Goal: Share content: Share content

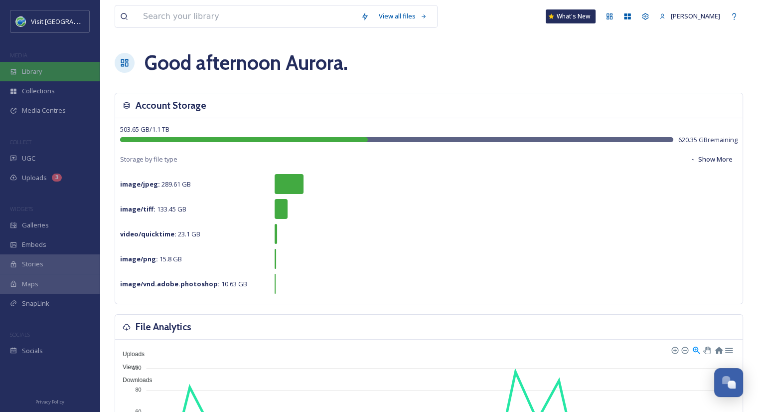
click at [48, 74] on div "Library" at bounding box center [50, 71] width 100 height 19
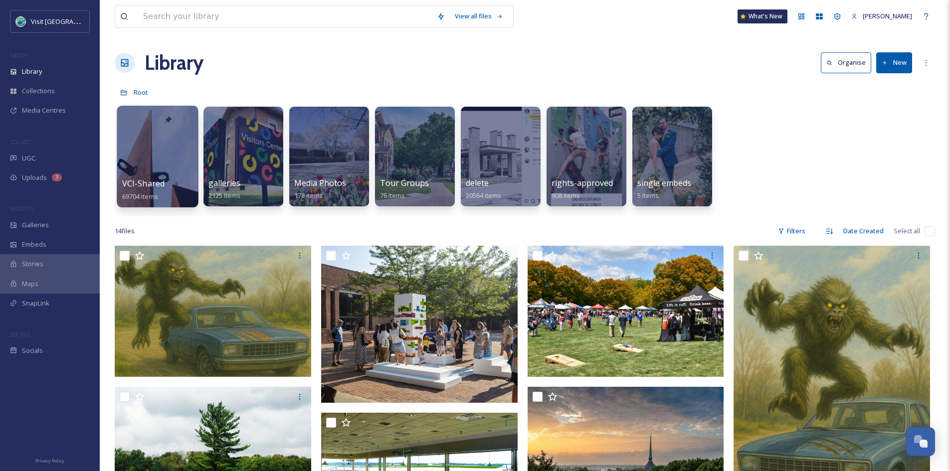
click at [168, 171] on div at bounding box center [157, 157] width 81 height 102
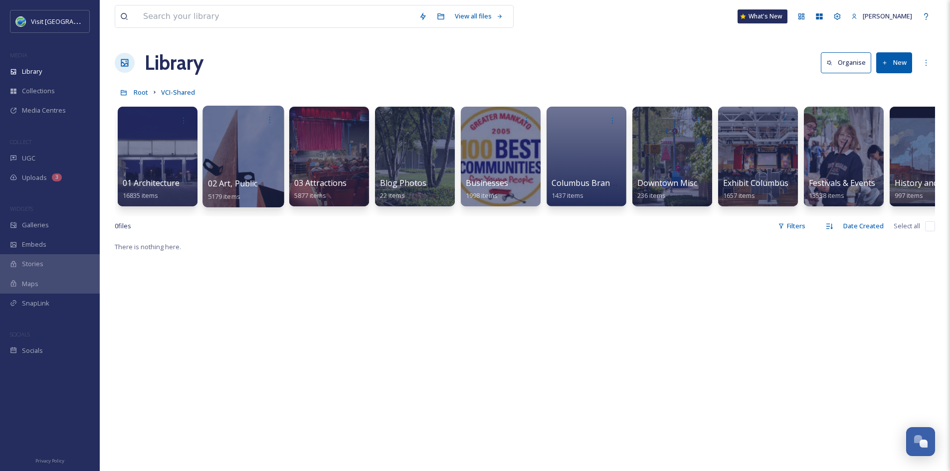
click at [235, 179] on span "02 Art, Public" at bounding box center [233, 183] width 50 height 11
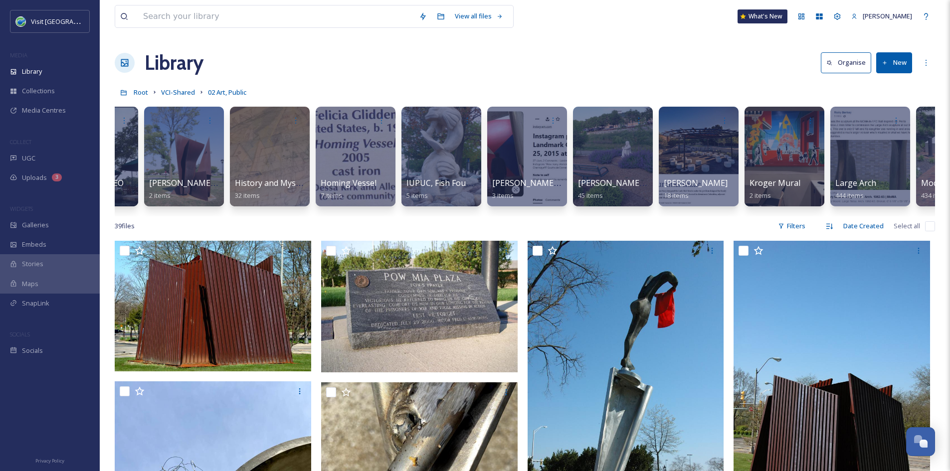
scroll to position [0, 2032]
click at [605, 190] on div "[PERSON_NAME] Memorial sculpture 45 items" at bounding box center [612, 189] width 71 height 25
click at [610, 163] on div at bounding box center [611, 157] width 81 height 102
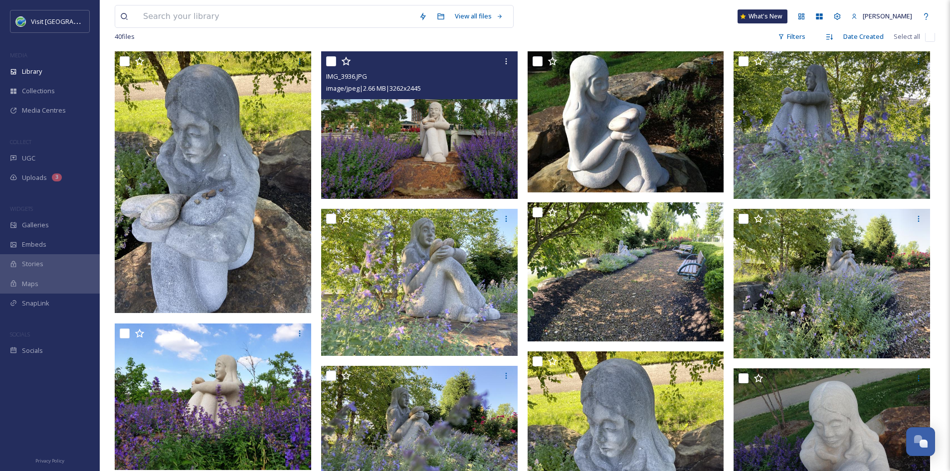
scroll to position [190, 0]
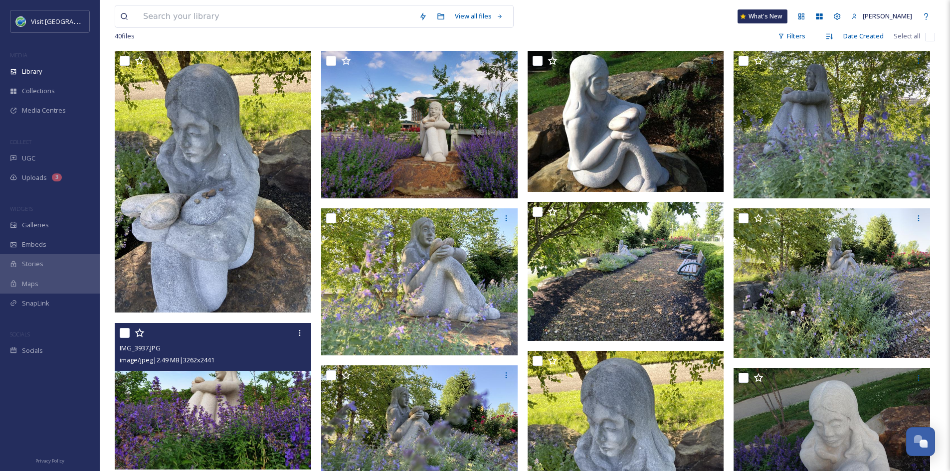
click at [230, 401] on img at bounding box center [213, 396] width 196 height 147
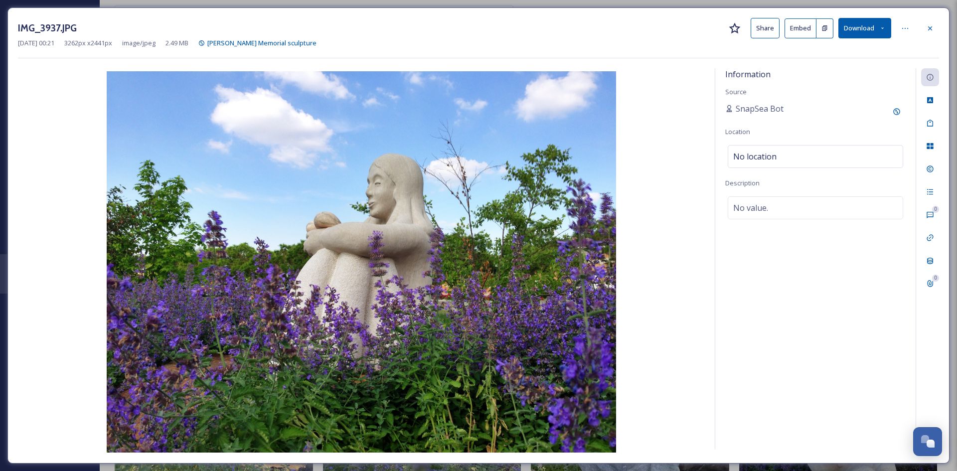
click at [765, 24] on button "Share" at bounding box center [765, 28] width 29 height 20
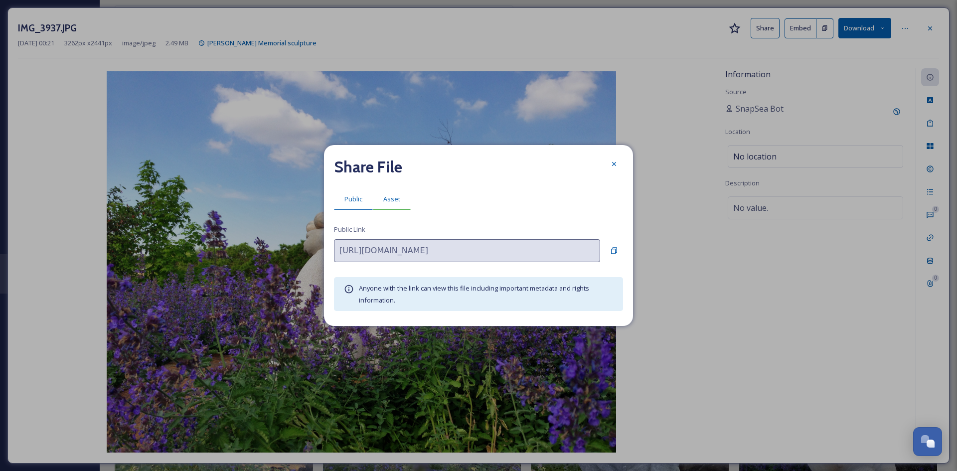
click at [388, 200] on span "Asset" at bounding box center [391, 198] width 17 height 9
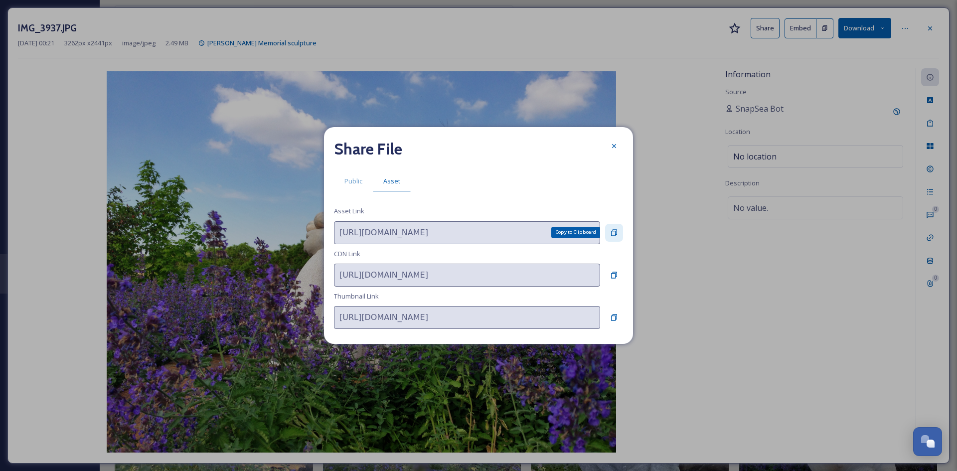
click at [612, 232] on icon at bounding box center [614, 233] width 8 height 8
click at [611, 146] on icon at bounding box center [614, 146] width 8 height 8
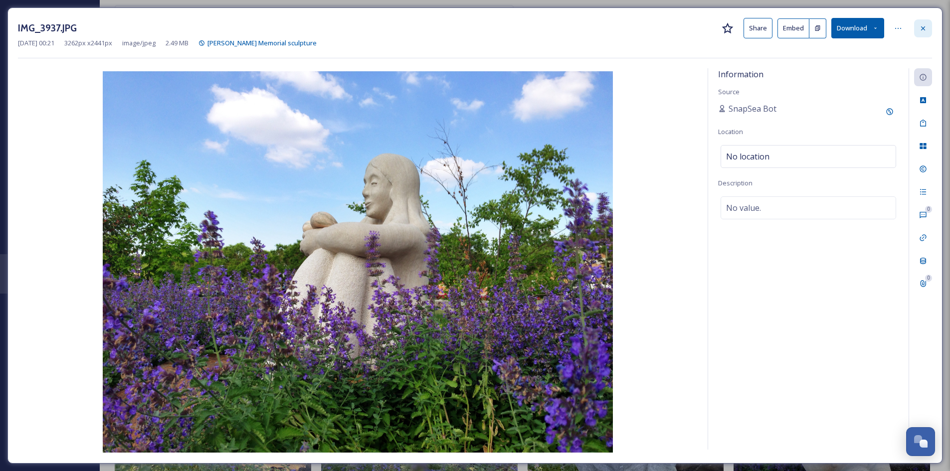
click at [765, 30] on div at bounding box center [923, 28] width 18 height 18
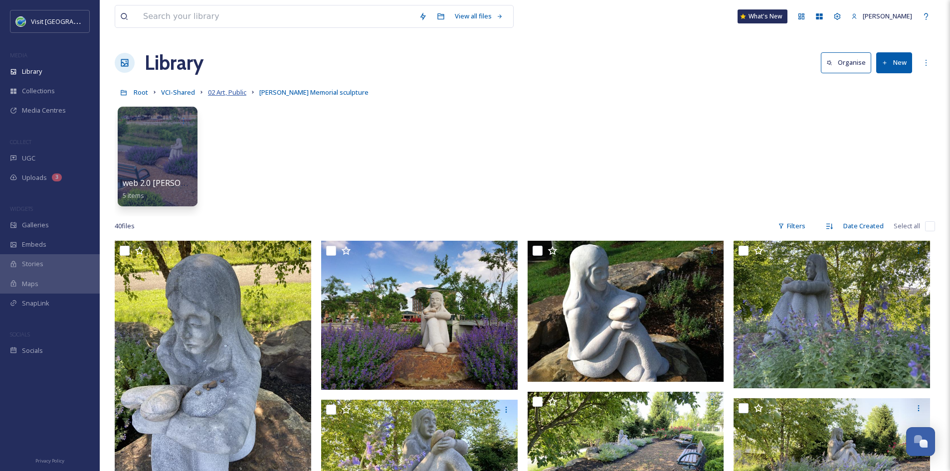
click at [224, 97] on span "02 Art, Public" at bounding box center [227, 92] width 38 height 9
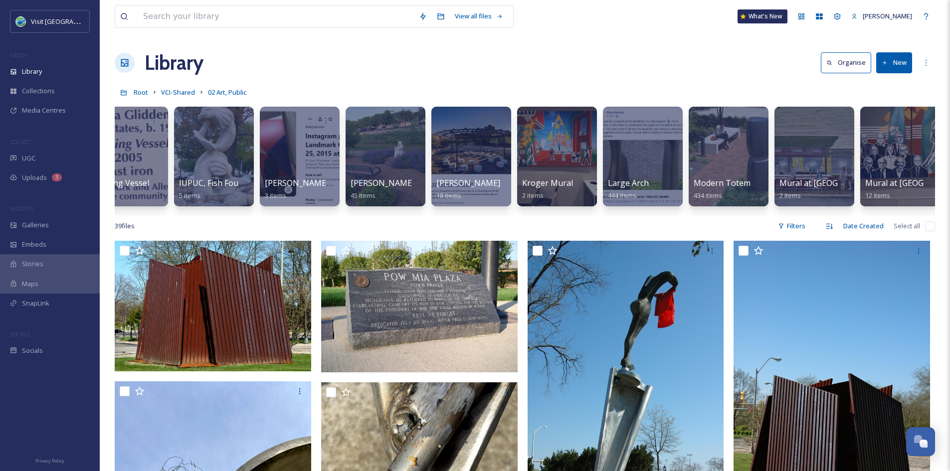
scroll to position [0, 2259]
click at [628, 187] on span "Large Arch" at bounding box center [628, 183] width 42 height 11
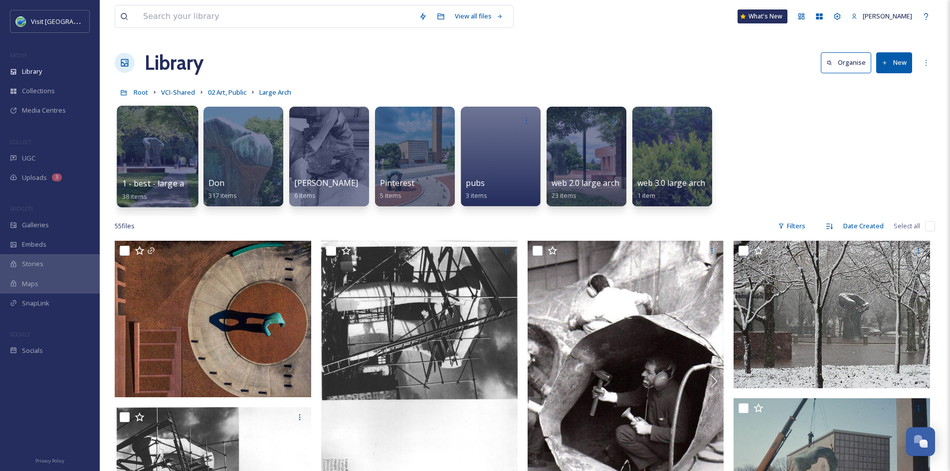
click at [164, 183] on span "1 - best - large arch" at bounding box center [159, 183] width 74 height 11
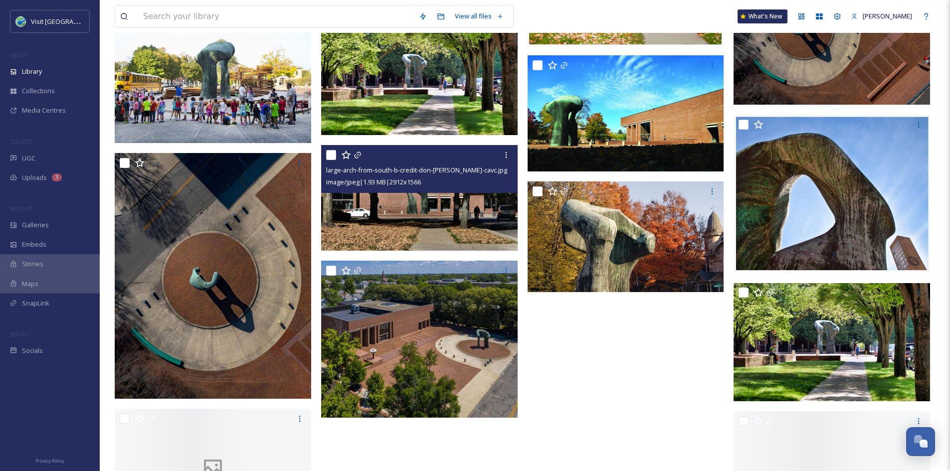
scroll to position [1109, 0]
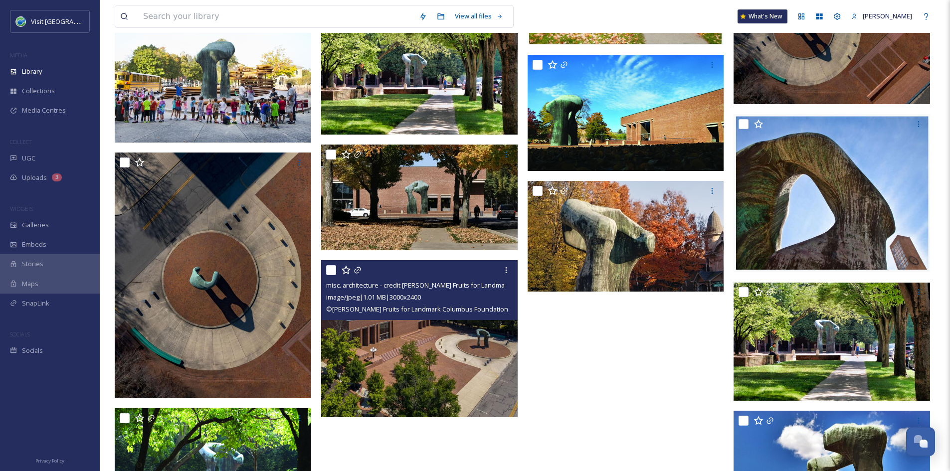
click at [473, 344] on img at bounding box center [419, 338] width 196 height 157
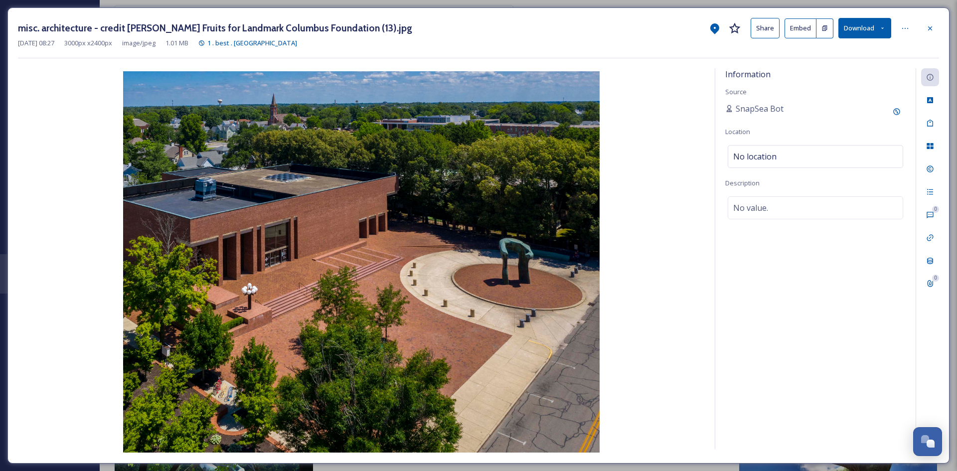
click at [765, 28] on button "Share" at bounding box center [765, 28] width 29 height 20
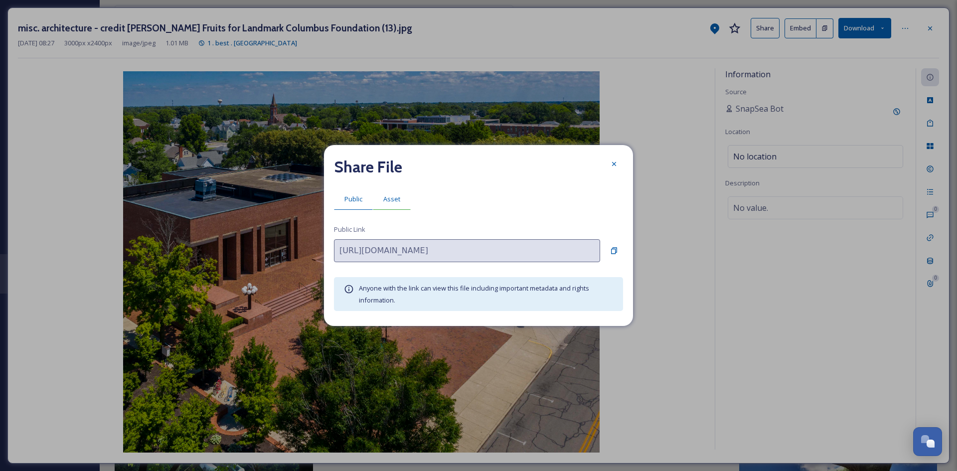
click at [390, 202] on span "Asset" at bounding box center [391, 198] width 17 height 9
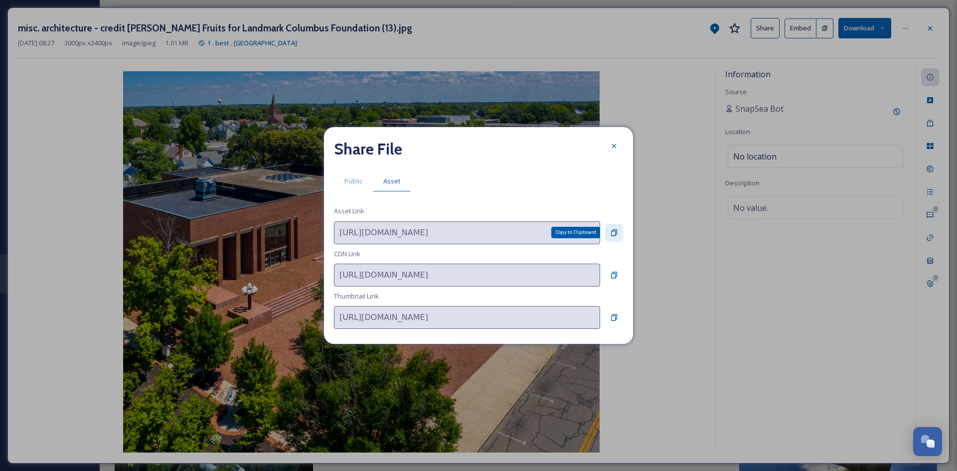
click at [614, 235] on icon at bounding box center [614, 233] width 8 height 8
click at [615, 147] on icon at bounding box center [614, 146] width 4 height 4
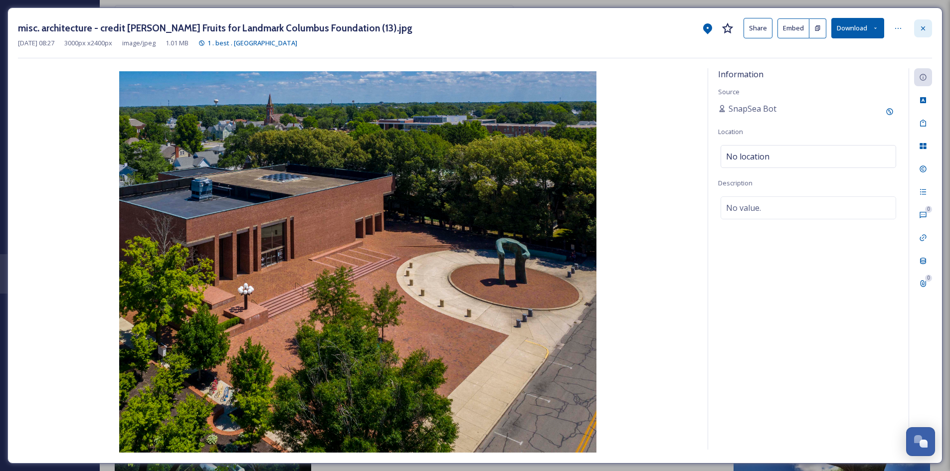
click at [765, 29] on icon at bounding box center [923, 28] width 4 height 4
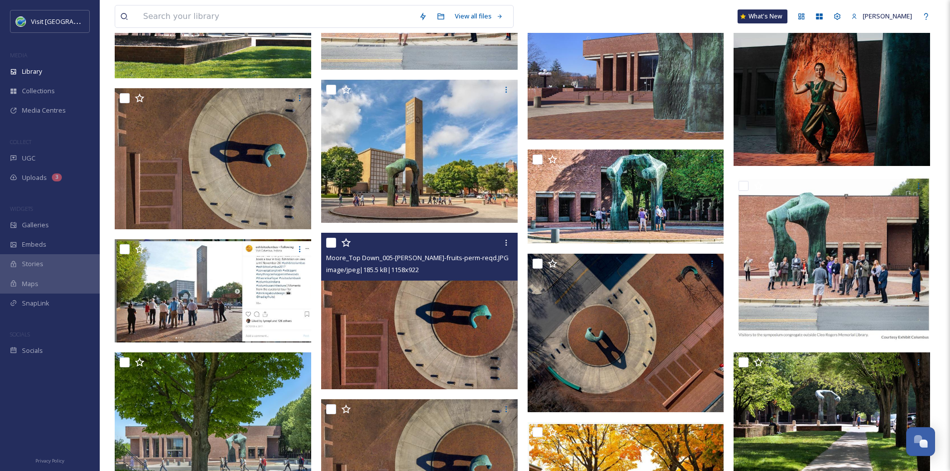
scroll to position [581, 0]
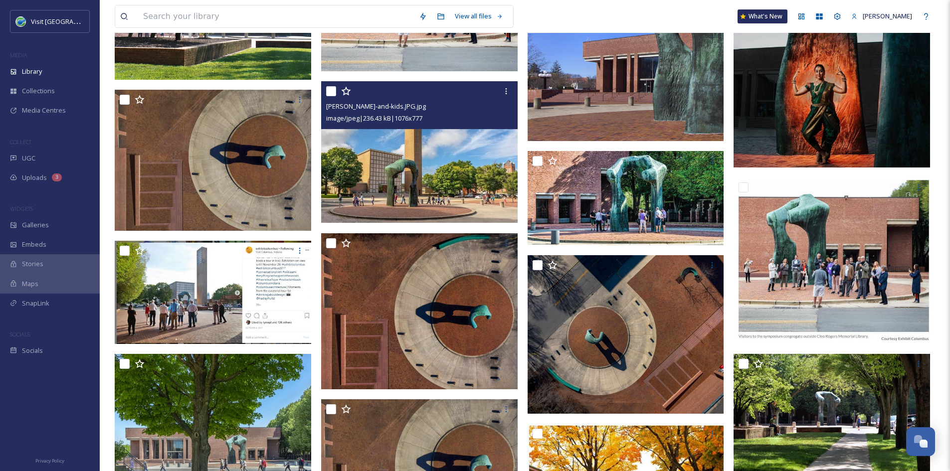
click at [414, 205] on img at bounding box center [419, 152] width 196 height 142
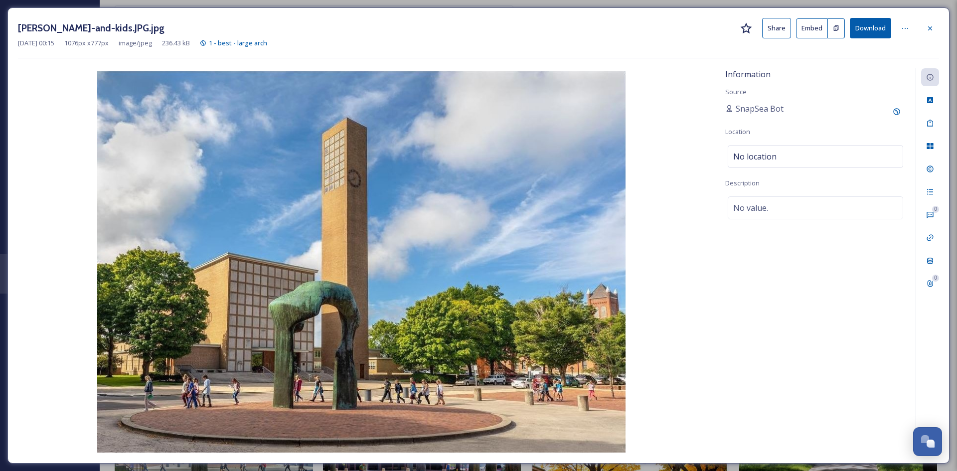
click at [765, 29] on button "Share" at bounding box center [776, 28] width 29 height 20
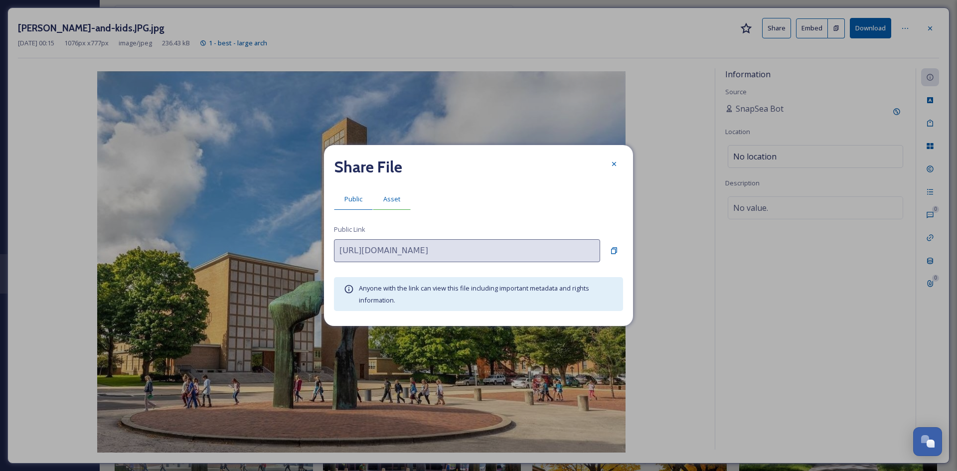
click at [386, 195] on span "Asset" at bounding box center [391, 198] width 17 height 9
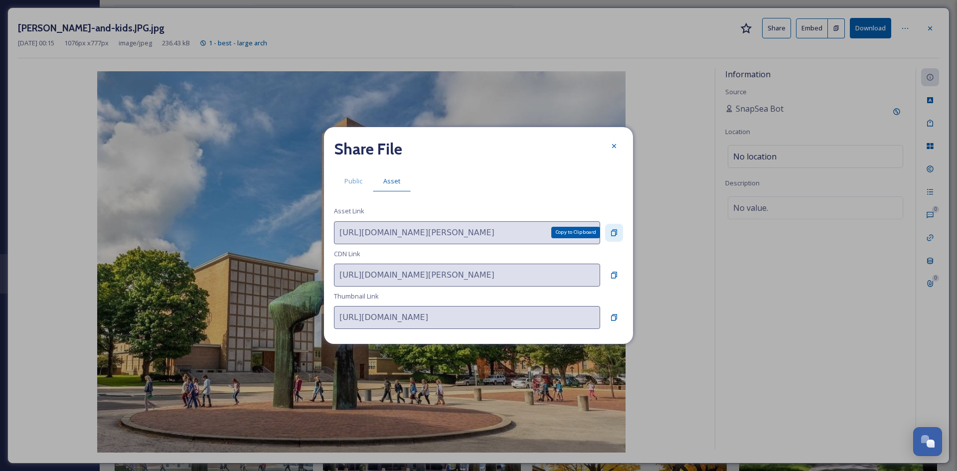
click at [612, 230] on icon at bounding box center [614, 233] width 8 height 8
click at [617, 147] on icon at bounding box center [614, 146] width 8 height 8
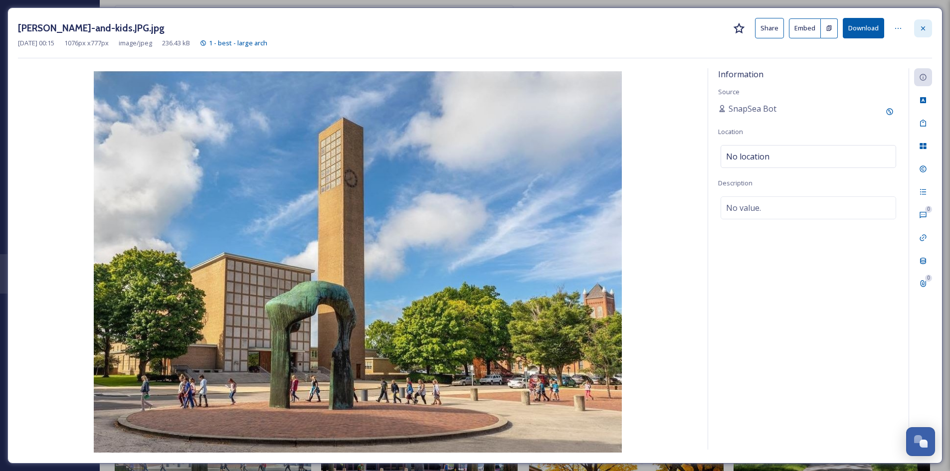
click at [765, 32] on icon at bounding box center [923, 28] width 8 height 8
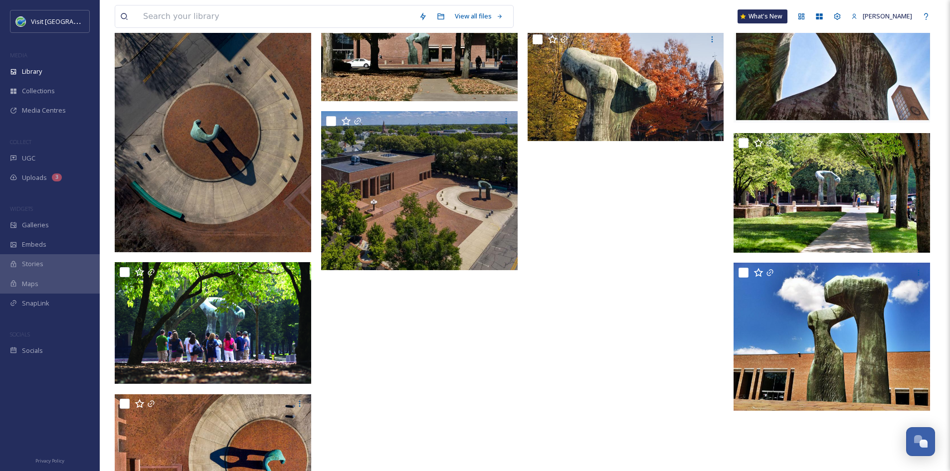
scroll to position [1269, 0]
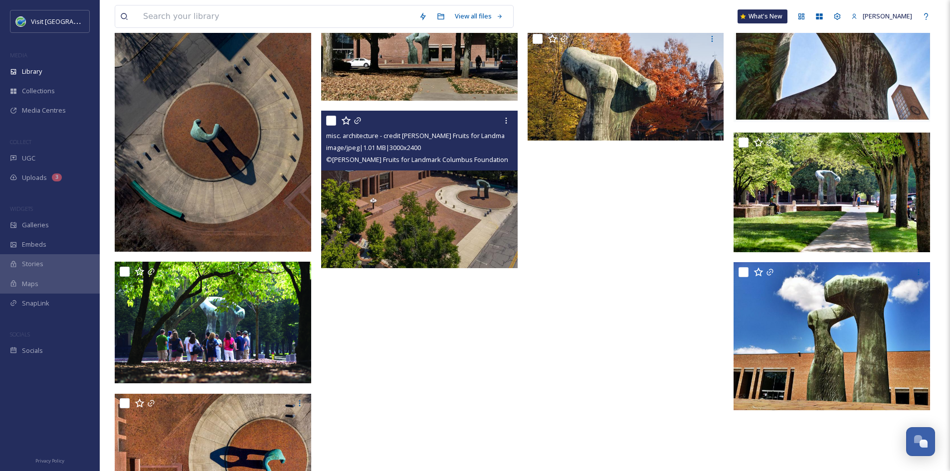
click at [454, 208] on img at bounding box center [419, 189] width 196 height 157
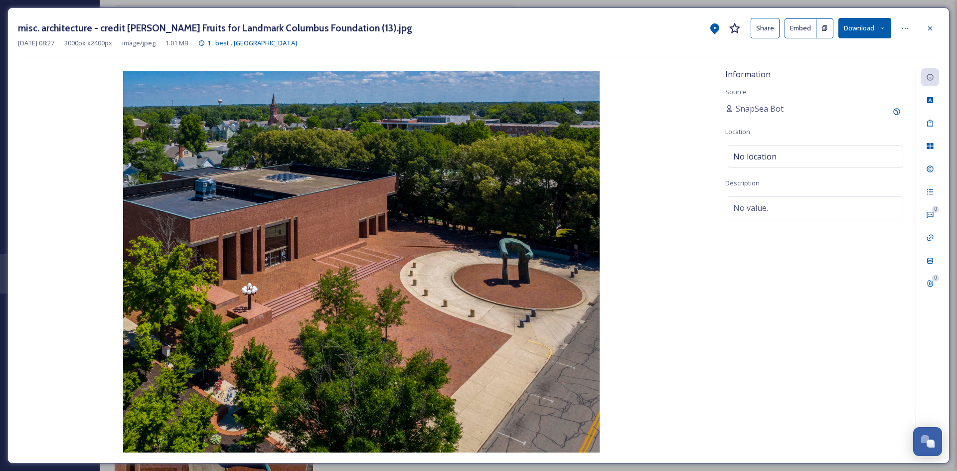
click at [764, 23] on button "Share" at bounding box center [765, 28] width 29 height 20
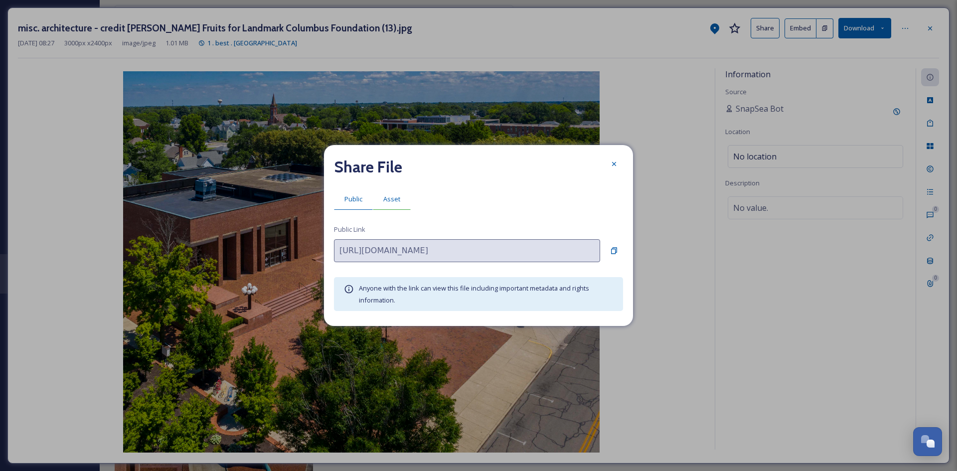
click at [385, 203] on span "Asset" at bounding box center [391, 198] width 17 height 9
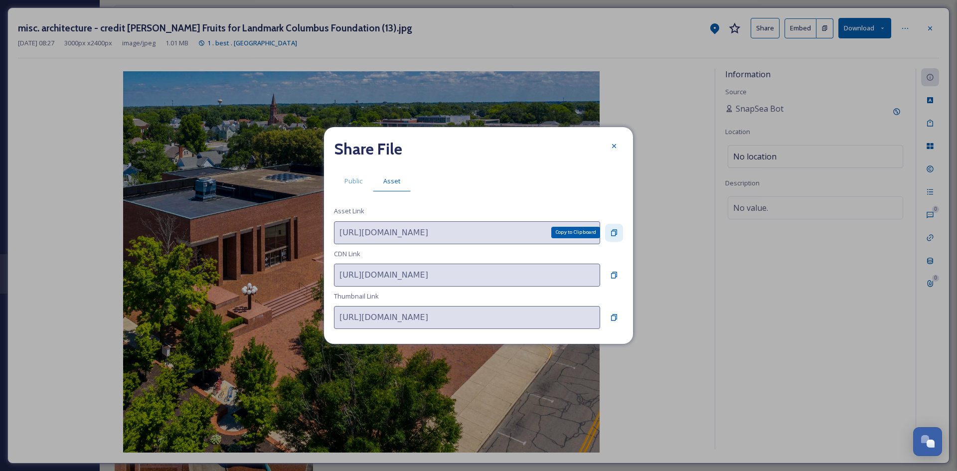
click at [622, 236] on div "Copy to Clipboard" at bounding box center [614, 233] width 18 height 18
click at [600, 148] on div "Share File" at bounding box center [478, 149] width 289 height 24
click at [614, 147] on icon at bounding box center [614, 146] width 4 height 4
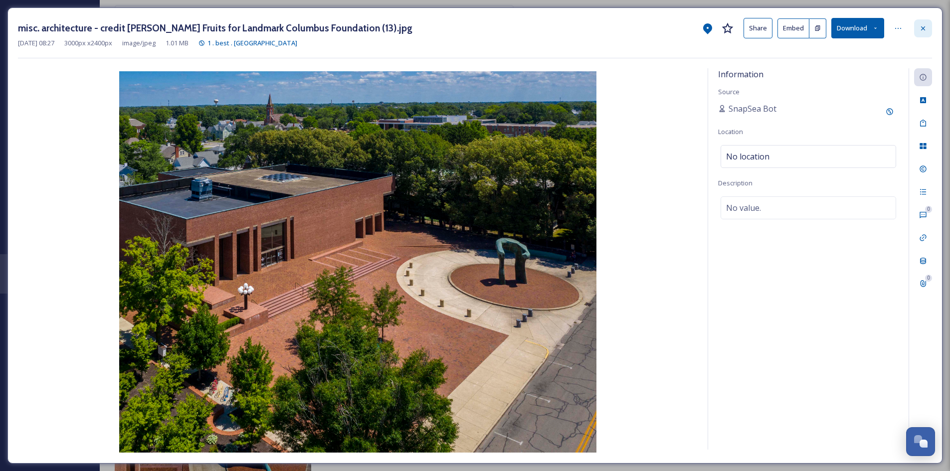
click at [765, 27] on div at bounding box center [923, 28] width 18 height 18
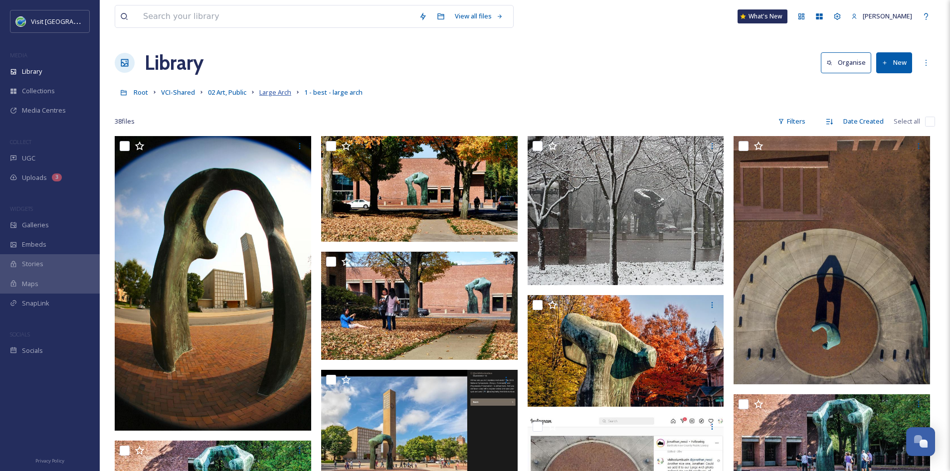
click at [275, 89] on span "Large Arch" at bounding box center [275, 92] width 32 height 9
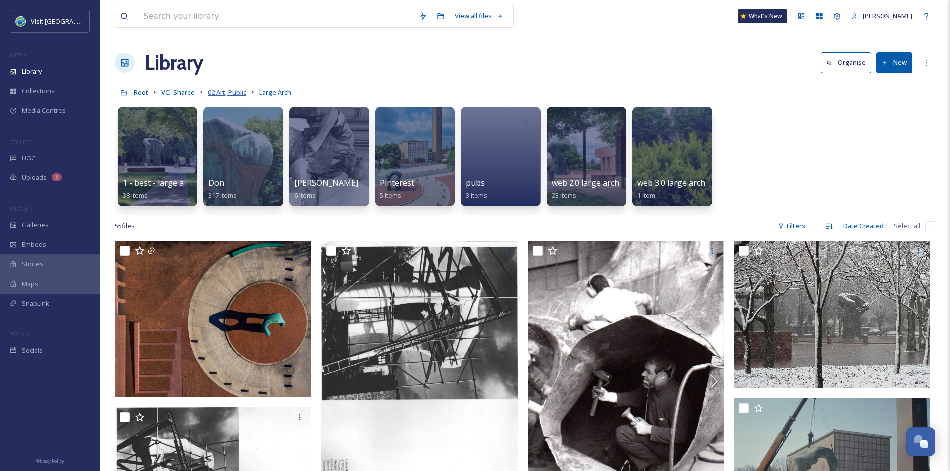
click at [241, 89] on span "02 Art, Public" at bounding box center [227, 92] width 38 height 9
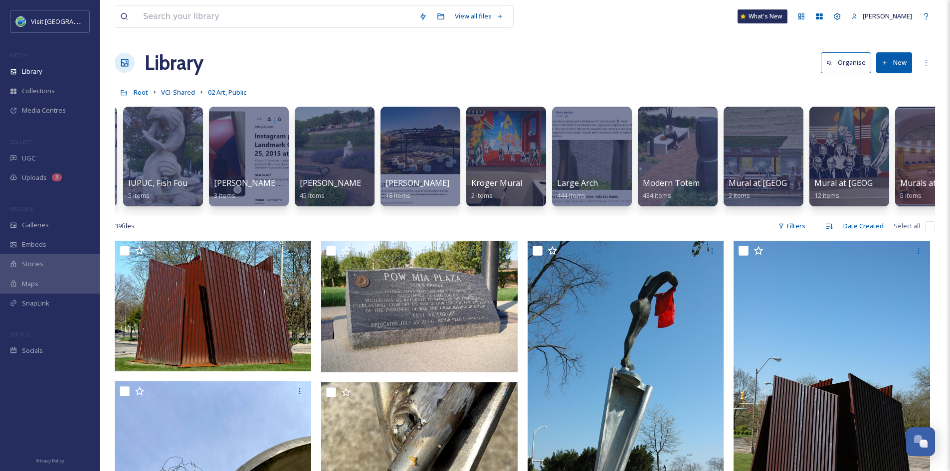
scroll to position [0, 2310]
click at [697, 173] on div at bounding box center [677, 157] width 81 height 102
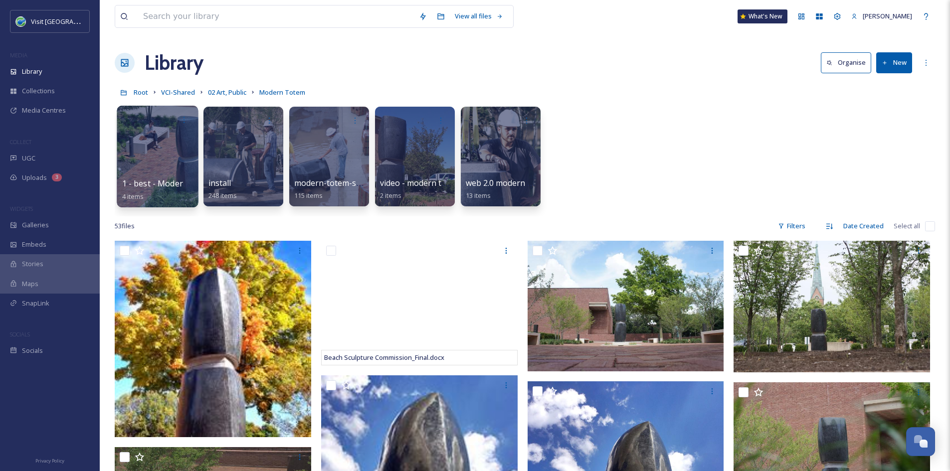
click at [149, 203] on div at bounding box center [157, 157] width 81 height 102
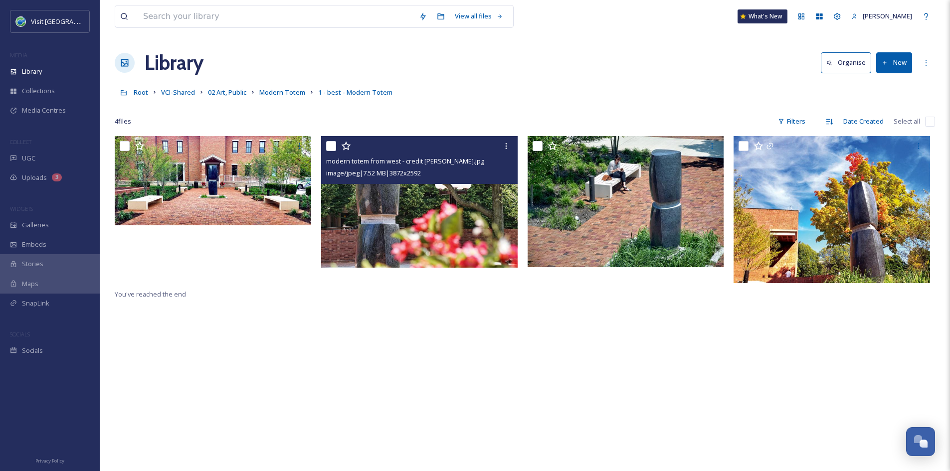
click at [395, 247] on img at bounding box center [419, 202] width 196 height 132
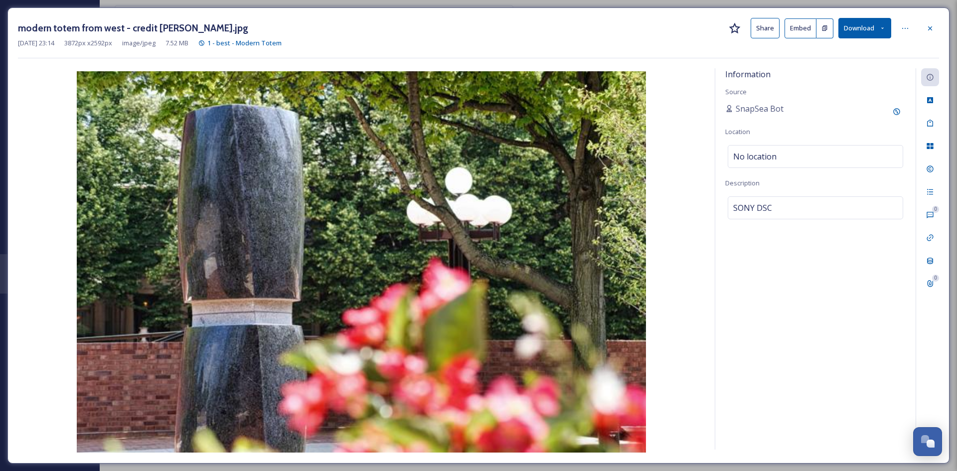
click at [762, 30] on button "Share" at bounding box center [765, 28] width 29 height 20
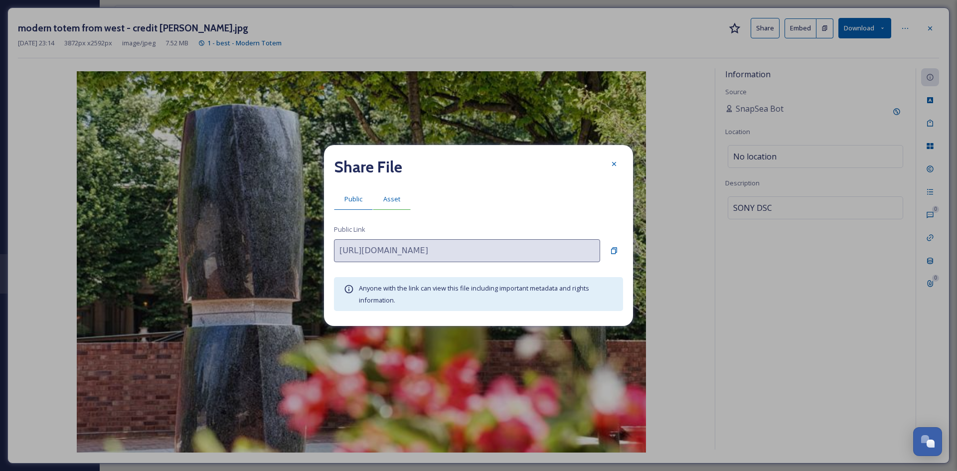
click at [397, 193] on div "Asset" at bounding box center [392, 199] width 38 height 20
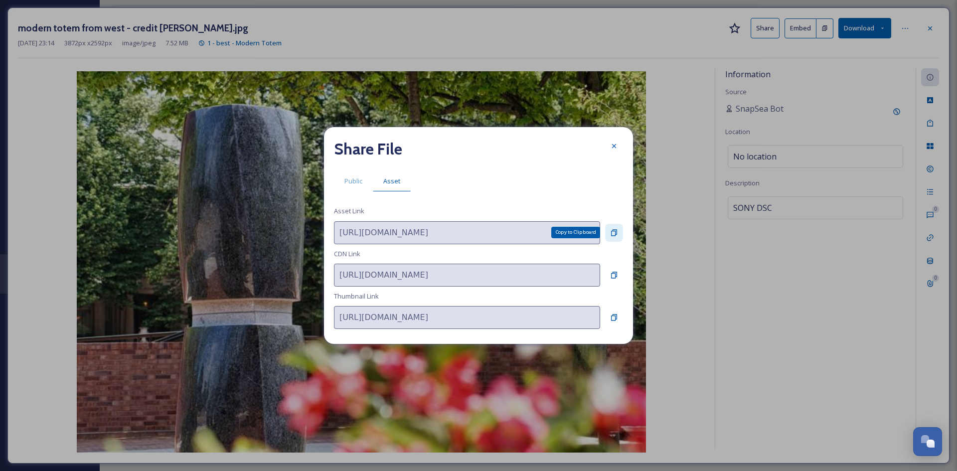
click at [614, 229] on icon at bounding box center [614, 232] width 6 height 6
click at [613, 146] on icon at bounding box center [614, 146] width 8 height 8
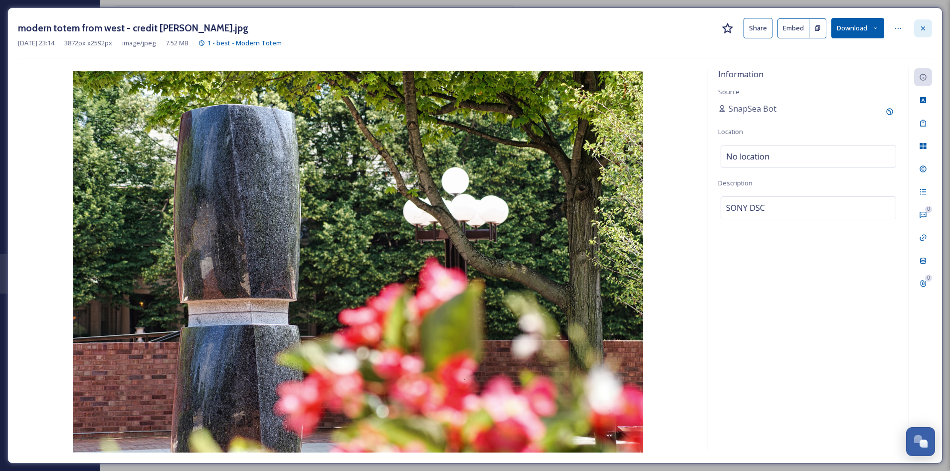
click at [765, 28] on icon at bounding box center [923, 28] width 8 height 8
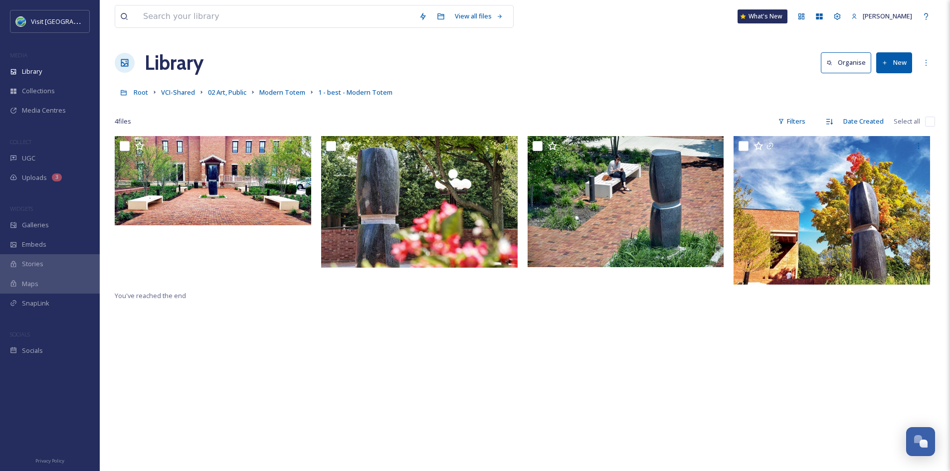
click at [448, 346] on div "You've reached the end" at bounding box center [525, 371] width 820 height 471
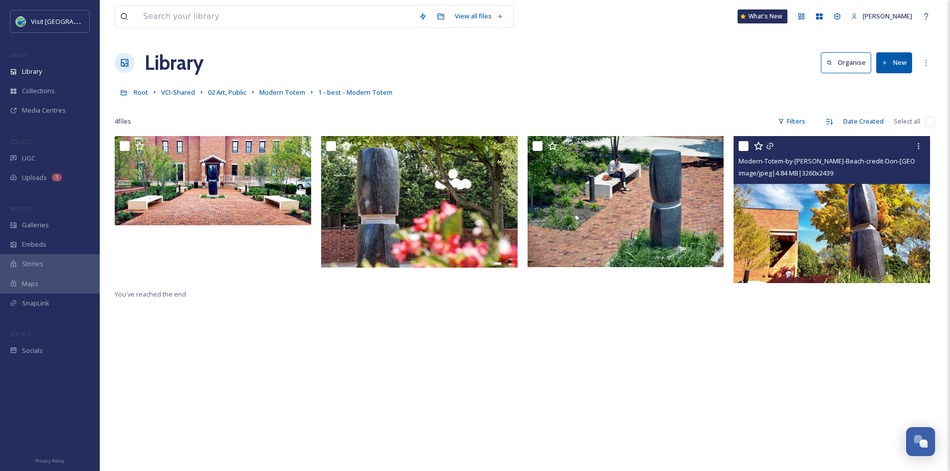
click at [765, 240] on img at bounding box center [831, 209] width 196 height 147
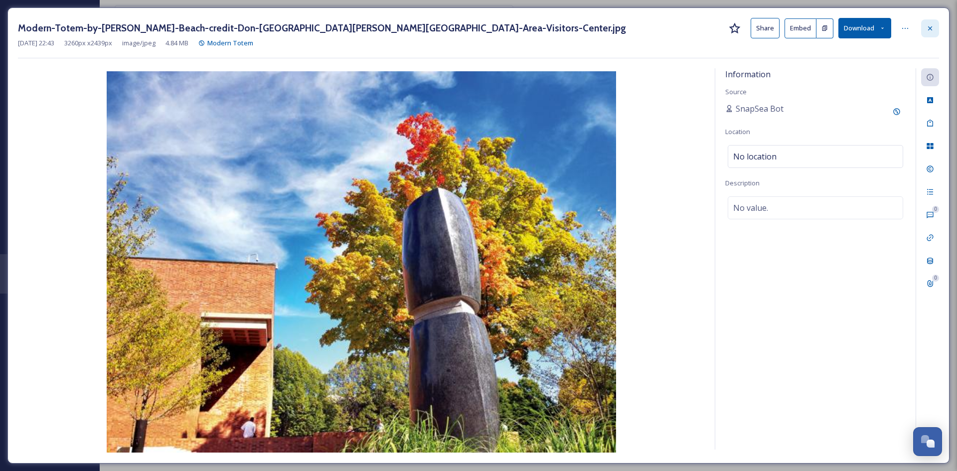
click at [765, 32] on div at bounding box center [930, 28] width 18 height 18
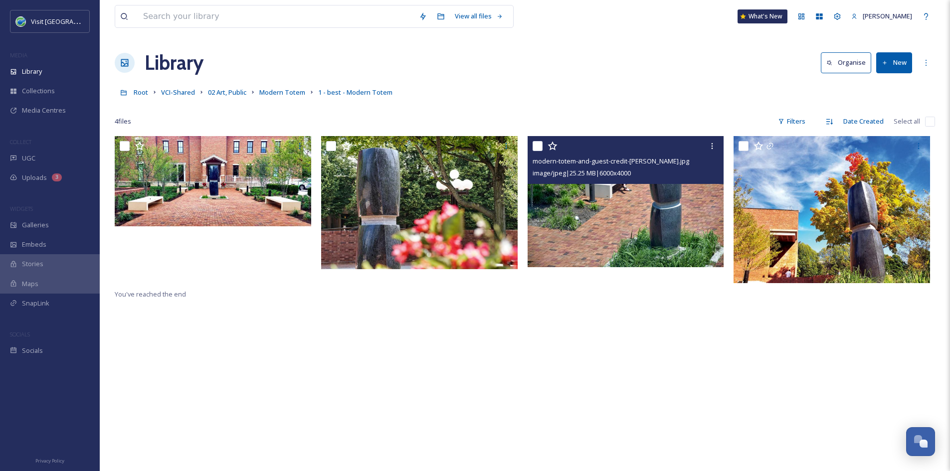
click at [628, 234] on img at bounding box center [625, 201] width 196 height 131
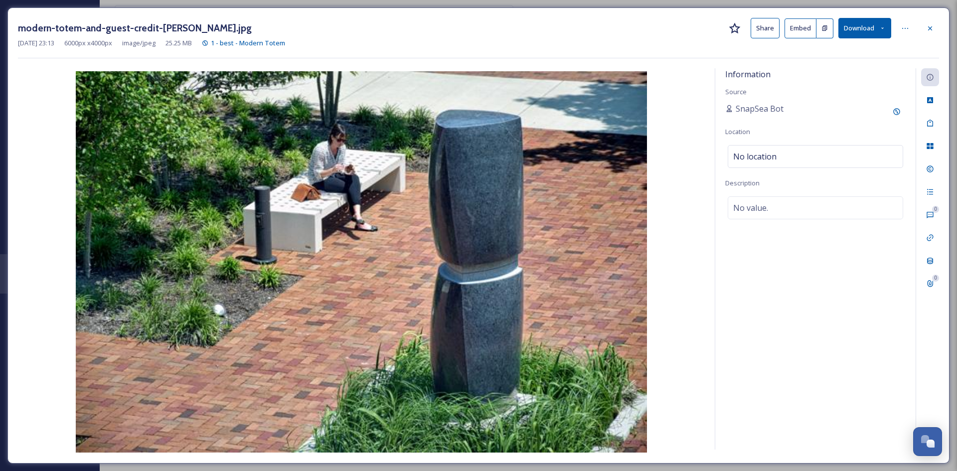
click at [762, 27] on button "Share" at bounding box center [765, 28] width 29 height 20
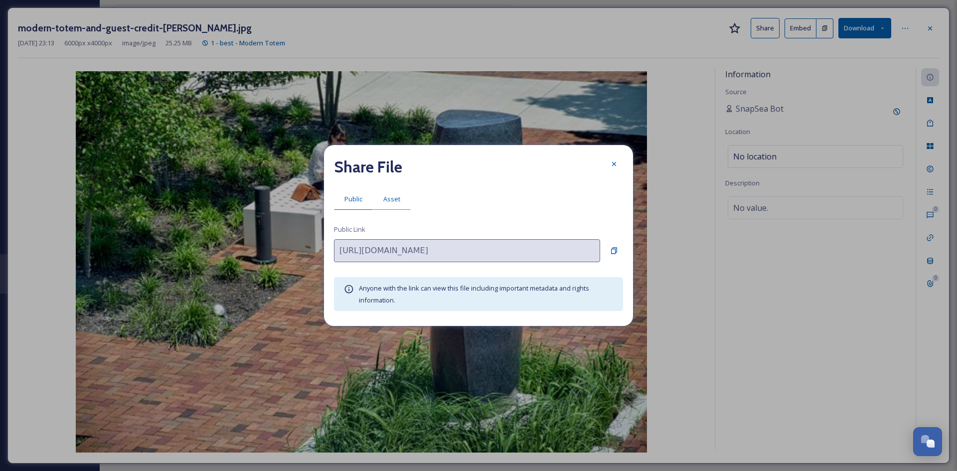
click at [391, 199] on span "Asset" at bounding box center [391, 198] width 17 height 9
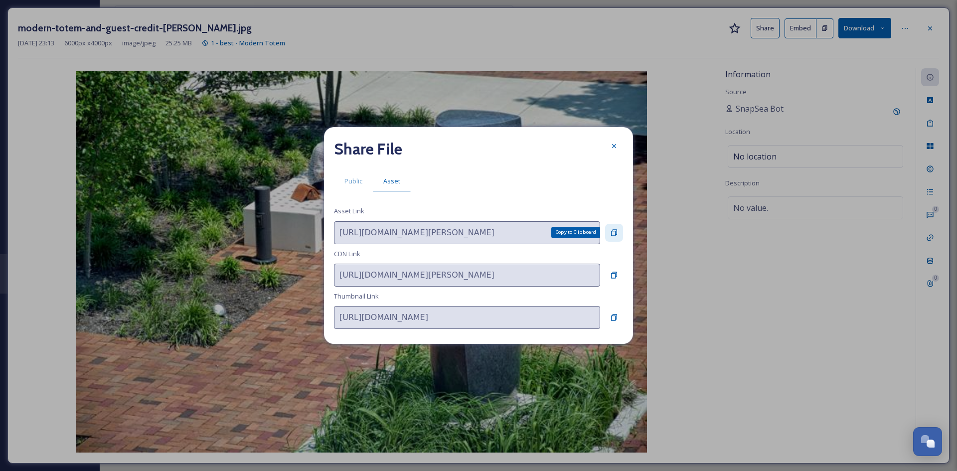
click at [615, 229] on icon at bounding box center [614, 232] width 6 height 6
click at [613, 148] on icon at bounding box center [614, 146] width 4 height 4
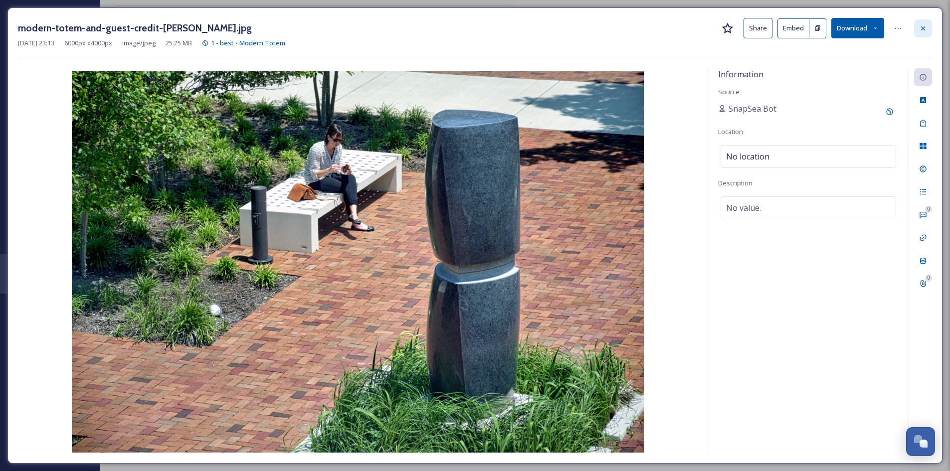
click at [765, 27] on icon at bounding box center [923, 28] width 4 height 4
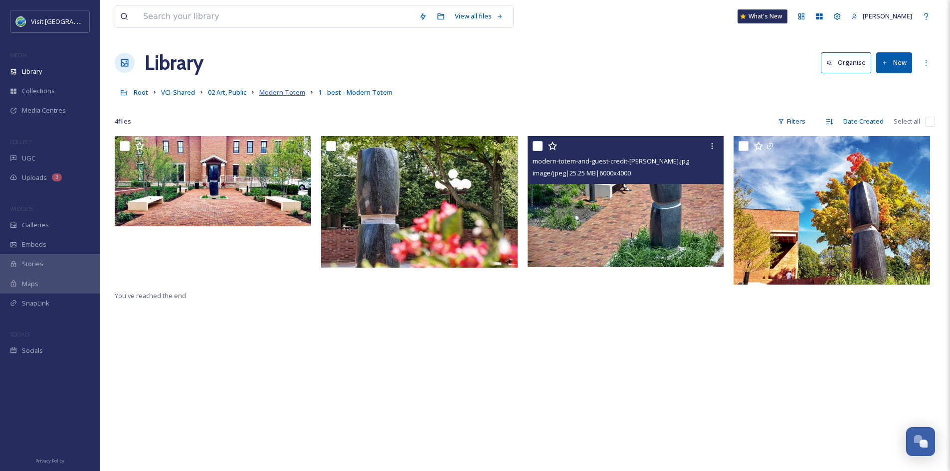
click at [286, 93] on span "Modern Totem" at bounding box center [282, 92] width 46 height 9
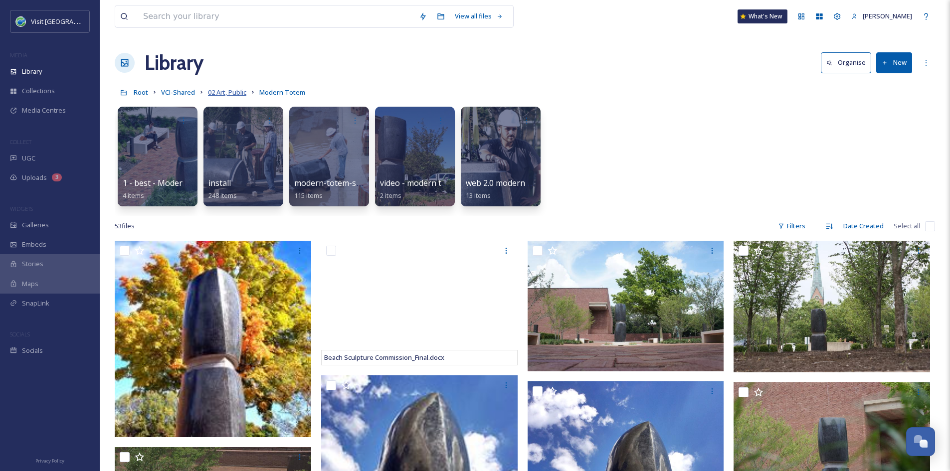
click at [243, 93] on span "02 Art, Public" at bounding box center [227, 92] width 38 height 9
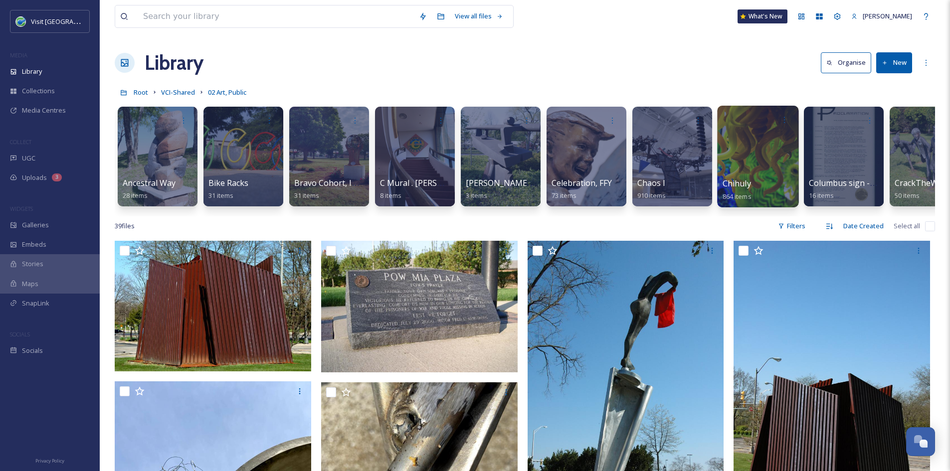
click at [738, 175] on div at bounding box center [757, 157] width 81 height 102
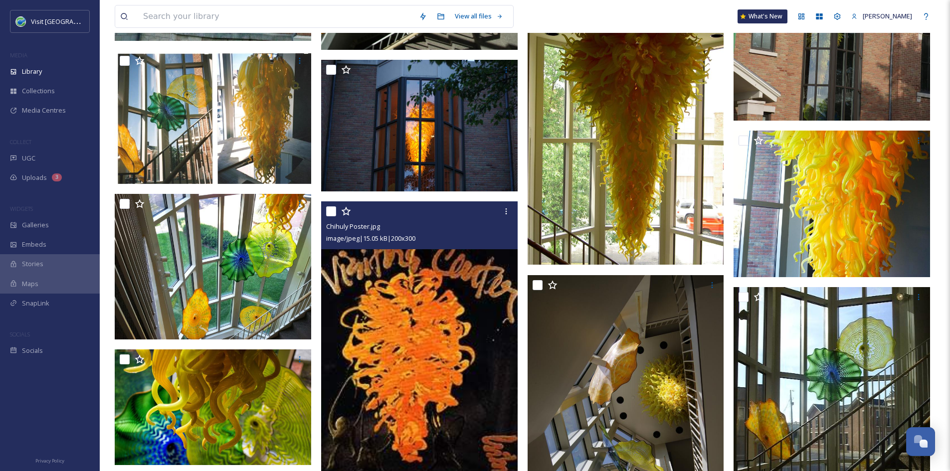
scroll to position [1544, 0]
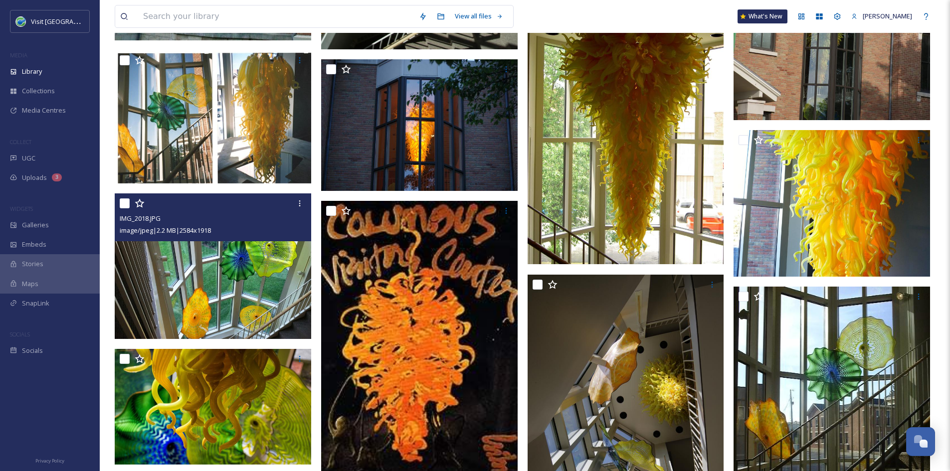
click at [255, 329] on img at bounding box center [213, 266] width 196 height 146
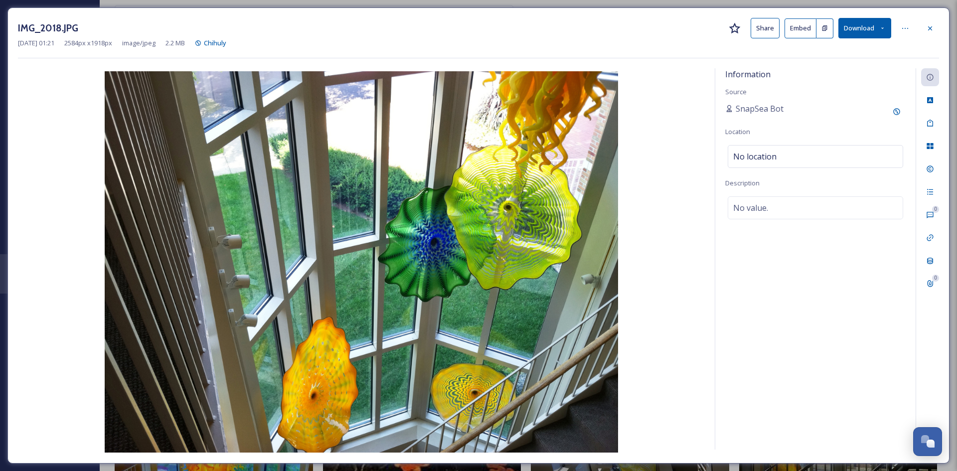
click at [763, 25] on button "Share" at bounding box center [765, 28] width 29 height 20
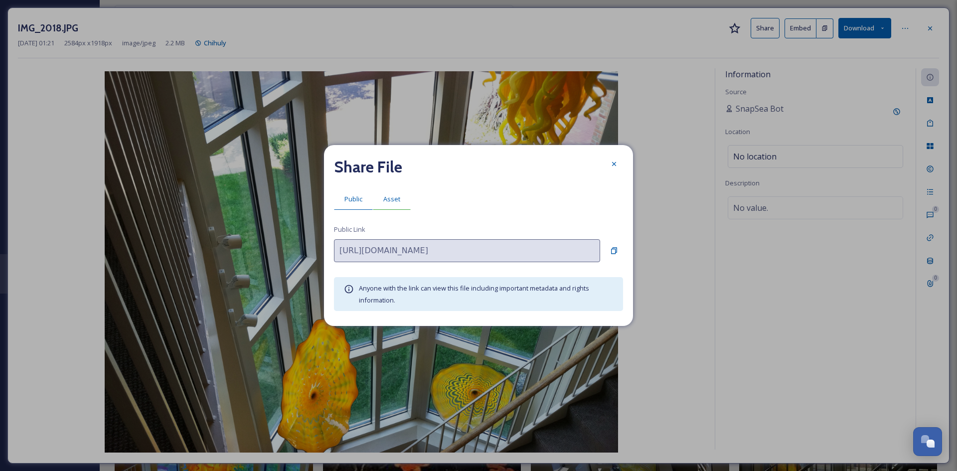
click at [383, 199] on span "Asset" at bounding box center [391, 198] width 17 height 9
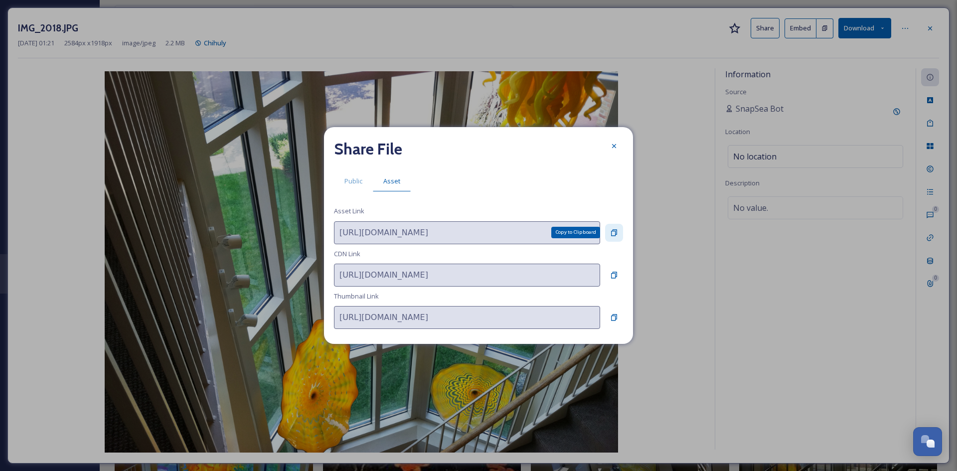
click at [614, 226] on div "Copy to Clipboard" at bounding box center [614, 233] width 18 height 18
click at [615, 145] on icon at bounding box center [614, 146] width 8 height 8
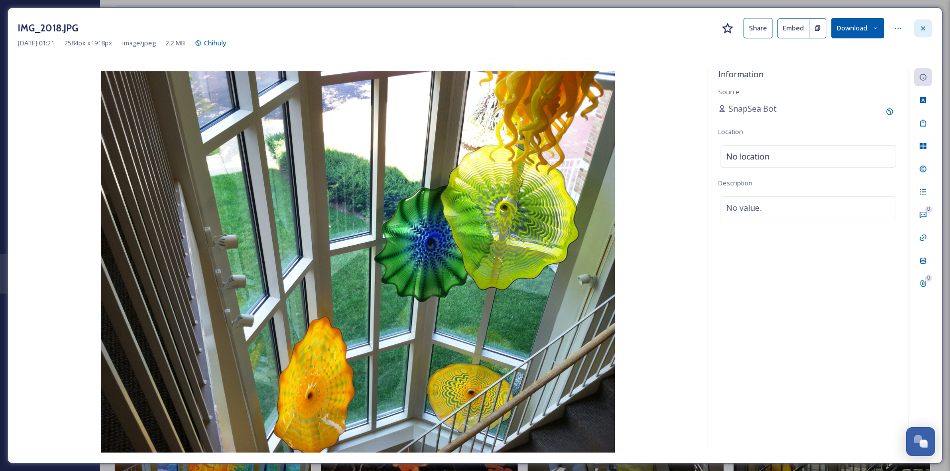
click at [765, 25] on div at bounding box center [923, 28] width 18 height 18
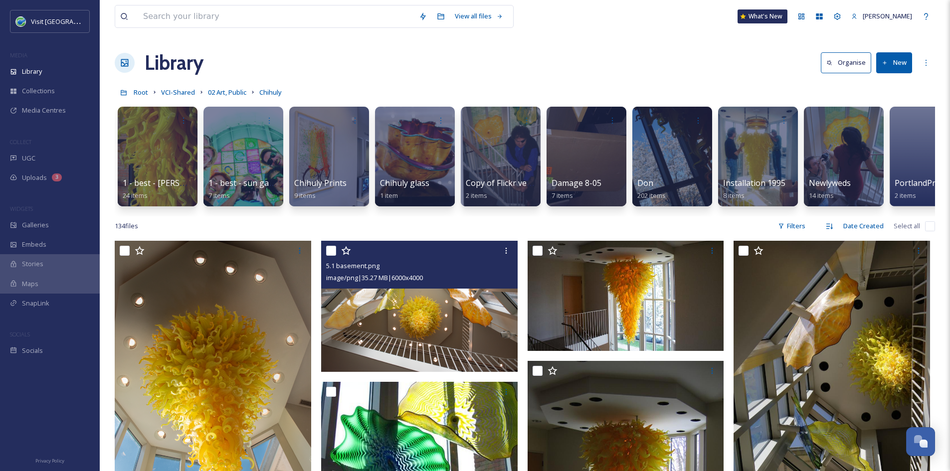
click at [402, 340] on img at bounding box center [419, 306] width 196 height 131
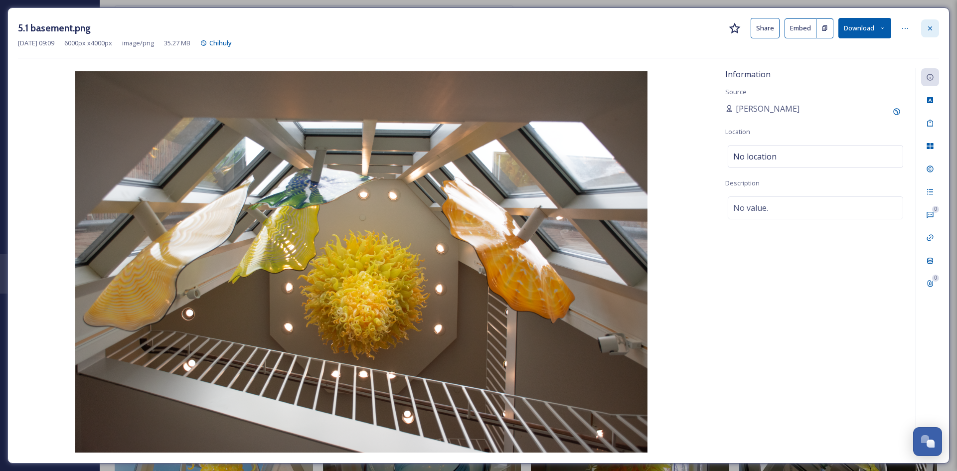
click at [765, 32] on div at bounding box center [930, 28] width 18 height 18
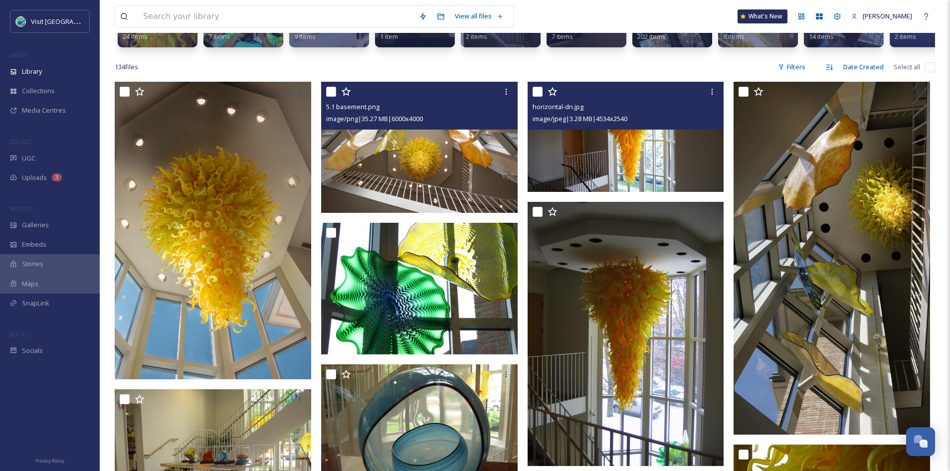
scroll to position [160, 0]
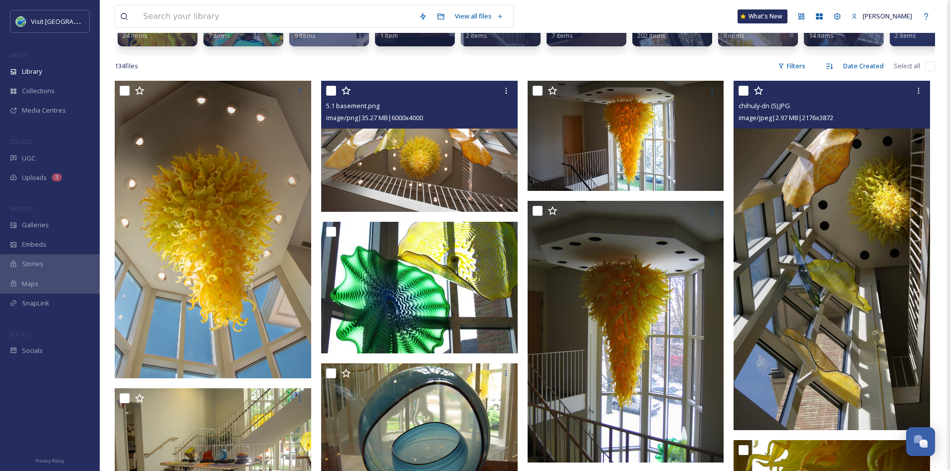
click at [765, 286] on img at bounding box center [831, 255] width 196 height 349
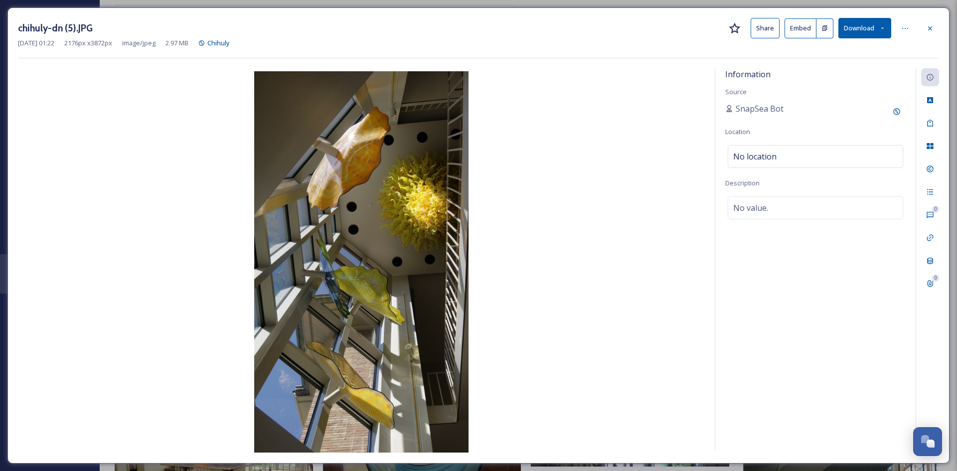
click at [765, 26] on button "Share" at bounding box center [765, 28] width 29 height 20
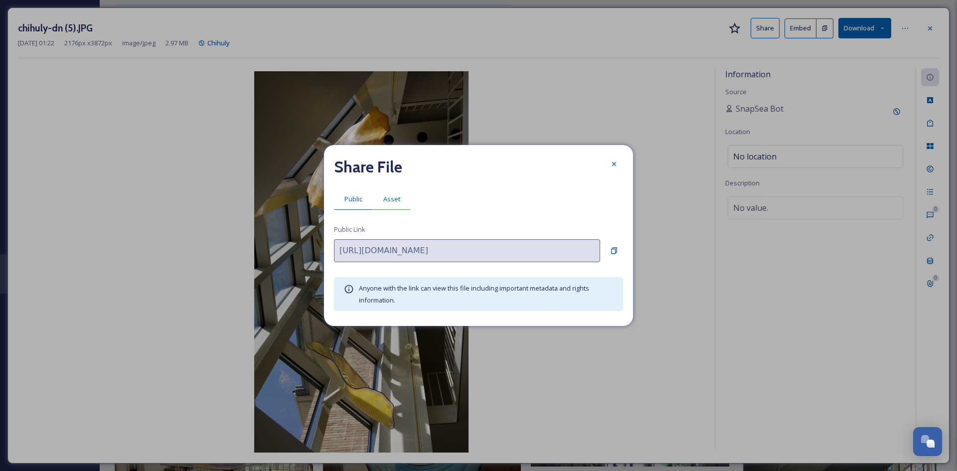
click at [398, 195] on span "Asset" at bounding box center [391, 198] width 17 height 9
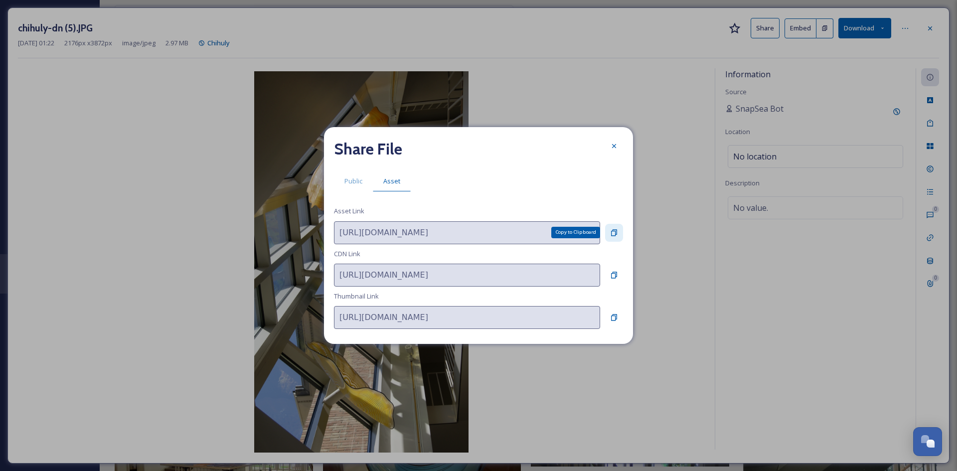
click at [615, 233] on icon at bounding box center [614, 233] width 8 height 8
click at [611, 147] on icon at bounding box center [614, 146] width 8 height 8
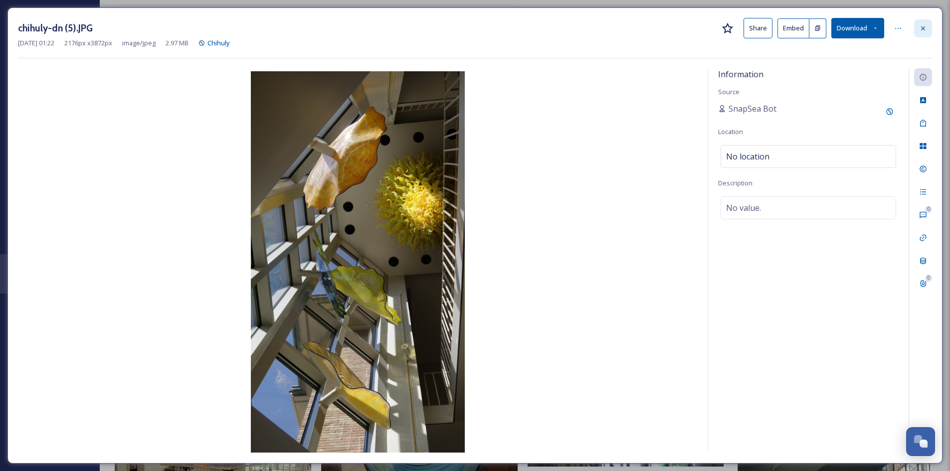
click at [765, 28] on div at bounding box center [923, 28] width 18 height 18
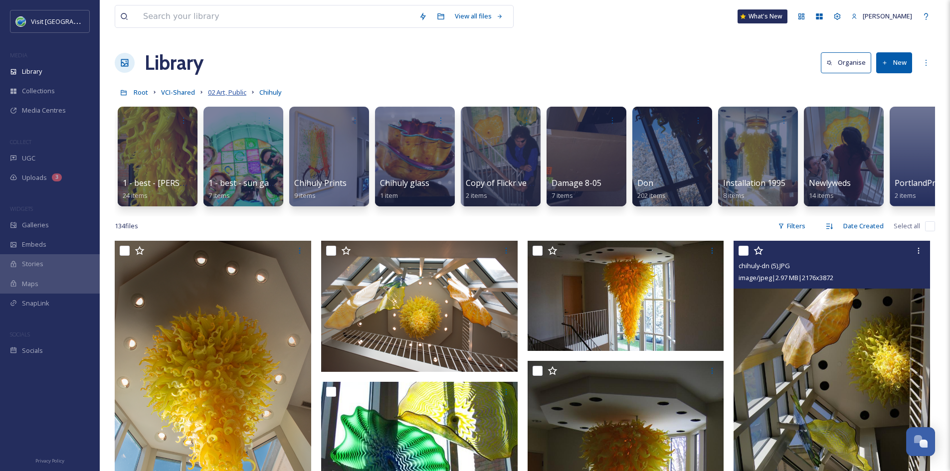
click at [215, 94] on span "02 Art, Public" at bounding box center [227, 92] width 38 height 9
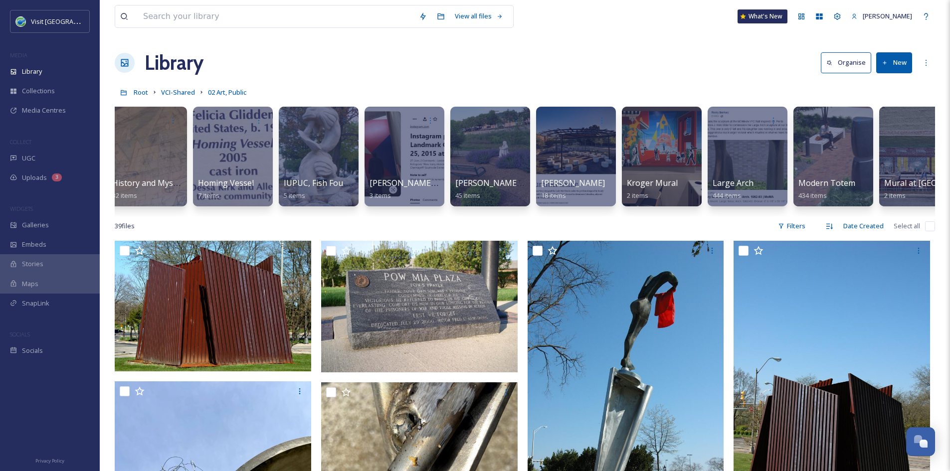
scroll to position [0, 3013]
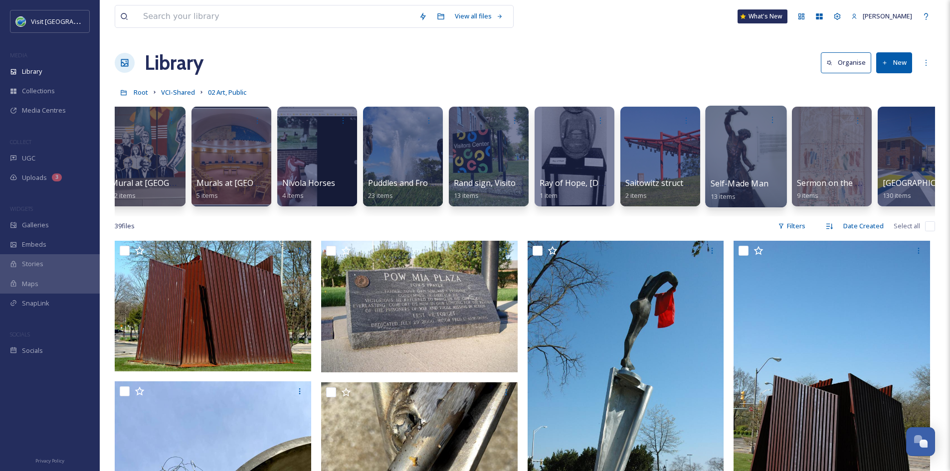
click at [742, 184] on span "Self-Made Man" at bounding box center [739, 183] width 58 height 11
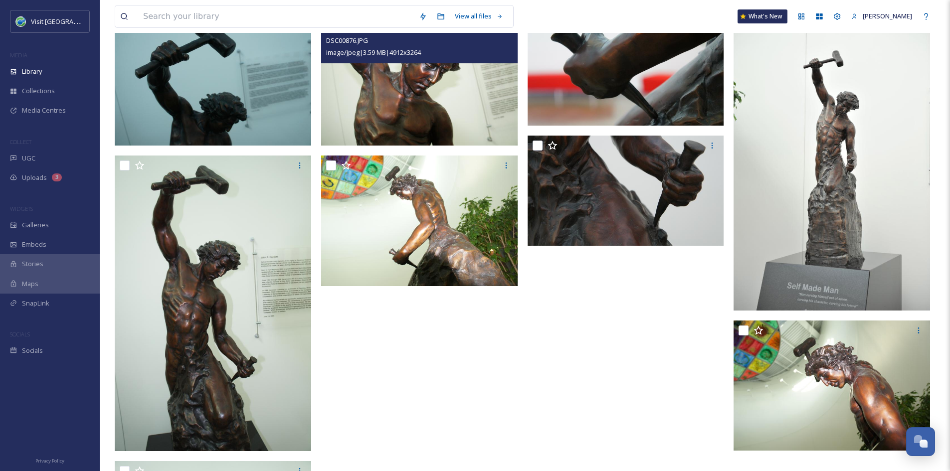
scroll to position [242, 0]
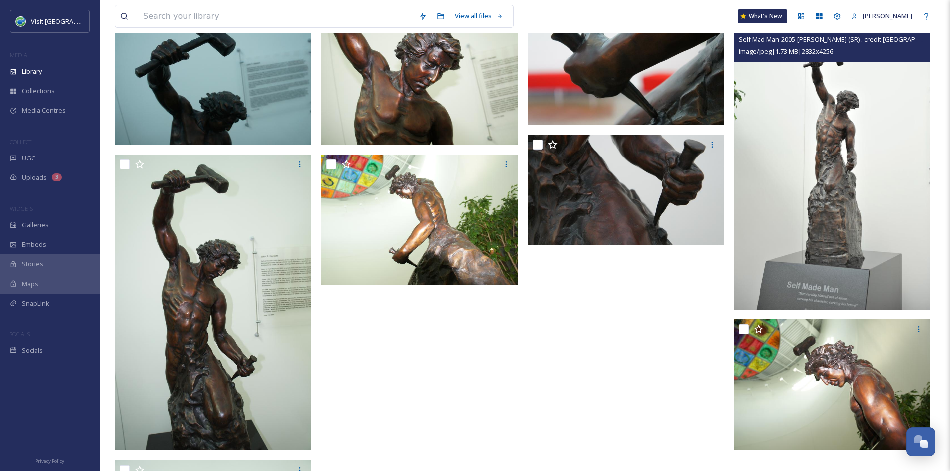
click at [765, 192] on img at bounding box center [831, 161] width 196 height 295
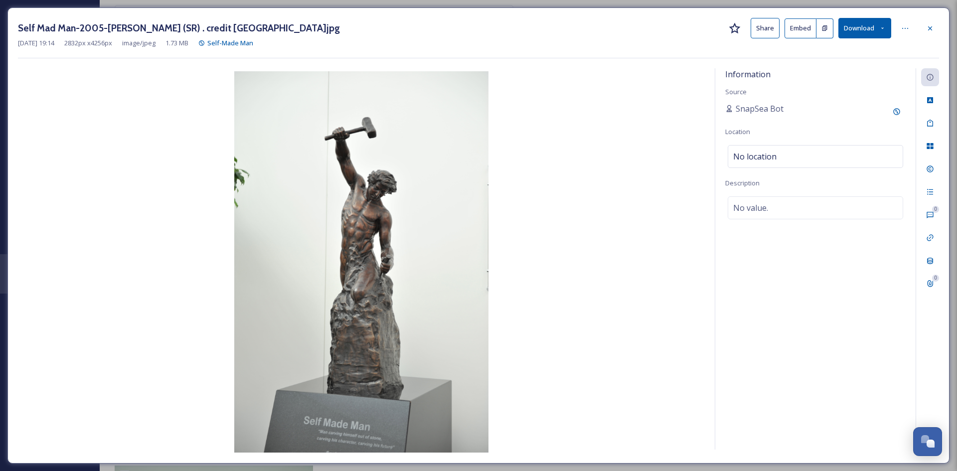
click at [765, 24] on button "Share" at bounding box center [765, 28] width 29 height 20
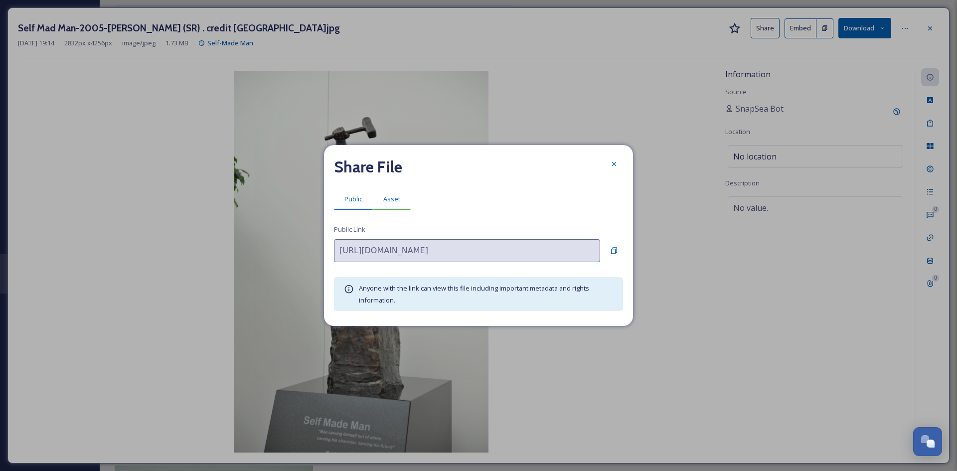
click at [399, 199] on span "Asset" at bounding box center [391, 198] width 17 height 9
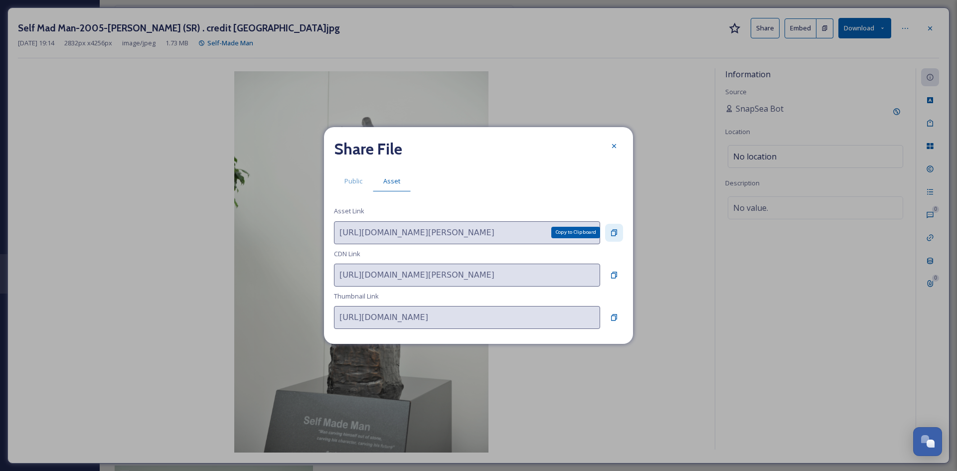
click at [616, 230] on icon at bounding box center [614, 233] width 8 height 8
click at [616, 150] on icon at bounding box center [614, 146] width 8 height 8
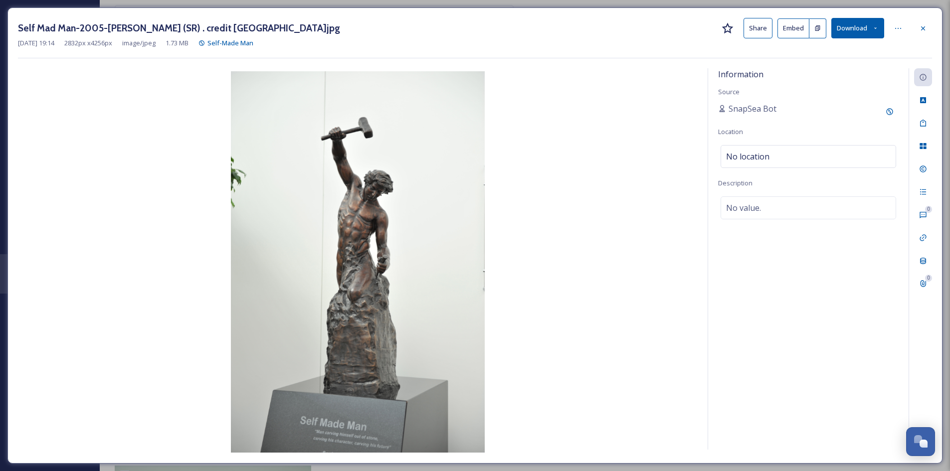
click at [765, 37] on div "Self Mad Man-2005-[PERSON_NAME] (SR) . credit Columbus Area Visitors Center.jpg…" at bounding box center [475, 28] width 914 height 20
click at [765, 32] on div at bounding box center [923, 28] width 18 height 18
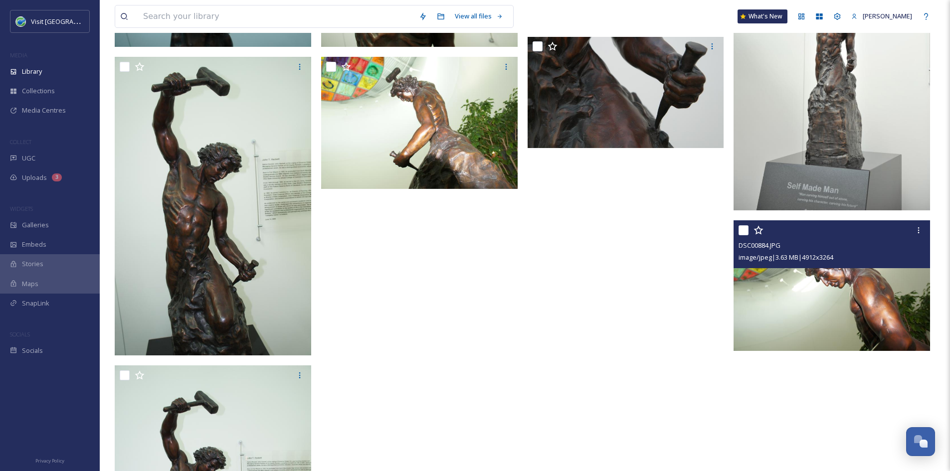
scroll to position [343, 0]
click at [765, 305] on img at bounding box center [831, 285] width 196 height 131
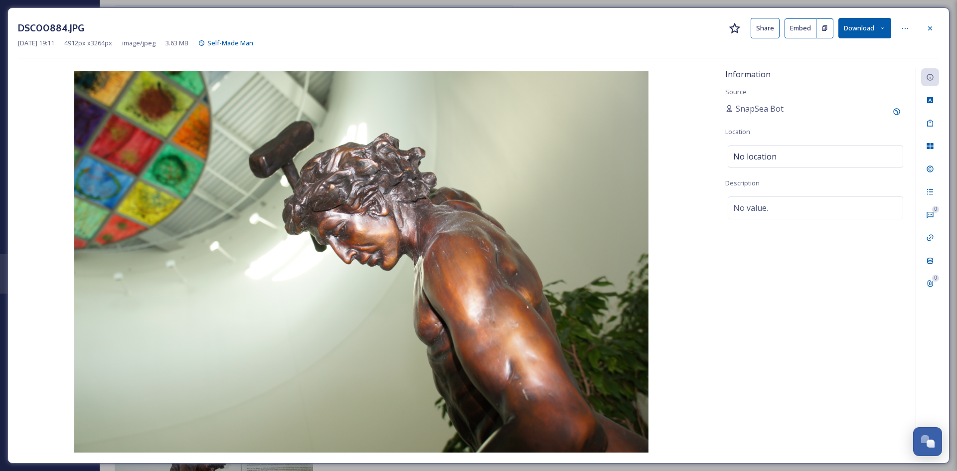
click at [759, 33] on button "Share" at bounding box center [765, 28] width 29 height 20
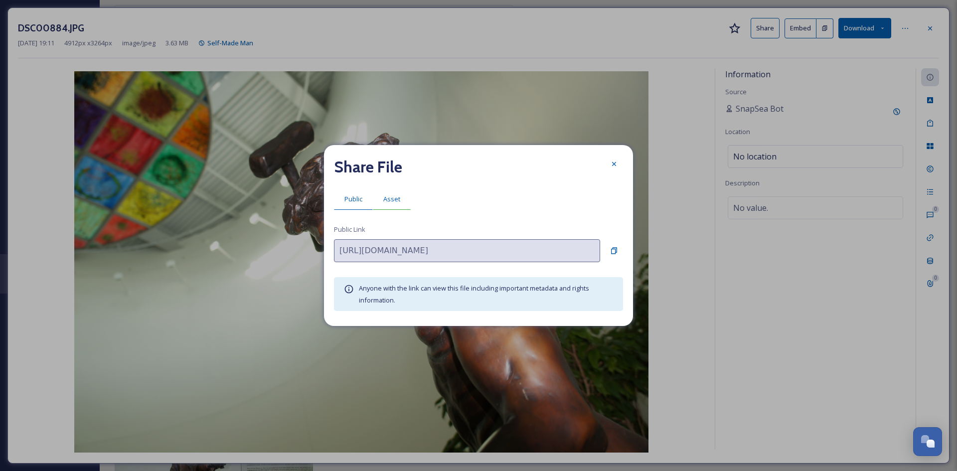
click at [383, 199] on span "Asset" at bounding box center [391, 198] width 17 height 9
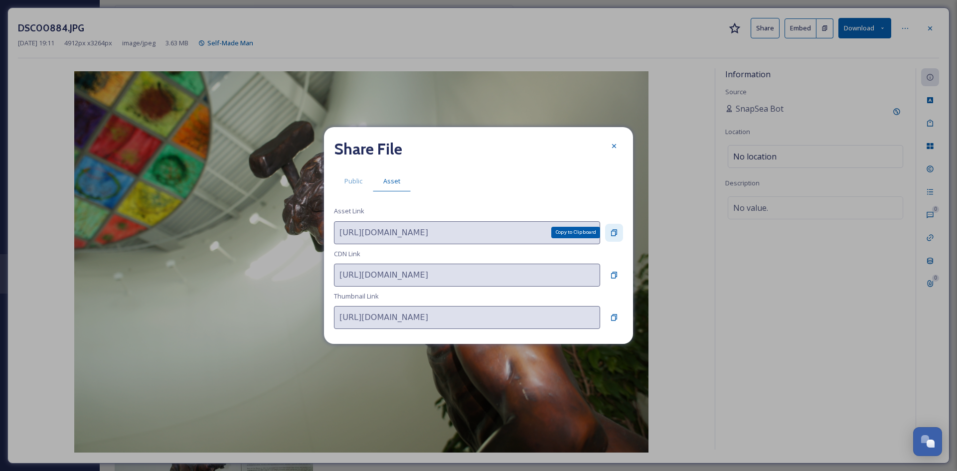
click at [614, 230] on icon at bounding box center [614, 232] width 6 height 6
click at [610, 152] on div at bounding box center [614, 146] width 18 height 18
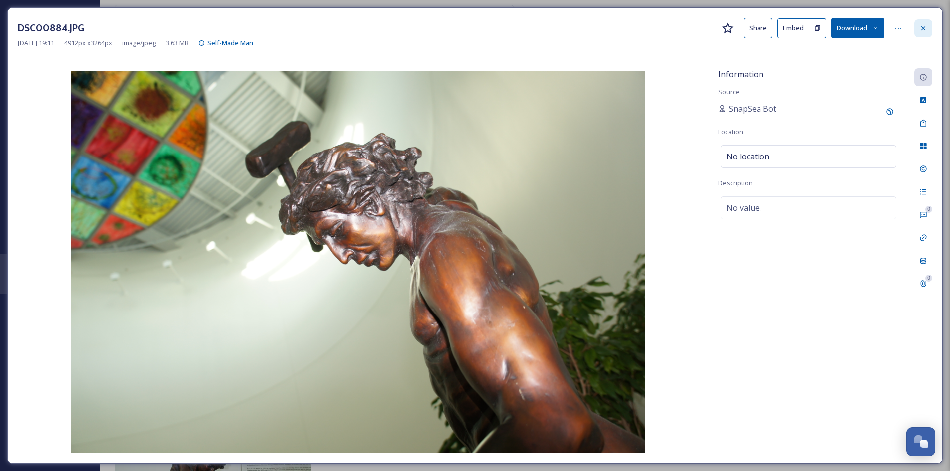
click at [765, 29] on icon at bounding box center [923, 28] width 4 height 4
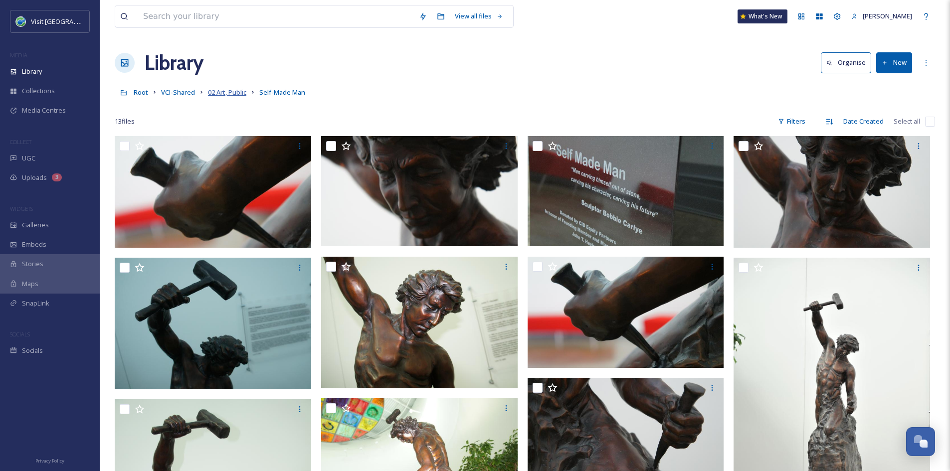
click at [216, 92] on span "02 Art, Public" at bounding box center [227, 92] width 38 height 9
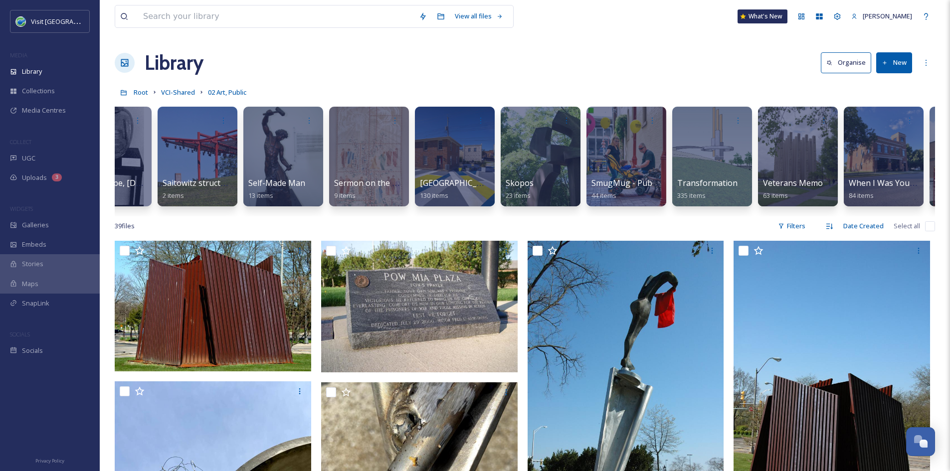
scroll to position [0, 3476]
click at [366, 160] on div at bounding box center [368, 157] width 81 height 102
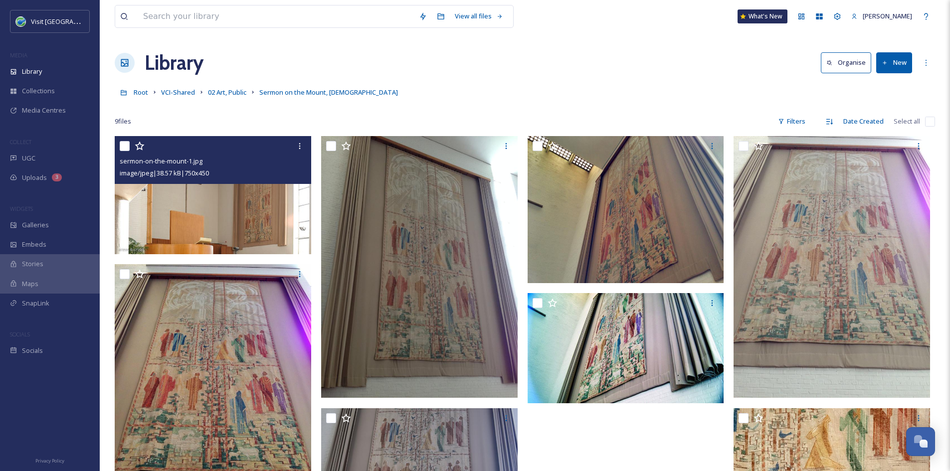
click at [232, 205] on img at bounding box center [213, 195] width 196 height 118
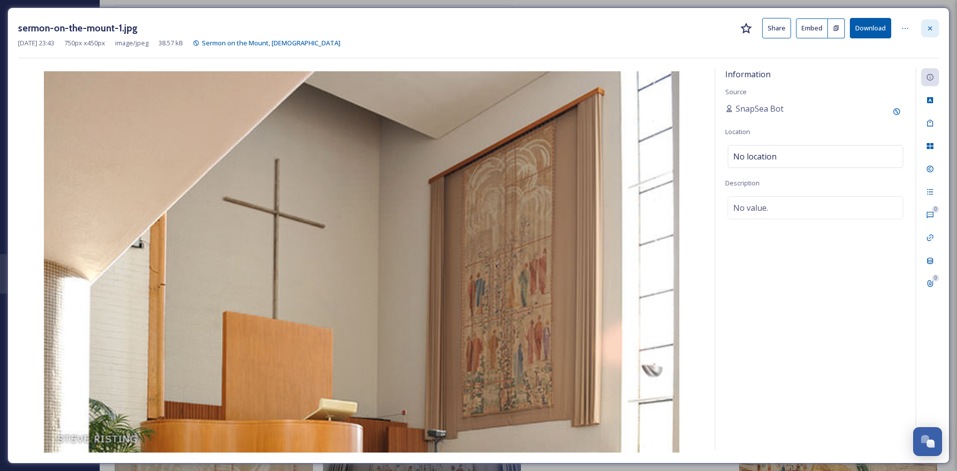
click at [765, 28] on icon at bounding box center [930, 28] width 8 height 8
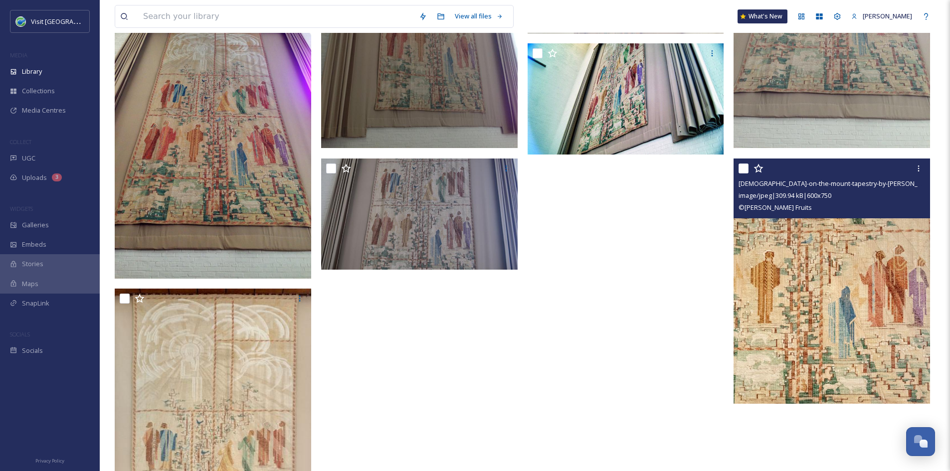
scroll to position [250, 0]
click at [765, 241] on img at bounding box center [831, 281] width 196 height 246
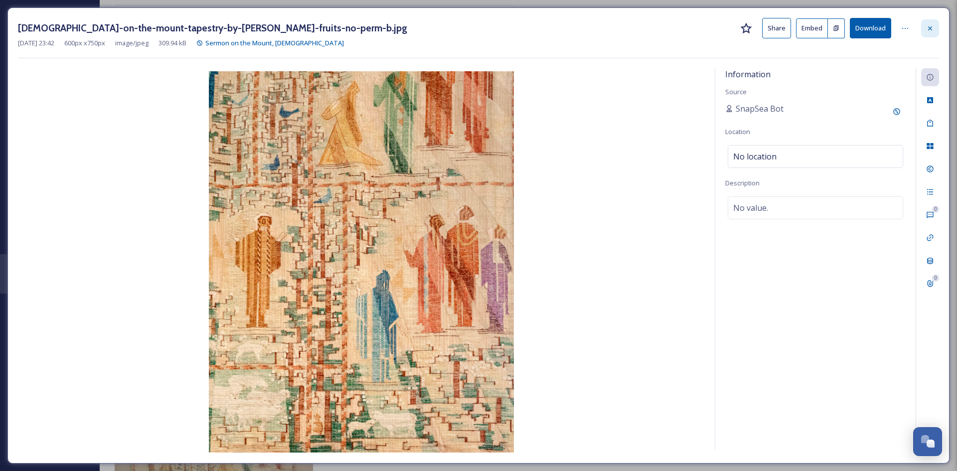
click at [765, 32] on div at bounding box center [930, 28] width 18 height 18
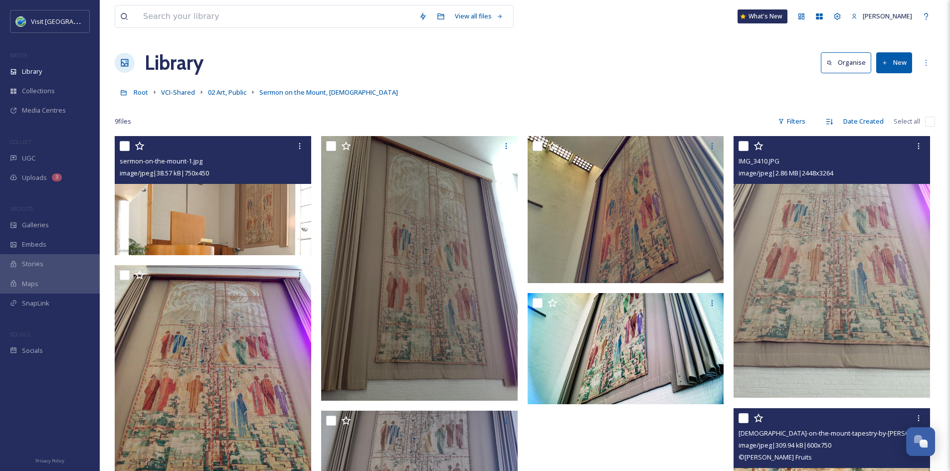
click at [765, 268] on img at bounding box center [831, 267] width 196 height 262
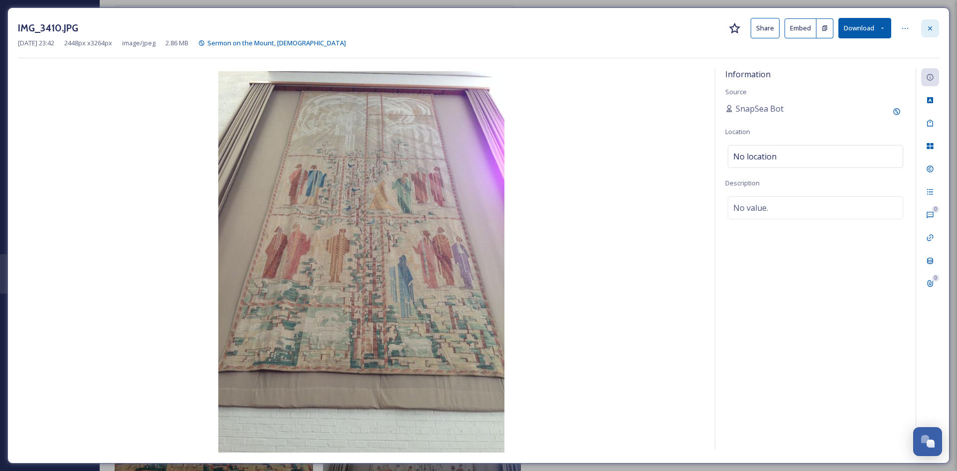
click at [765, 26] on icon at bounding box center [930, 28] width 8 height 8
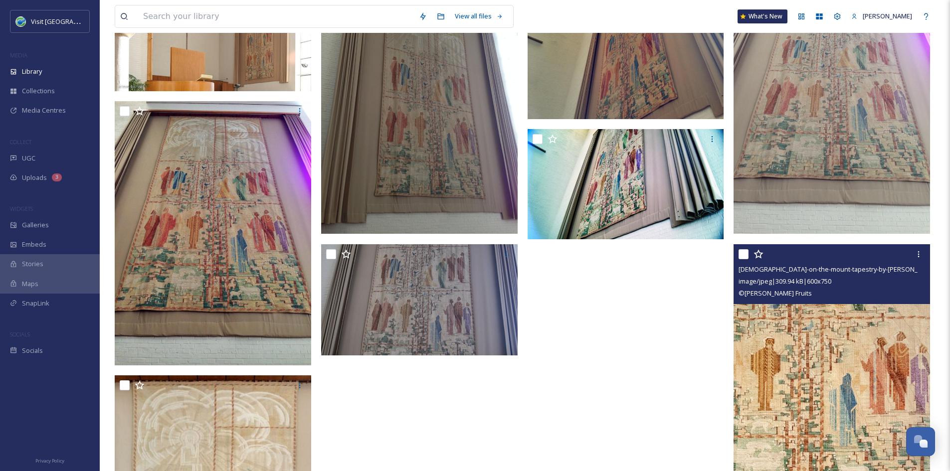
scroll to position [165, 0]
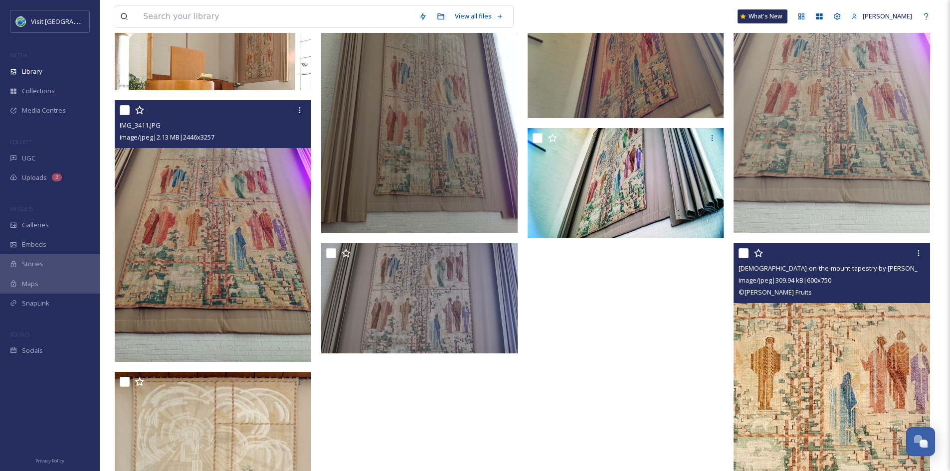
click at [249, 202] on img at bounding box center [213, 231] width 196 height 262
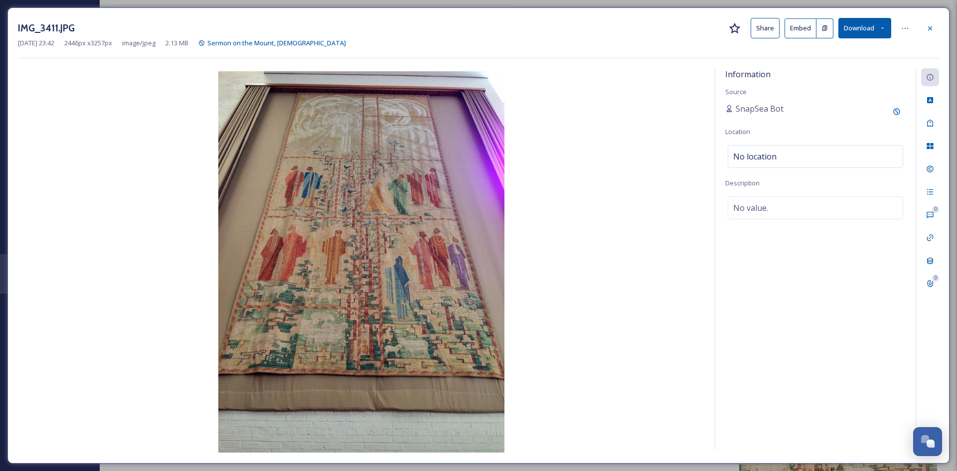
click at [755, 28] on button "Share" at bounding box center [765, 28] width 29 height 20
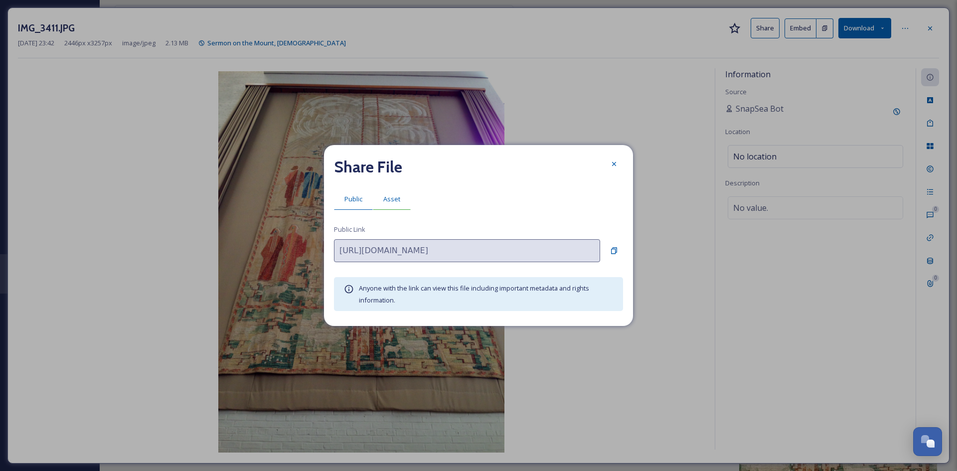
click at [384, 201] on span "Asset" at bounding box center [391, 198] width 17 height 9
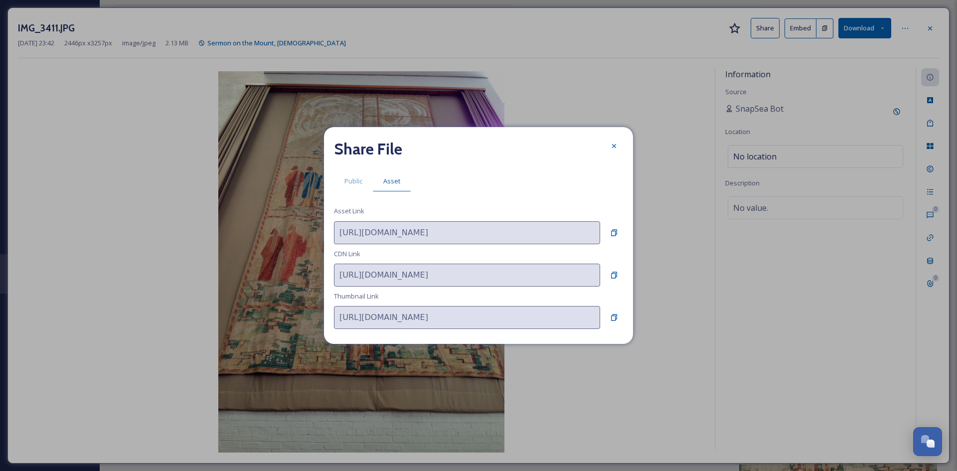
click at [627, 230] on div "Share File Public Asset Asset Link [URL][DOMAIN_NAME] CDN Link [URL][DOMAIN_NAM…" at bounding box center [478, 235] width 309 height 217
click at [608, 232] on div "Copy to Clipboard" at bounding box center [614, 233] width 18 height 18
click at [614, 149] on icon at bounding box center [614, 146] width 8 height 8
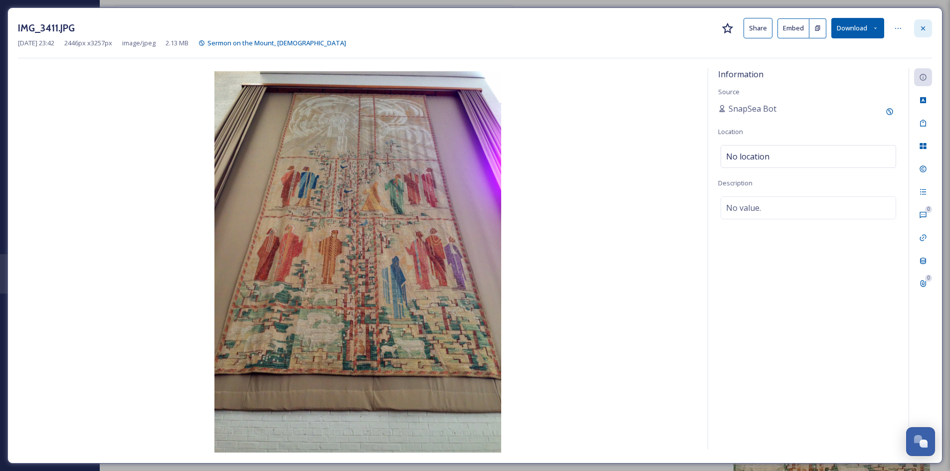
click at [765, 32] on icon at bounding box center [923, 28] width 8 height 8
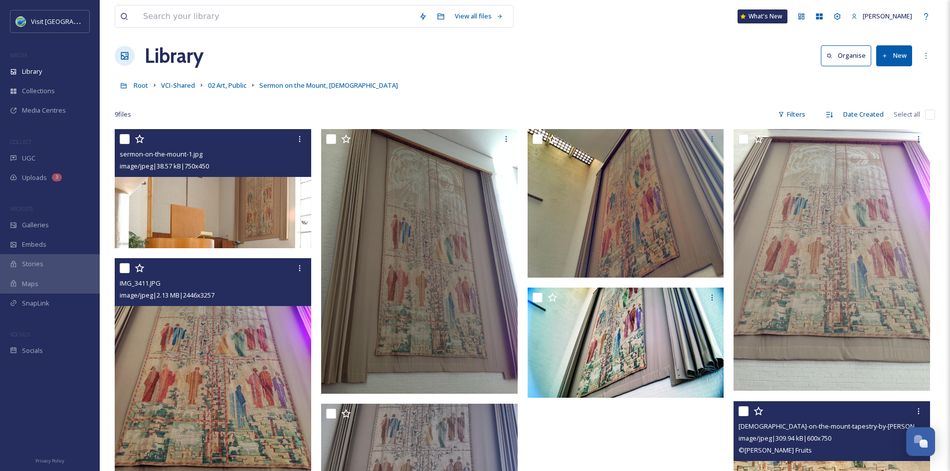
scroll to position [6, 0]
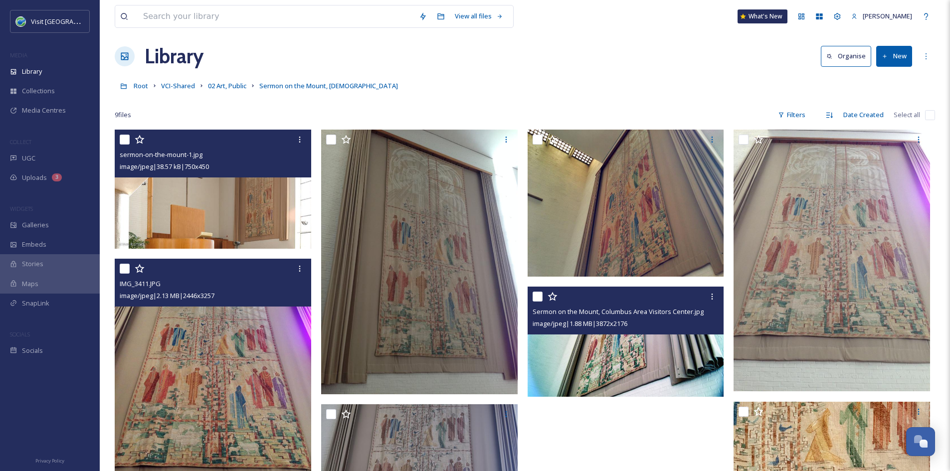
click at [650, 384] on img at bounding box center [625, 342] width 196 height 110
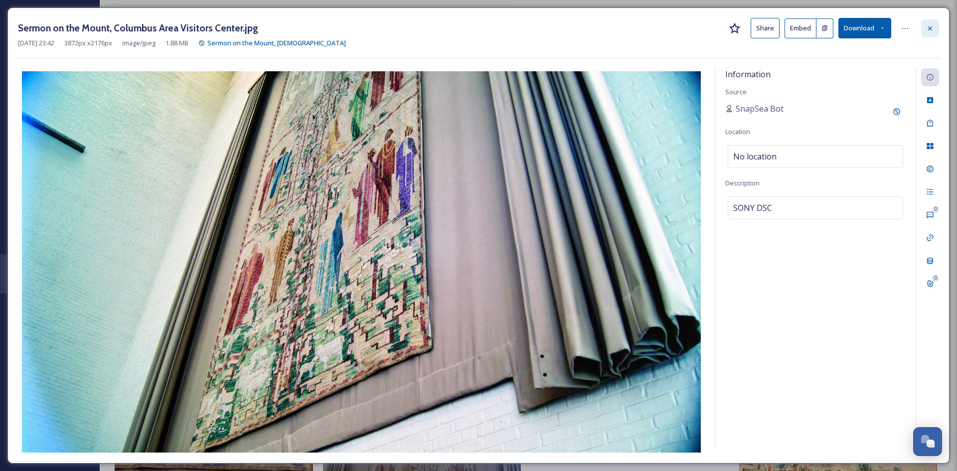
click at [765, 28] on div at bounding box center [930, 28] width 18 height 18
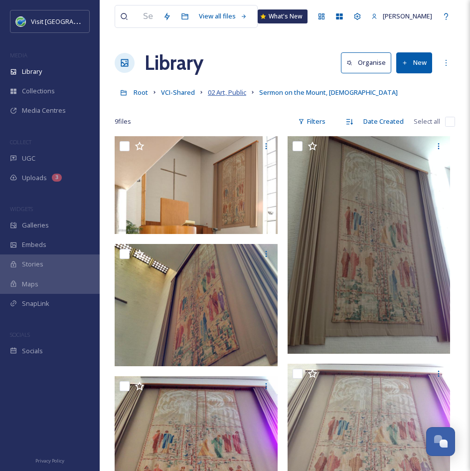
click at [234, 95] on span "02 Art, Public" at bounding box center [227, 92] width 38 height 9
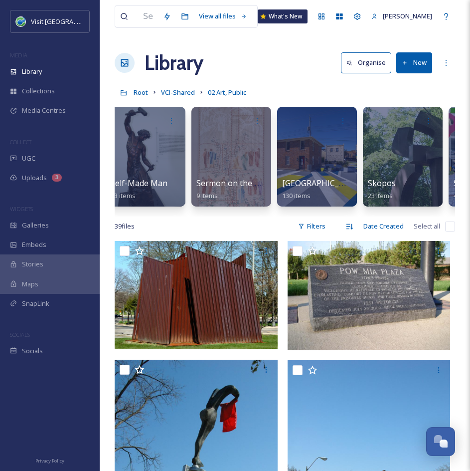
scroll to position [0, 3614]
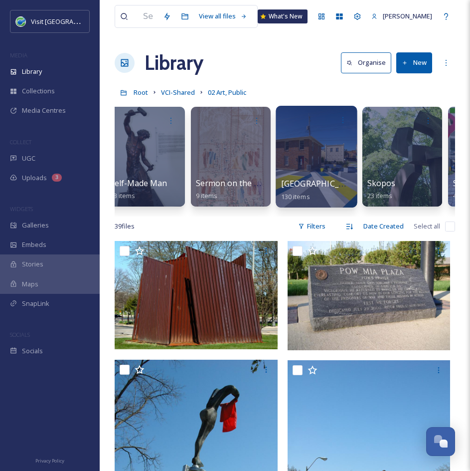
click at [323, 173] on div at bounding box center [316, 157] width 81 height 102
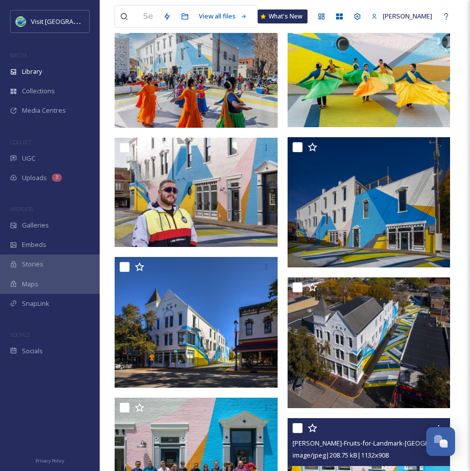
scroll to position [220, 0]
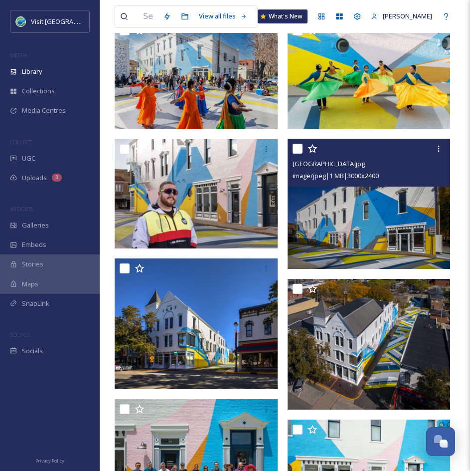
click at [374, 194] on img at bounding box center [369, 204] width 163 height 131
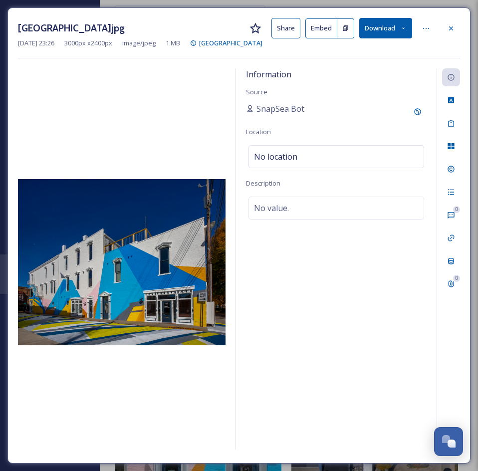
click at [285, 30] on button "Share" at bounding box center [285, 28] width 29 height 20
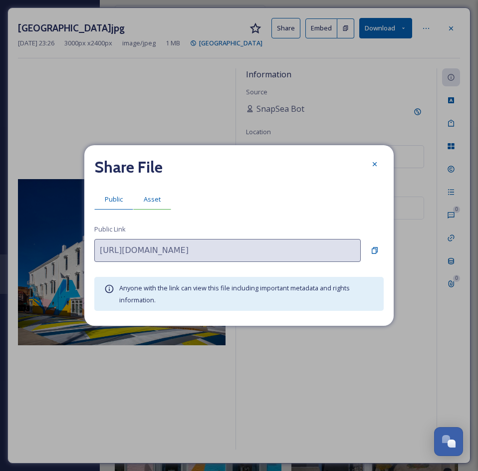
click at [153, 192] on div "Asset" at bounding box center [152, 199] width 38 height 20
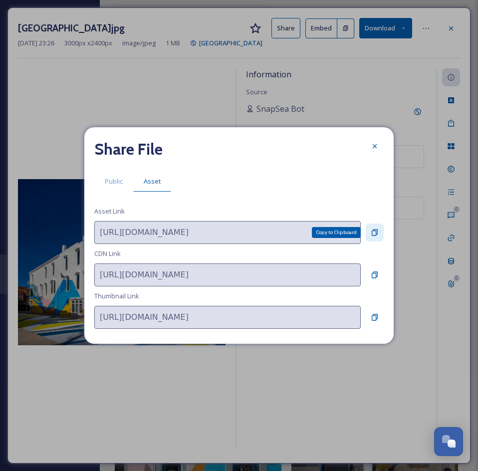
click at [380, 227] on div "Copy to Clipboard" at bounding box center [374, 232] width 18 height 18
click at [373, 147] on icon at bounding box center [374, 146] width 8 height 8
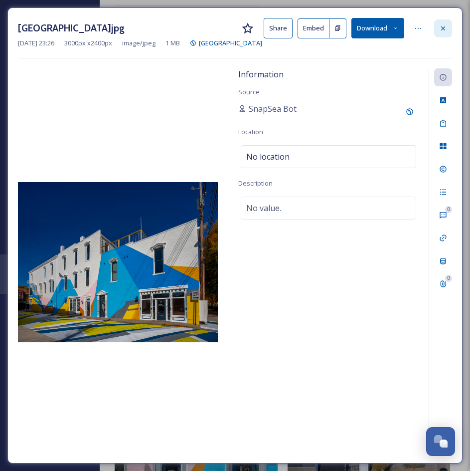
click at [440, 29] on icon at bounding box center [443, 28] width 8 height 8
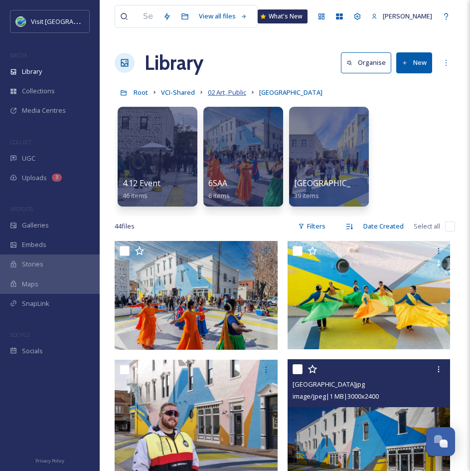
click at [234, 95] on span "02 Art, Public" at bounding box center [227, 92] width 38 height 9
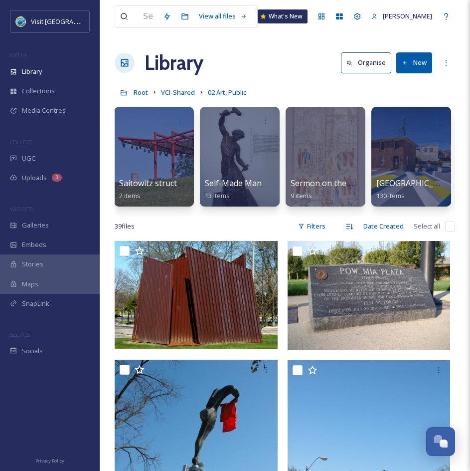
scroll to position [0, 3796]
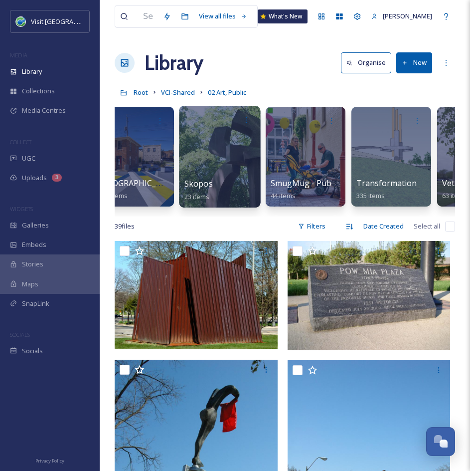
click at [230, 177] on div "Skopos 23 items" at bounding box center [219, 189] width 71 height 25
click at [201, 185] on span "Skopos" at bounding box center [198, 183] width 28 height 11
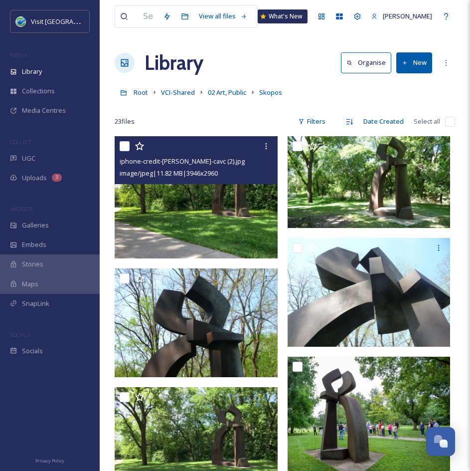
click at [242, 202] on img at bounding box center [196, 197] width 163 height 122
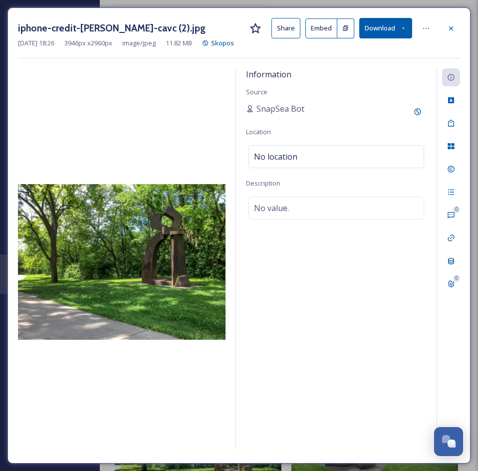
click at [284, 28] on button "Share" at bounding box center [285, 28] width 29 height 20
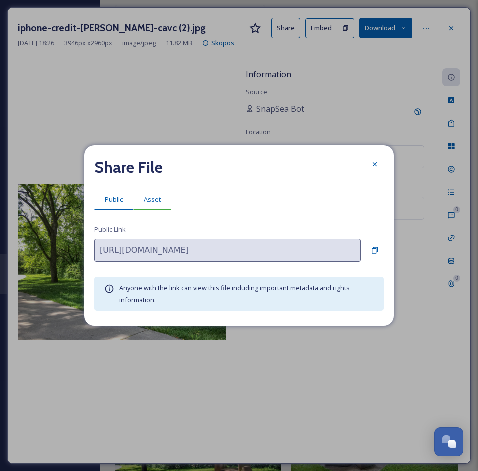
click at [161, 194] on div "Asset" at bounding box center [152, 199] width 38 height 20
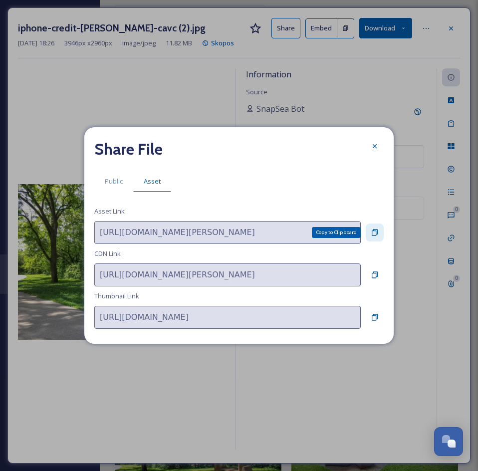
click at [371, 228] on icon at bounding box center [374, 232] width 8 height 8
click at [370, 146] on div at bounding box center [374, 146] width 18 height 18
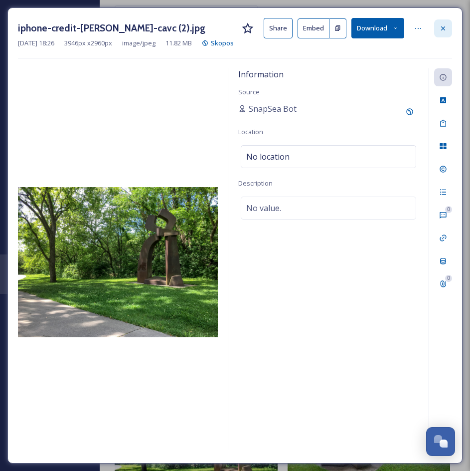
click at [444, 28] on icon at bounding box center [443, 28] width 4 height 4
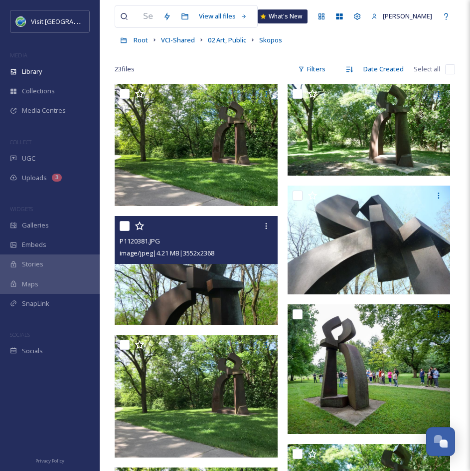
scroll to position [52, 0]
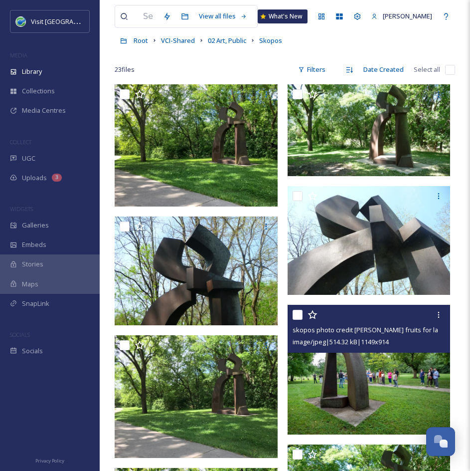
click at [366, 353] on img at bounding box center [369, 370] width 163 height 130
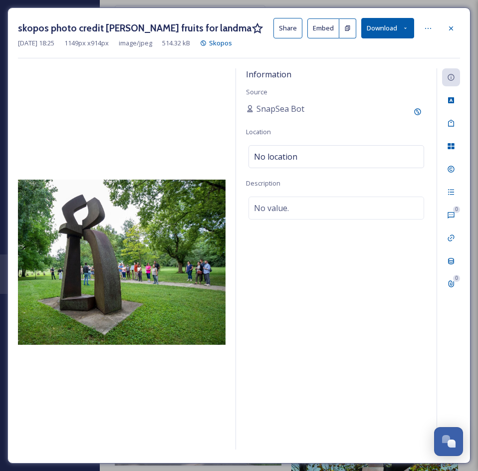
click at [291, 29] on button "Share" at bounding box center [287, 28] width 29 height 20
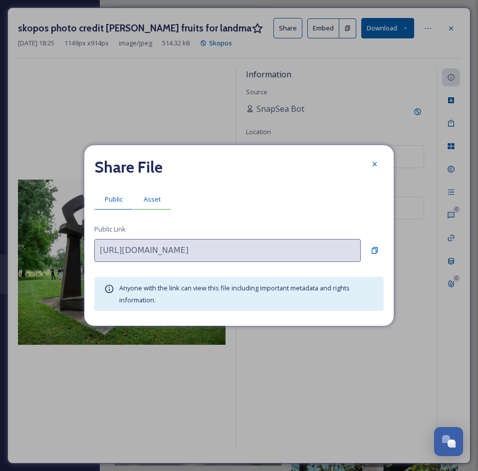
click at [149, 200] on span "Asset" at bounding box center [152, 198] width 17 height 9
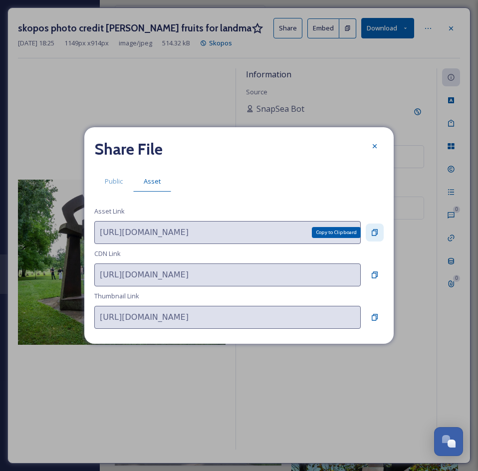
click at [371, 234] on icon at bounding box center [374, 232] width 8 height 8
click at [378, 148] on div at bounding box center [374, 146] width 18 height 18
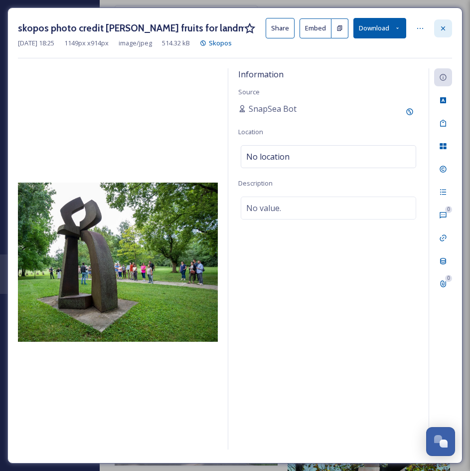
click at [444, 24] on icon at bounding box center [443, 28] width 8 height 8
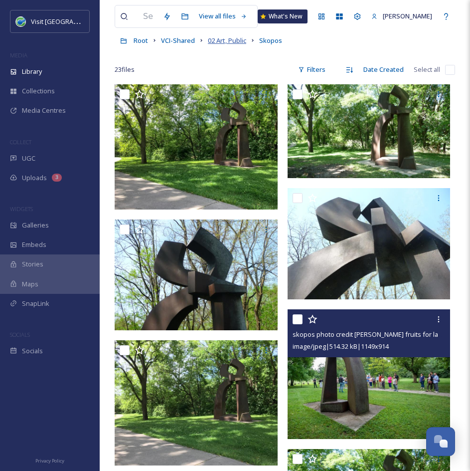
click at [228, 38] on span "02 Art, Public" at bounding box center [227, 40] width 38 height 9
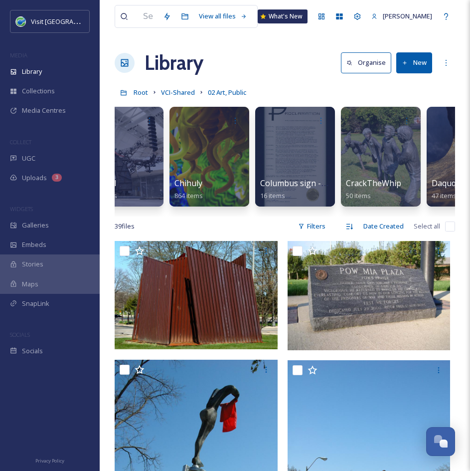
scroll to position [0, 548]
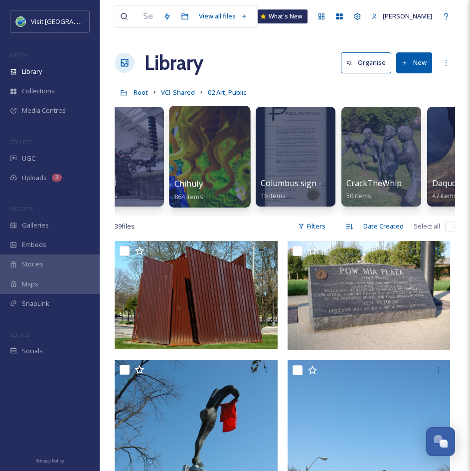
click at [238, 171] on div at bounding box center [209, 157] width 81 height 102
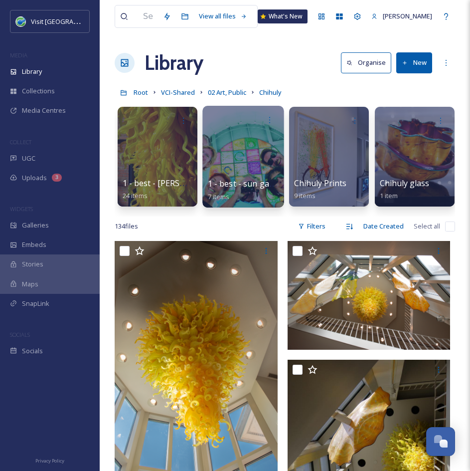
click at [235, 175] on div at bounding box center [242, 157] width 81 height 102
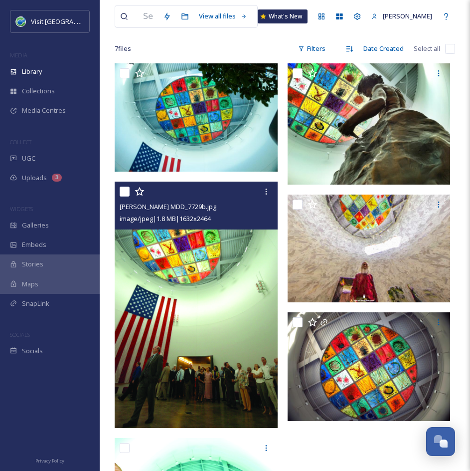
scroll to position [74, 0]
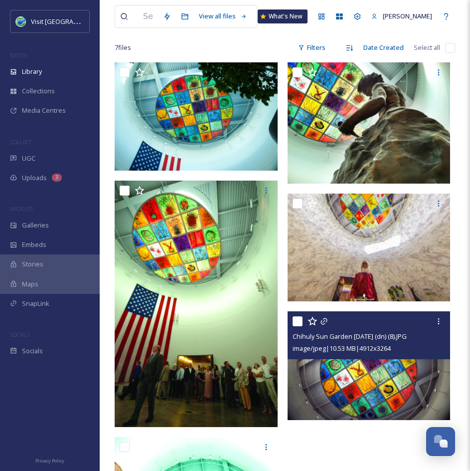
click at [346, 391] on img at bounding box center [369, 365] width 163 height 108
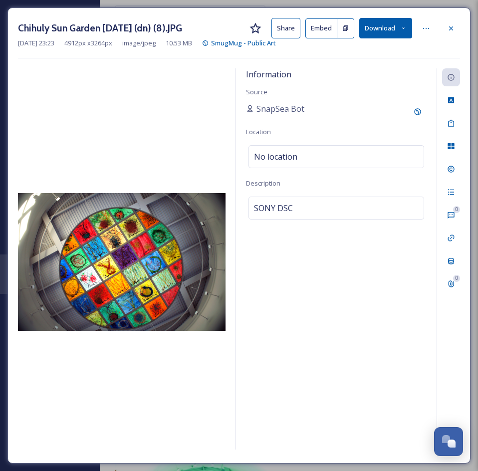
click at [280, 23] on button "Share" at bounding box center [285, 28] width 29 height 20
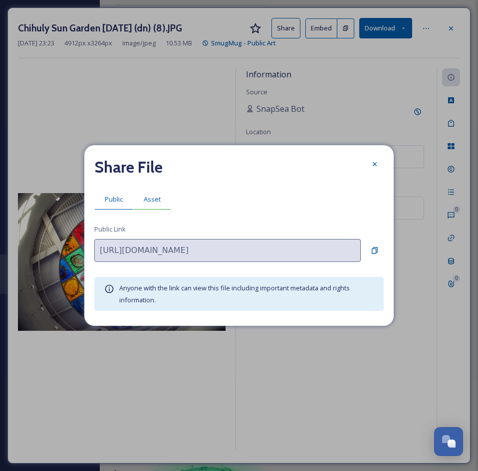
click at [158, 194] on span "Asset" at bounding box center [152, 198] width 17 height 9
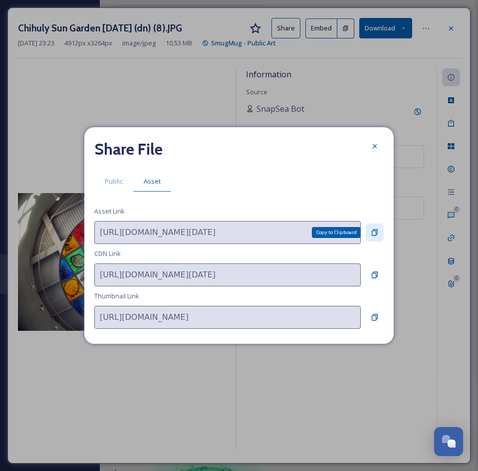
click at [372, 232] on icon at bounding box center [374, 232] width 8 height 8
click at [368, 143] on div at bounding box center [374, 146] width 18 height 18
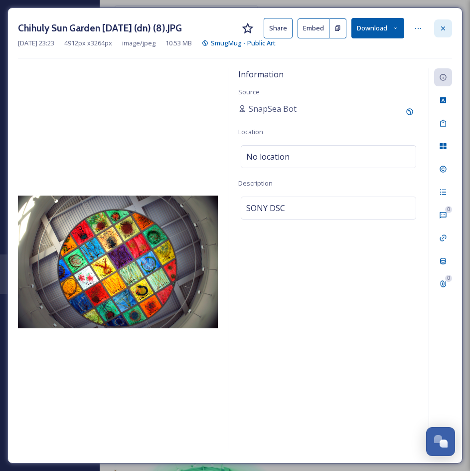
click at [444, 28] on icon at bounding box center [443, 28] width 8 height 8
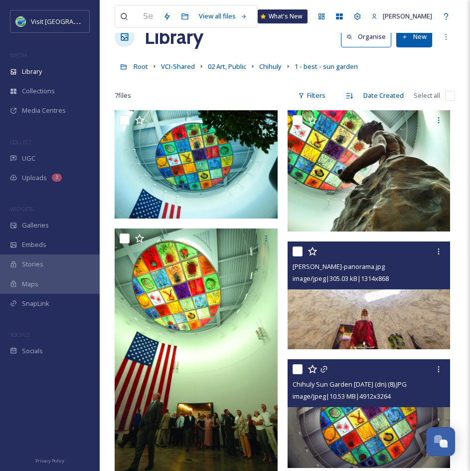
scroll to position [42, 0]
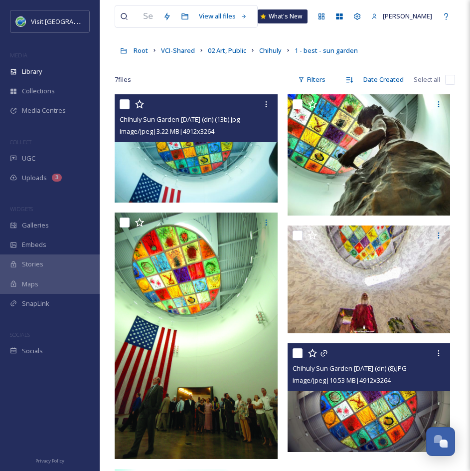
click at [244, 186] on img at bounding box center [196, 148] width 163 height 108
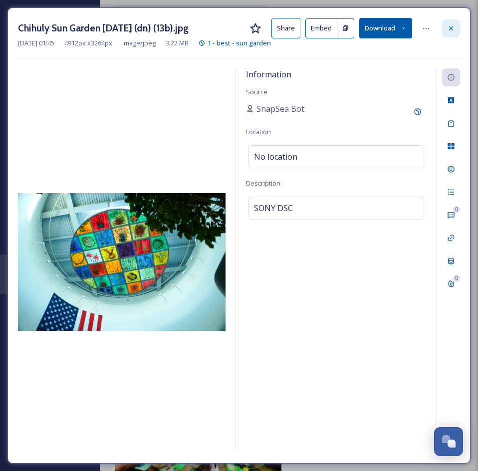
click at [448, 30] on icon at bounding box center [451, 28] width 8 height 8
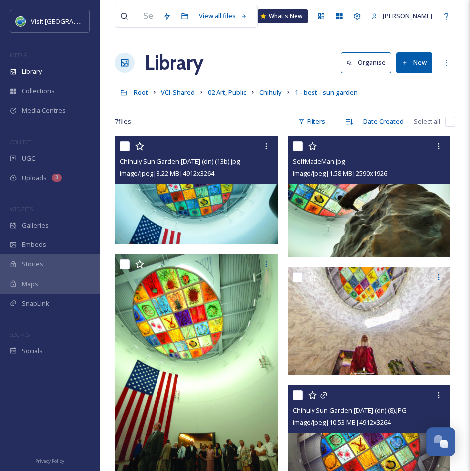
click at [355, 212] on img at bounding box center [369, 196] width 163 height 121
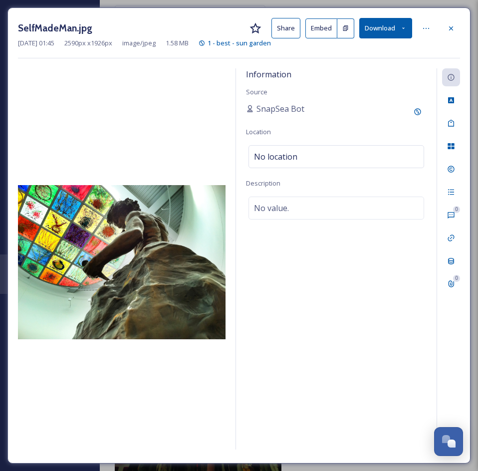
click at [279, 35] on button "Share" at bounding box center [285, 28] width 29 height 20
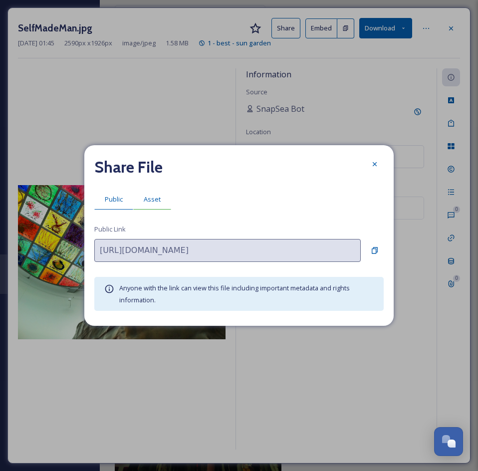
click at [153, 201] on span "Asset" at bounding box center [152, 198] width 17 height 9
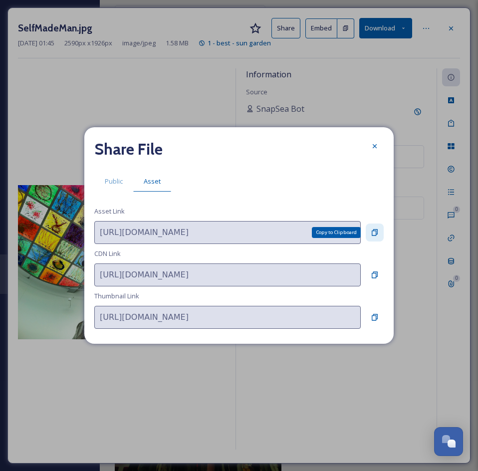
click at [376, 231] on icon at bounding box center [374, 232] width 8 height 8
click at [372, 146] on icon at bounding box center [374, 146] width 8 height 8
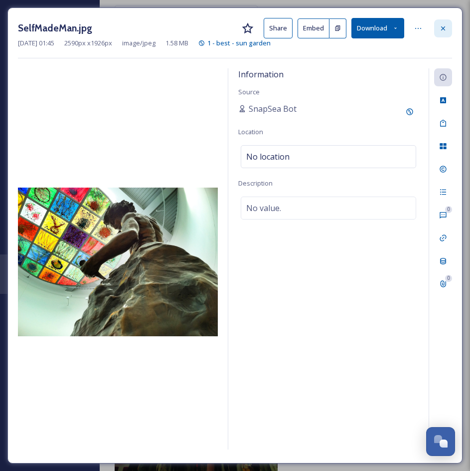
click at [439, 27] on div at bounding box center [443, 28] width 18 height 18
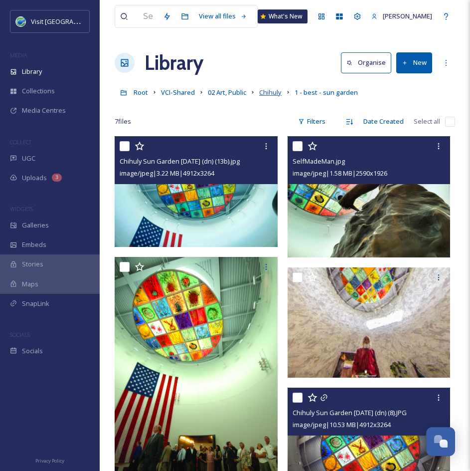
click at [266, 94] on span "Chihuly" at bounding box center [270, 92] width 22 height 9
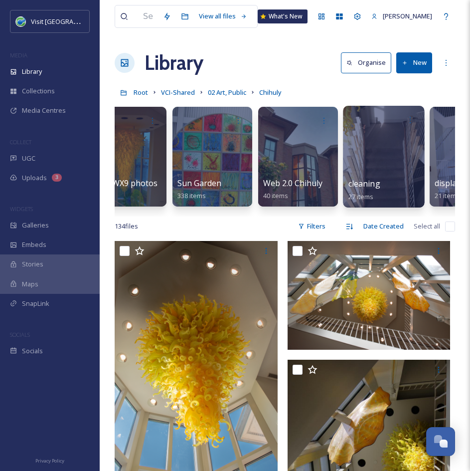
scroll to position [0, 974]
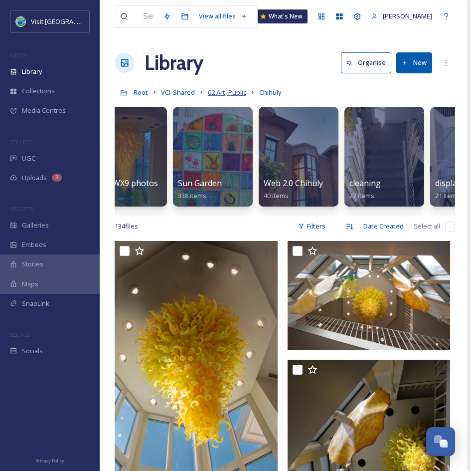
click at [225, 91] on span "02 Art, Public" at bounding box center [227, 92] width 38 height 9
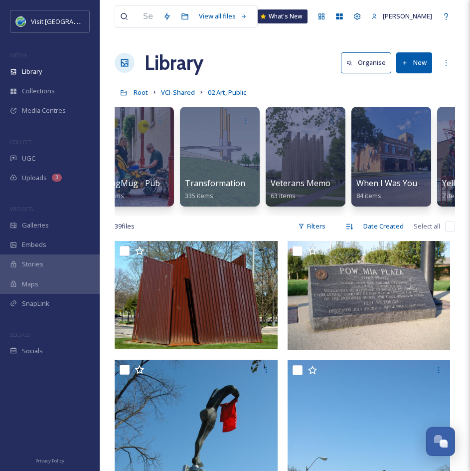
scroll to position [0, 3967]
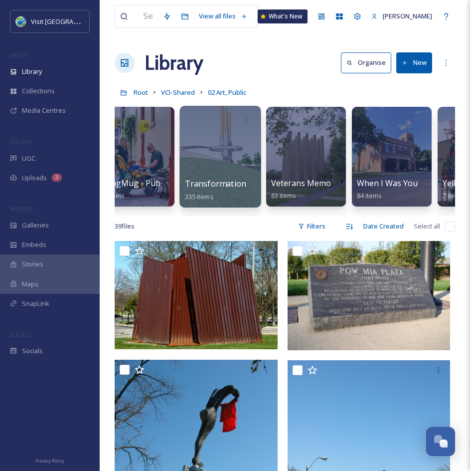
click at [260, 180] on div at bounding box center [219, 157] width 81 height 102
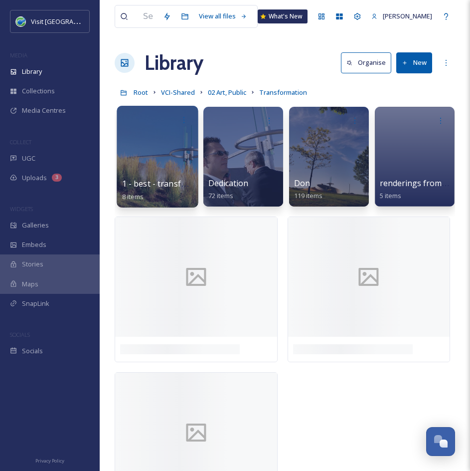
click at [192, 183] on span "1 - best - transformation" at bounding box center [169, 183] width 95 height 11
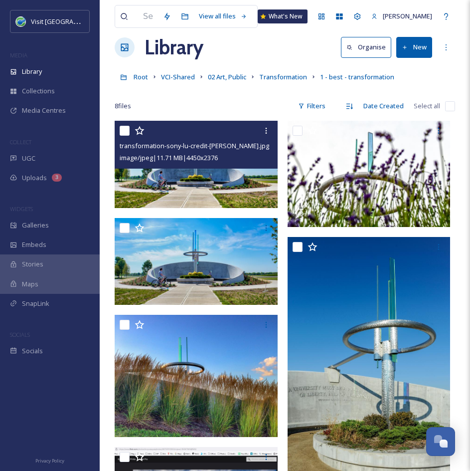
scroll to position [22, 0]
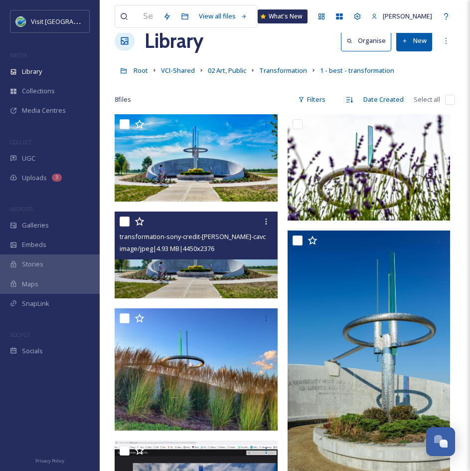
click at [191, 272] on img at bounding box center [196, 254] width 163 height 87
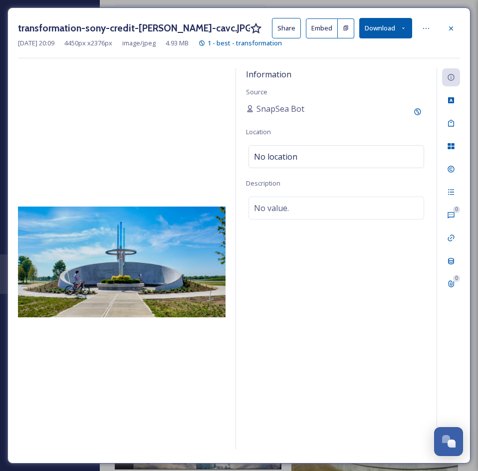
click at [287, 33] on button "Share" at bounding box center [286, 28] width 29 height 20
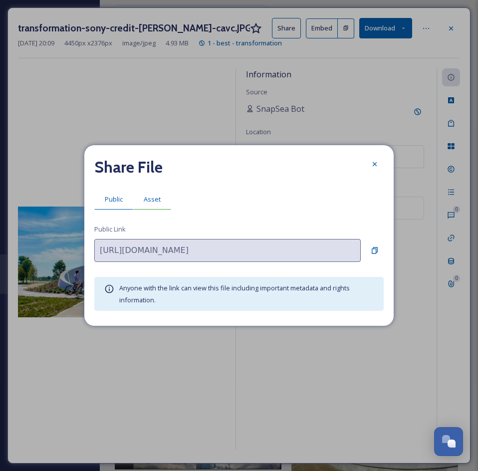
click at [144, 199] on span "Asset" at bounding box center [152, 198] width 17 height 9
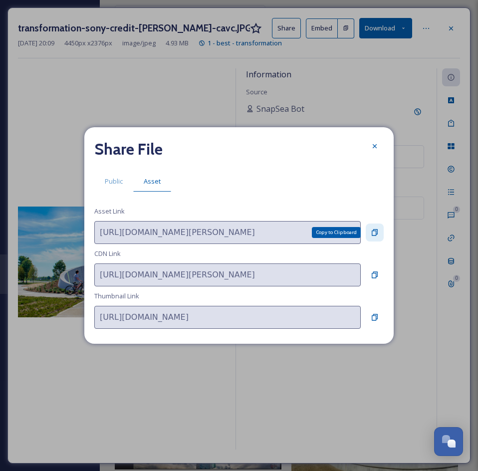
click at [377, 231] on icon at bounding box center [374, 232] width 6 height 6
click at [379, 146] on div at bounding box center [374, 146] width 18 height 18
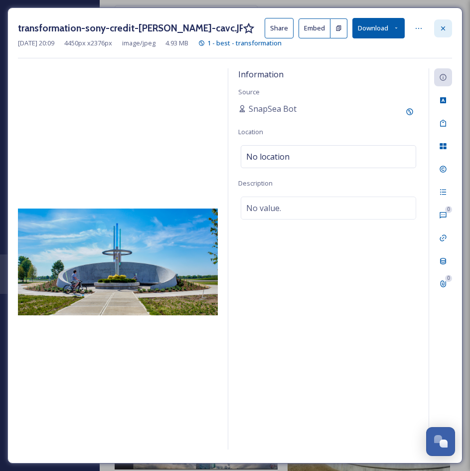
click at [449, 23] on div at bounding box center [443, 28] width 18 height 18
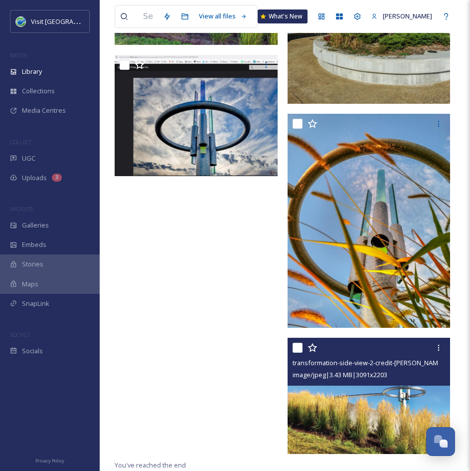
click at [329, 403] on img at bounding box center [369, 396] width 163 height 116
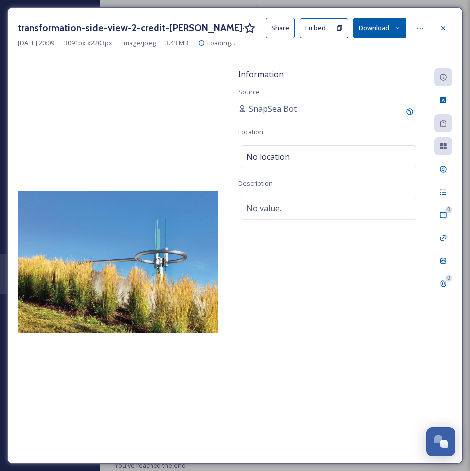
scroll to position [283, 0]
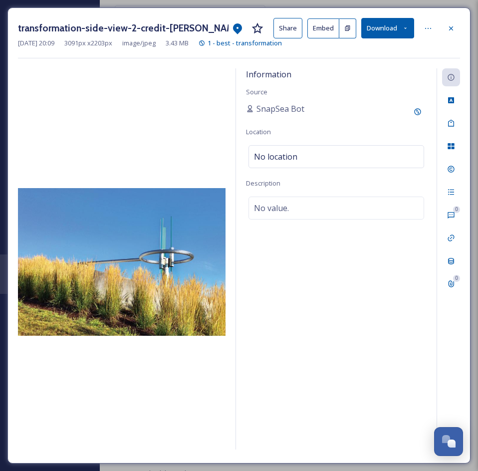
click at [287, 23] on button "Share" at bounding box center [287, 28] width 29 height 20
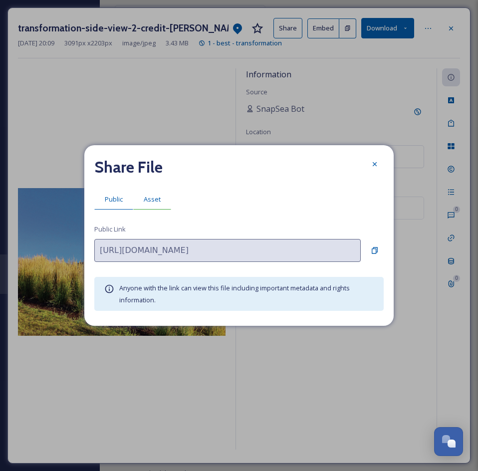
click at [151, 198] on span "Asset" at bounding box center [152, 198] width 17 height 9
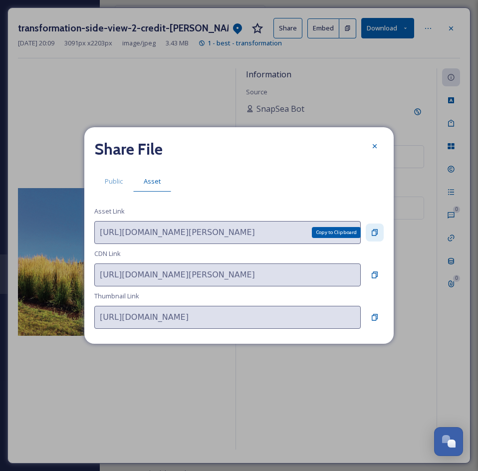
click at [378, 232] on icon at bounding box center [374, 232] width 8 height 8
click at [372, 145] on icon at bounding box center [374, 146] width 8 height 8
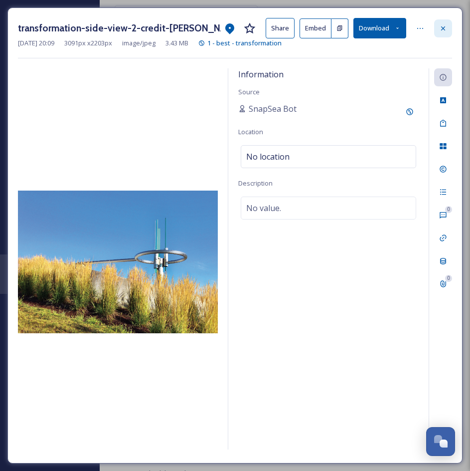
click at [443, 24] on icon at bounding box center [443, 28] width 8 height 8
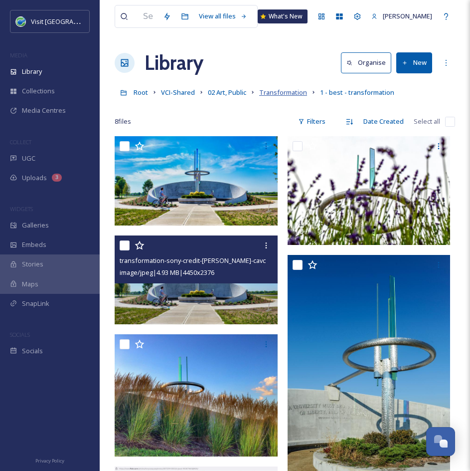
click at [290, 92] on span "Transformation" at bounding box center [283, 92] width 48 height 9
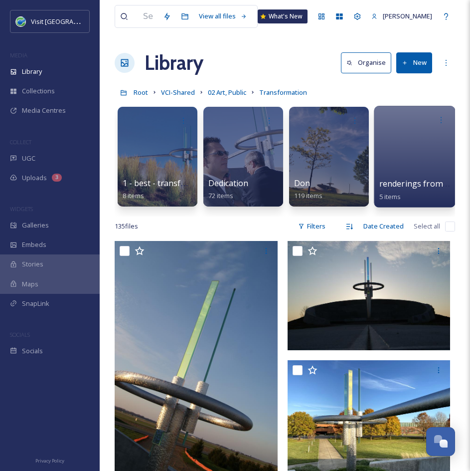
scroll to position [0, 88]
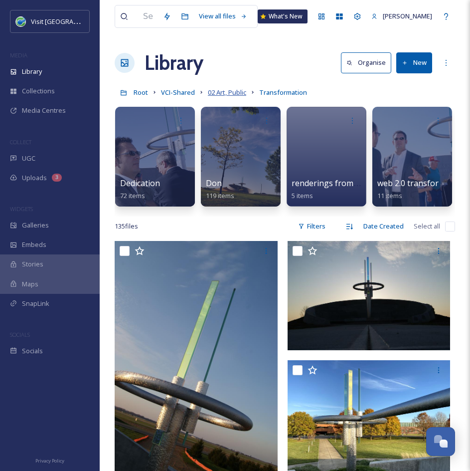
click at [232, 92] on span "02 Art, Public" at bounding box center [227, 92] width 38 height 9
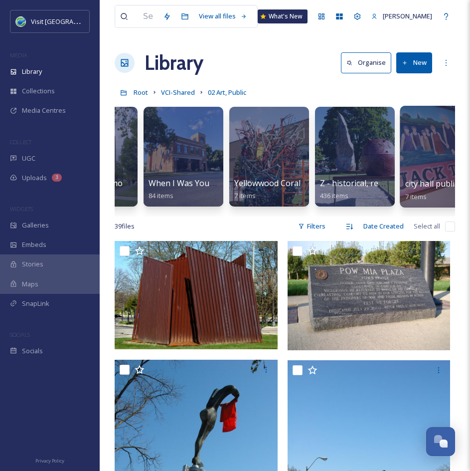
scroll to position [0, 4175]
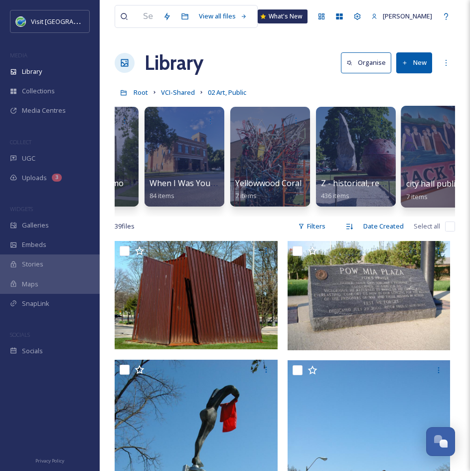
click at [252, 169] on div at bounding box center [270, 157] width 80 height 100
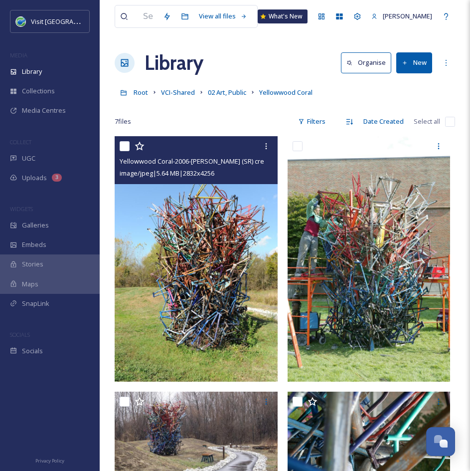
click at [192, 250] on img at bounding box center [196, 258] width 163 height 245
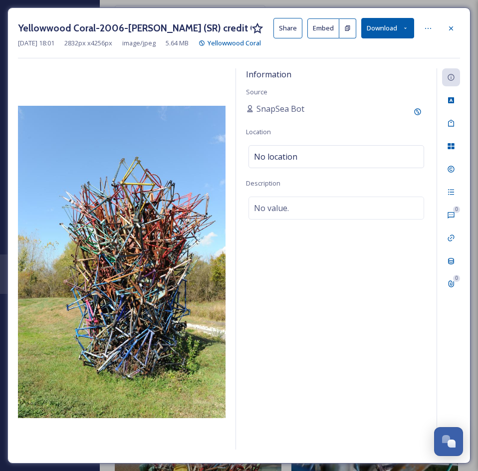
click at [287, 25] on button "Share" at bounding box center [287, 28] width 29 height 20
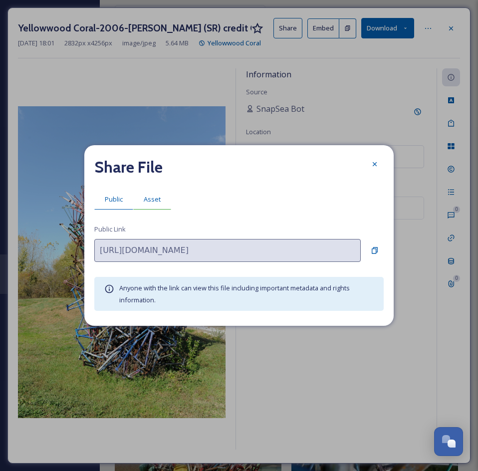
click at [158, 200] on span "Asset" at bounding box center [152, 198] width 17 height 9
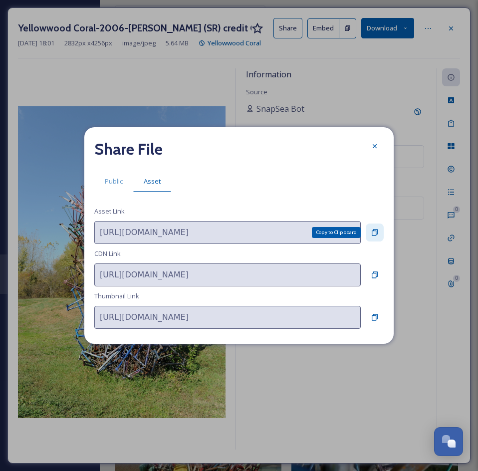
click at [373, 225] on div "Copy to Clipboard" at bounding box center [374, 232] width 18 height 18
click at [373, 147] on icon at bounding box center [374, 146] width 8 height 8
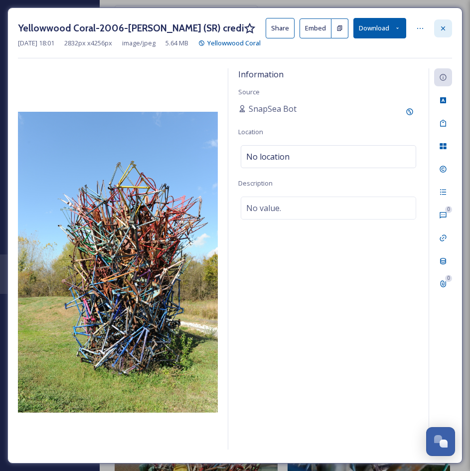
click at [446, 28] on icon at bounding box center [443, 28] width 8 height 8
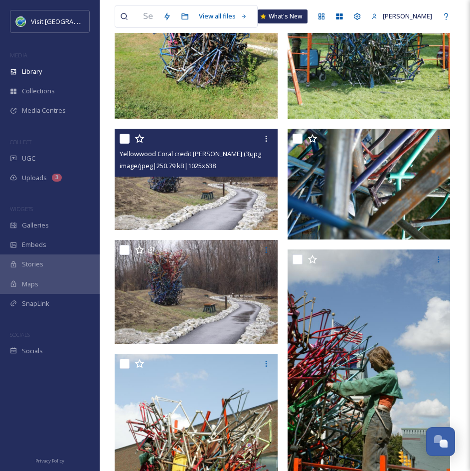
scroll to position [262, 0]
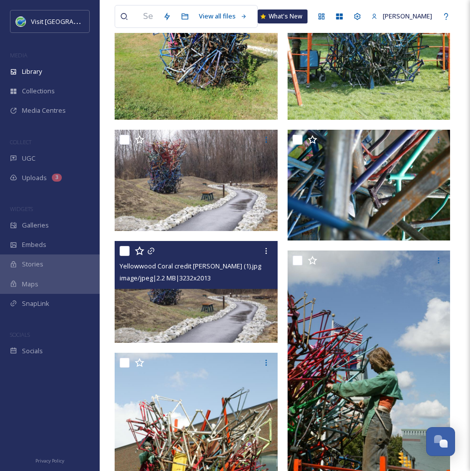
click at [221, 308] on img at bounding box center [196, 292] width 163 height 102
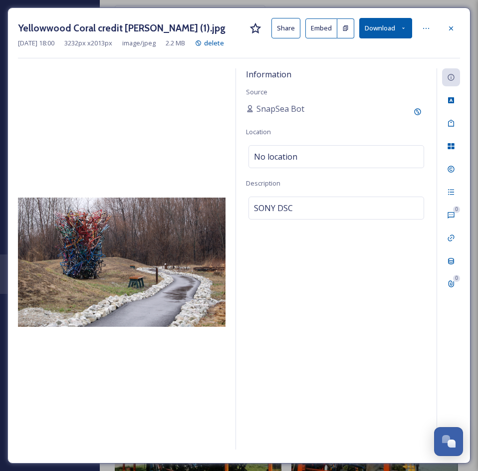
click at [289, 29] on button "Share" at bounding box center [285, 28] width 29 height 20
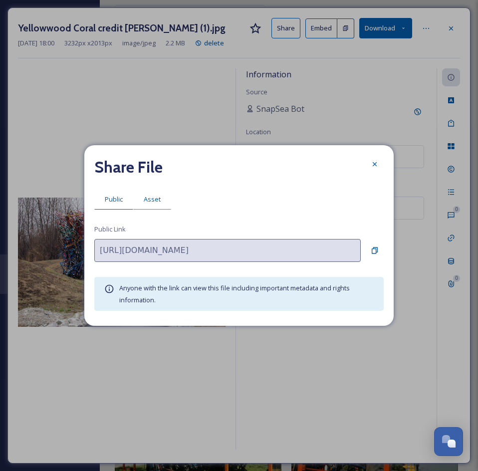
click at [148, 200] on span "Asset" at bounding box center [152, 198] width 17 height 9
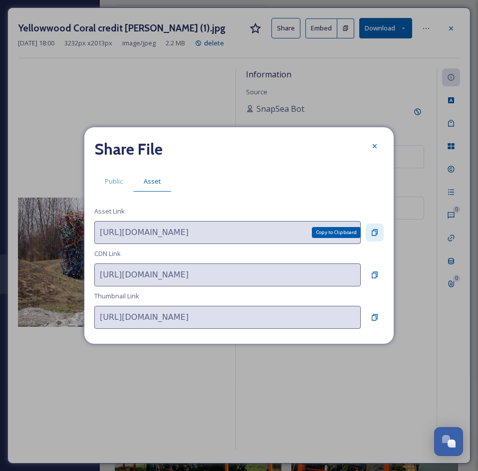
click at [369, 231] on div "Copy to Clipboard" at bounding box center [374, 232] width 18 height 18
click at [370, 142] on icon at bounding box center [374, 146] width 8 height 8
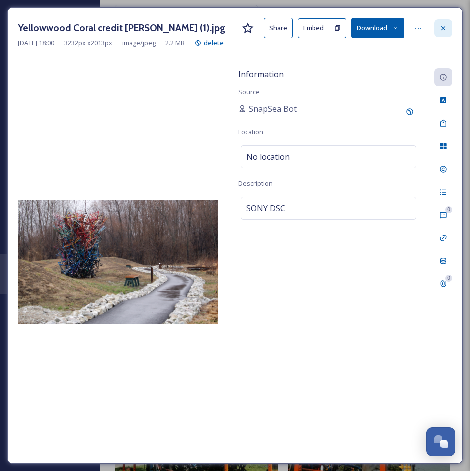
click at [446, 24] on icon at bounding box center [443, 28] width 8 height 8
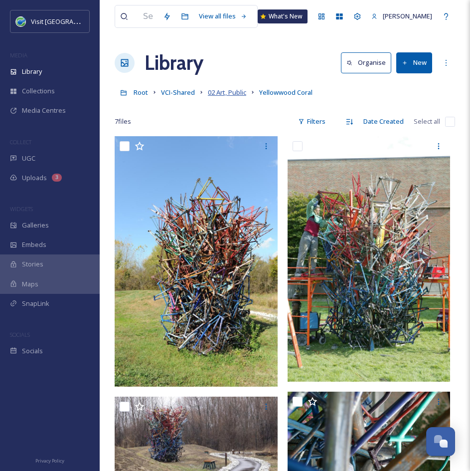
click at [225, 91] on span "02 Art, Public" at bounding box center [227, 92] width 38 height 9
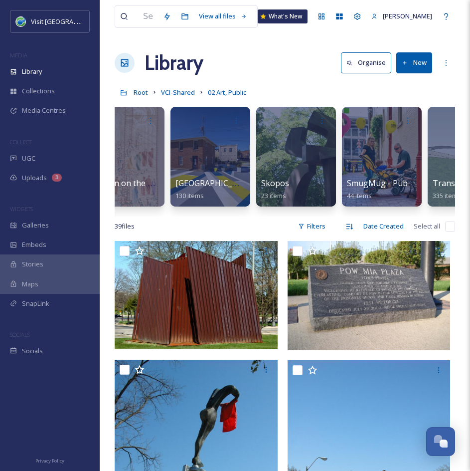
scroll to position [0, 3721]
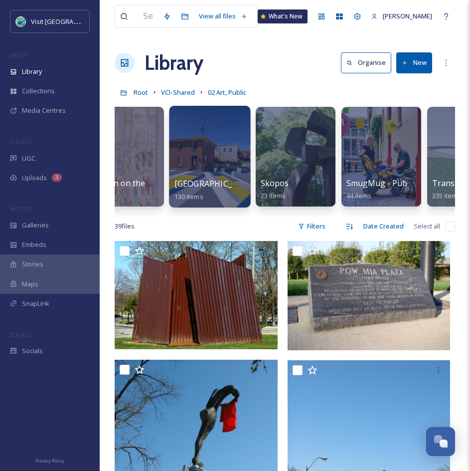
click at [217, 166] on div at bounding box center [209, 157] width 81 height 102
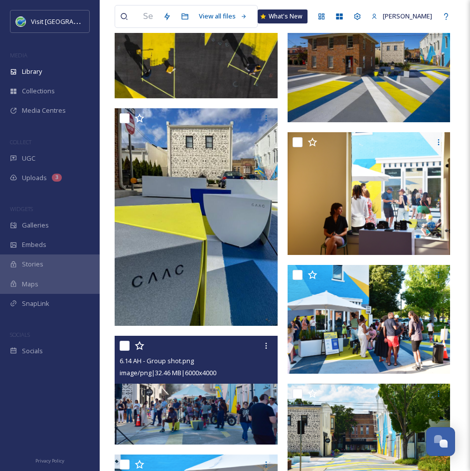
scroll to position [2546, 0]
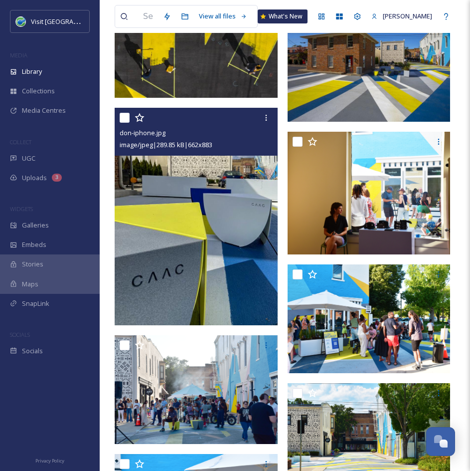
click at [209, 253] on img at bounding box center [196, 216] width 163 height 217
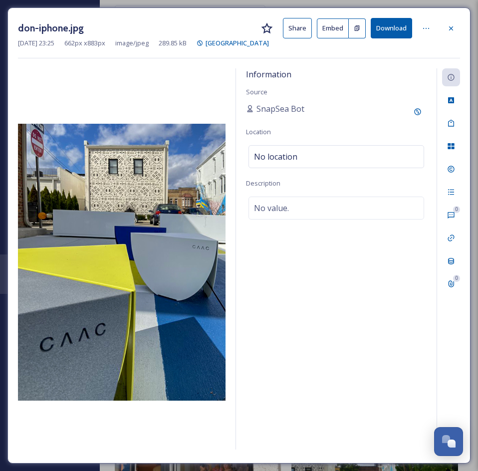
click at [295, 25] on button "Share" at bounding box center [297, 28] width 29 height 20
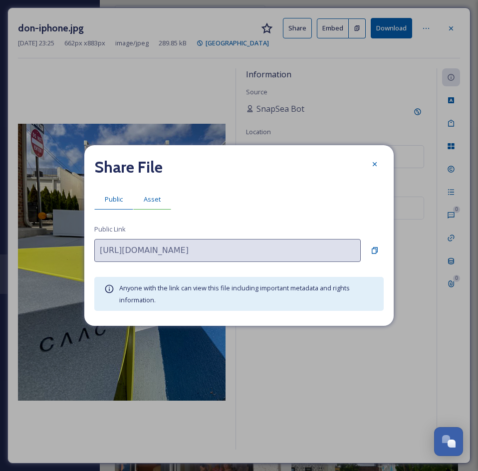
click at [151, 194] on span "Asset" at bounding box center [152, 198] width 17 height 9
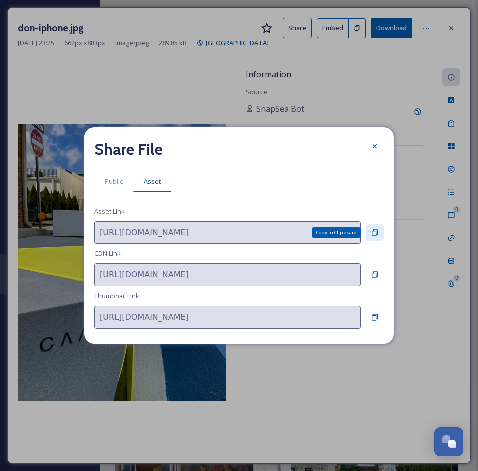
click at [379, 234] on div "Copy to Clipboard" at bounding box center [374, 232] width 18 height 18
click at [376, 148] on icon at bounding box center [374, 146] width 4 height 4
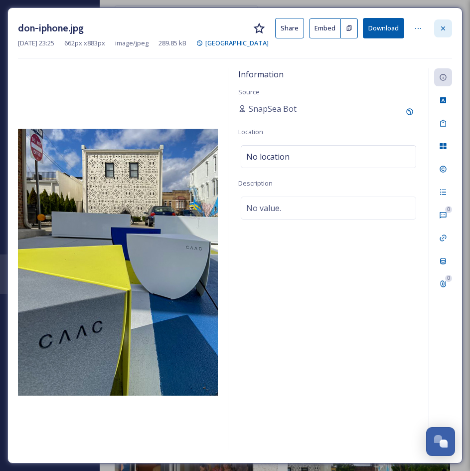
click at [441, 29] on icon at bounding box center [443, 28] width 8 height 8
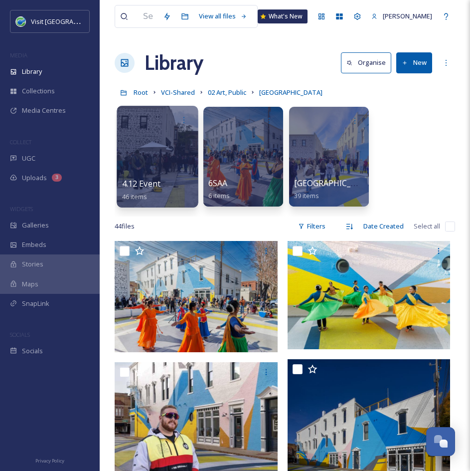
click at [158, 154] on div at bounding box center [157, 157] width 81 height 102
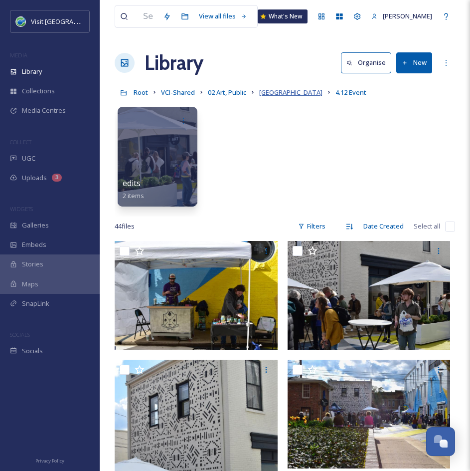
click at [294, 94] on span "[GEOGRAPHIC_DATA]" at bounding box center [290, 92] width 63 height 9
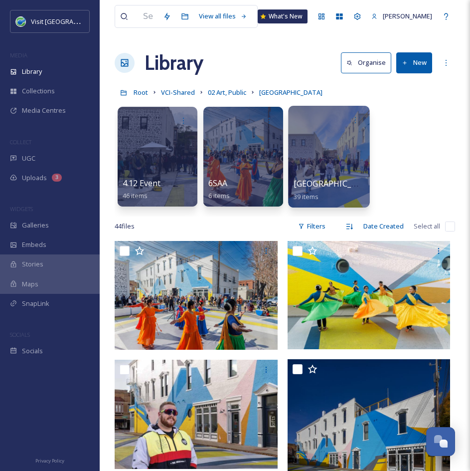
click at [306, 181] on span "[GEOGRAPHIC_DATA][PERSON_NAME][GEOGRAPHIC_DATA]" at bounding box center [408, 183] width 229 height 11
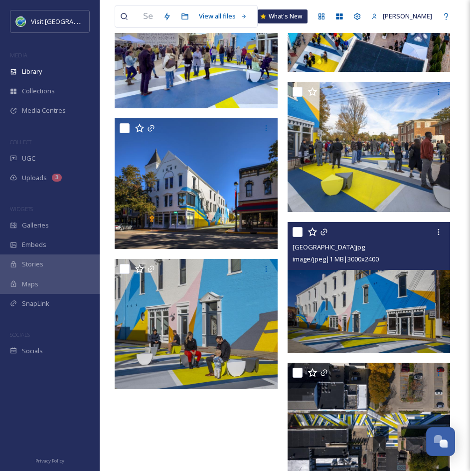
scroll to position [2808, 0]
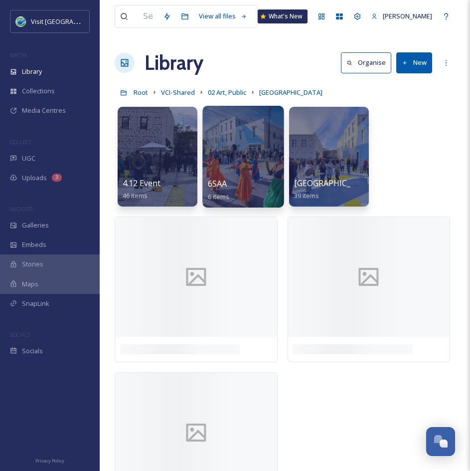
click at [224, 191] on link "6SAA 6 items" at bounding box center [219, 190] width 22 height 22
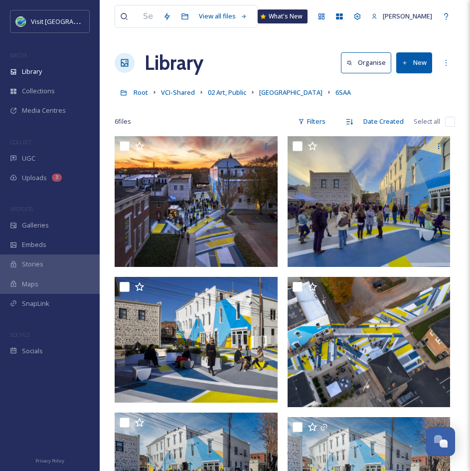
click at [283, 87] on link "[GEOGRAPHIC_DATA]" at bounding box center [290, 92] width 63 height 12
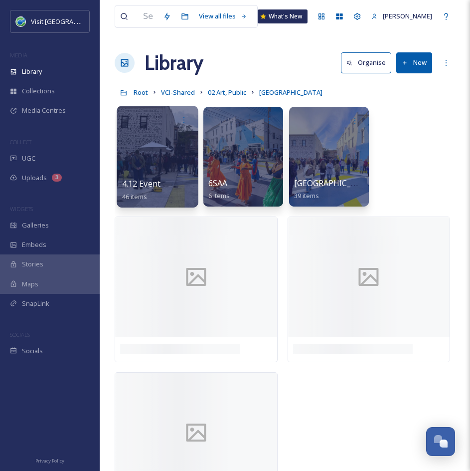
click at [151, 169] on div at bounding box center [157, 157] width 81 height 102
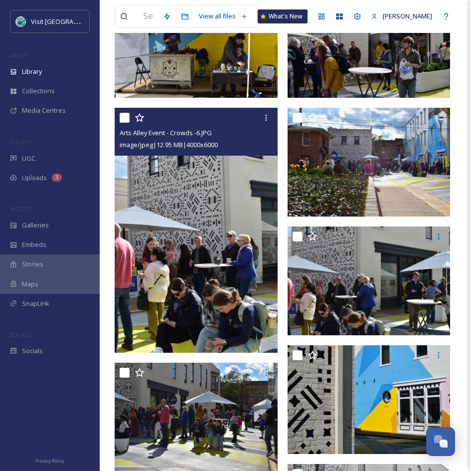
scroll to position [251, 0]
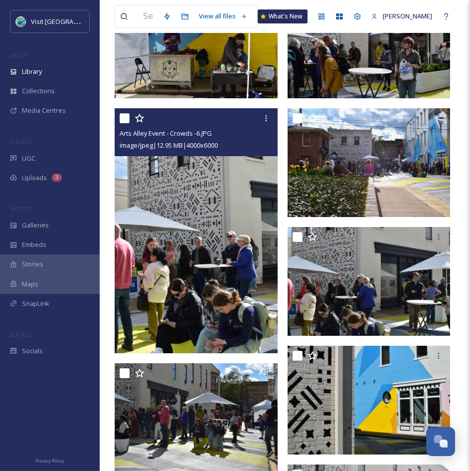
click at [209, 220] on img at bounding box center [196, 230] width 163 height 245
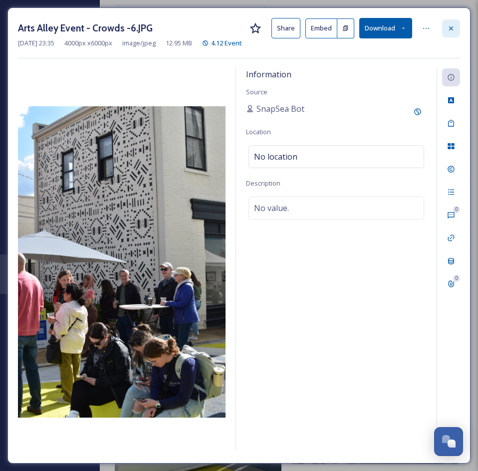
click at [450, 26] on icon at bounding box center [451, 28] width 8 height 8
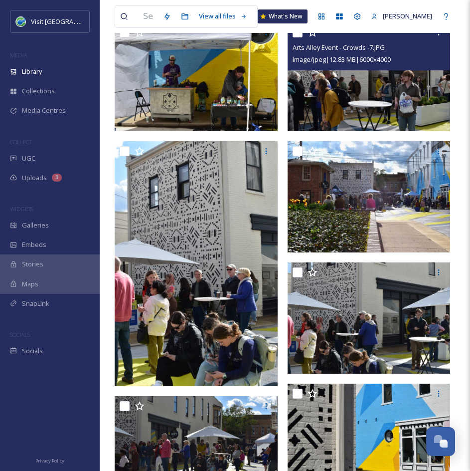
scroll to position [166, 0]
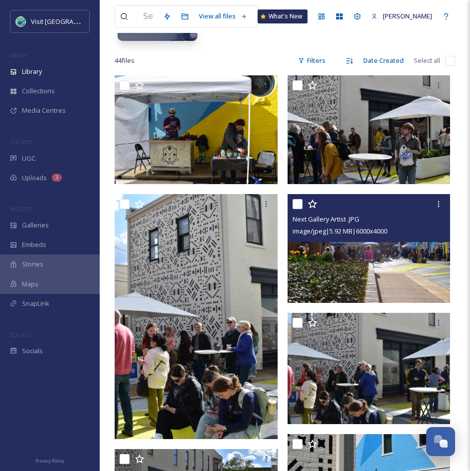
click at [355, 268] on img at bounding box center [369, 248] width 163 height 109
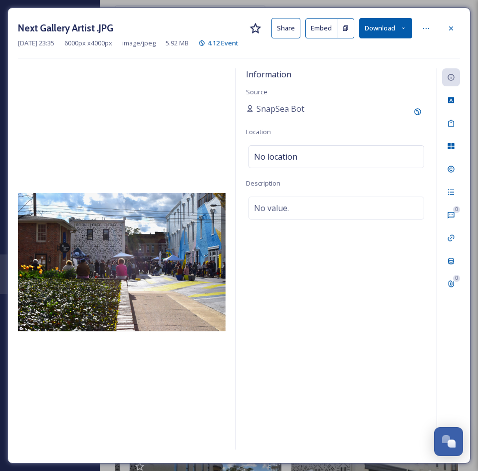
click at [286, 32] on button "Share" at bounding box center [285, 28] width 29 height 20
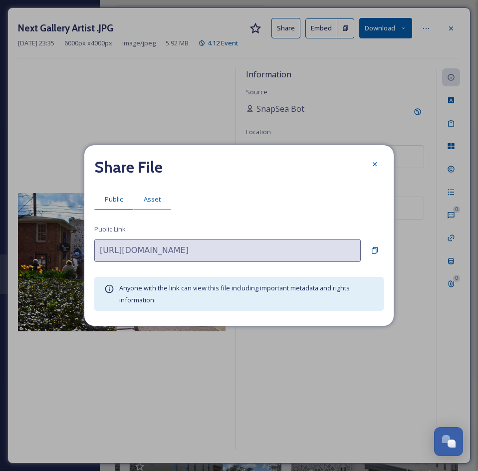
click at [155, 198] on span "Asset" at bounding box center [152, 198] width 17 height 9
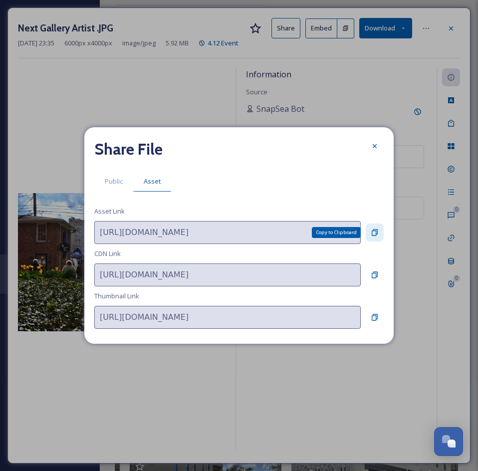
click at [378, 235] on icon at bounding box center [374, 232] width 8 height 8
click at [370, 150] on icon at bounding box center [374, 146] width 8 height 8
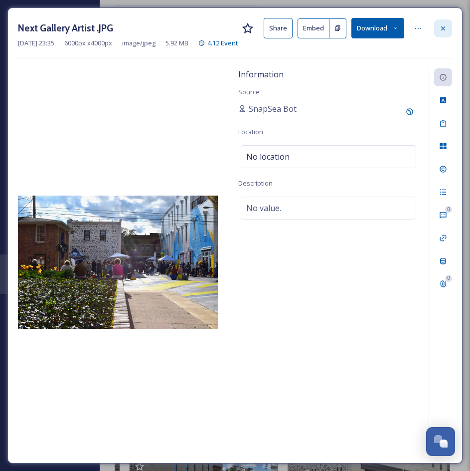
click at [441, 36] on div at bounding box center [443, 28] width 18 height 18
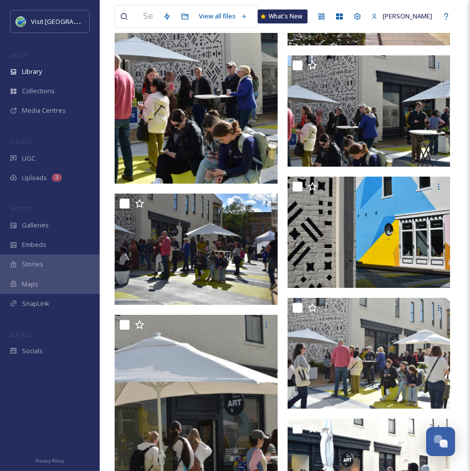
scroll to position [423, 0]
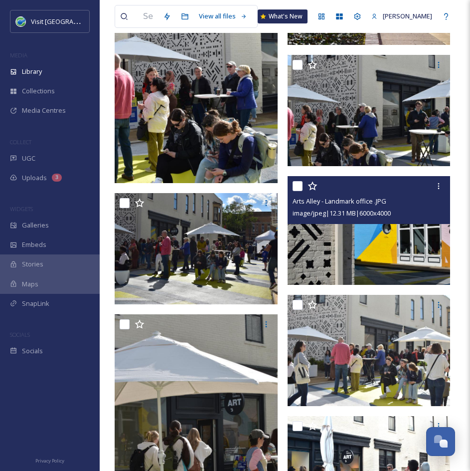
click at [324, 237] on img at bounding box center [369, 230] width 163 height 109
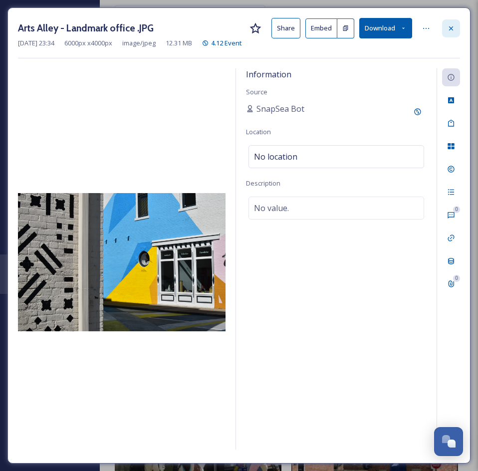
click at [452, 29] on icon at bounding box center [451, 28] width 4 height 4
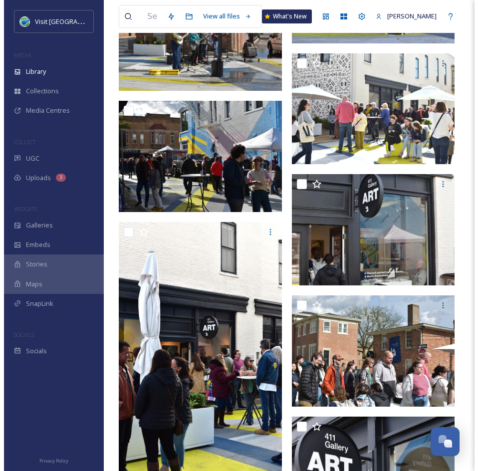
scroll to position [1391, 0]
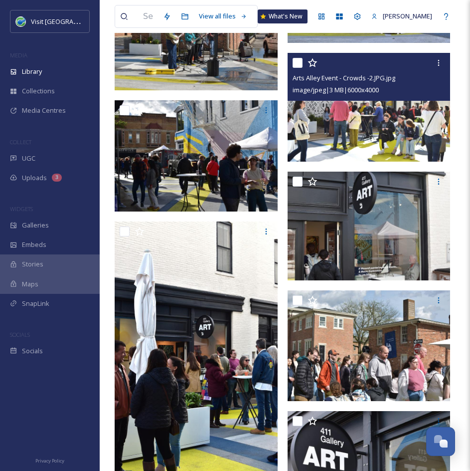
click at [350, 114] on img at bounding box center [369, 107] width 163 height 109
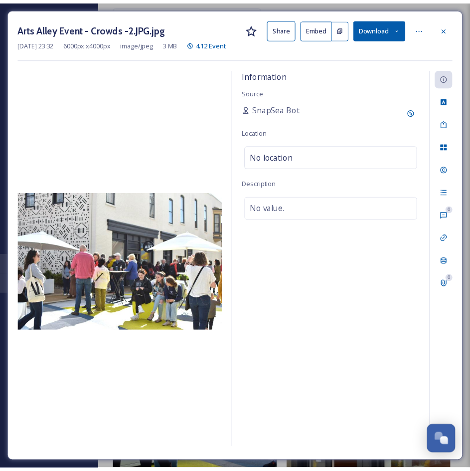
scroll to position [1404, 0]
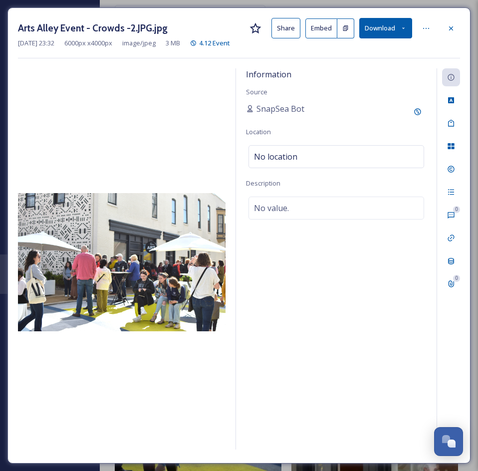
click at [283, 31] on button "Share" at bounding box center [285, 28] width 29 height 20
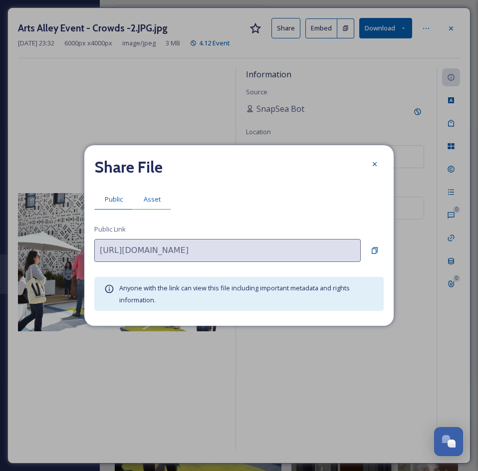
click at [151, 198] on span "Asset" at bounding box center [152, 198] width 17 height 9
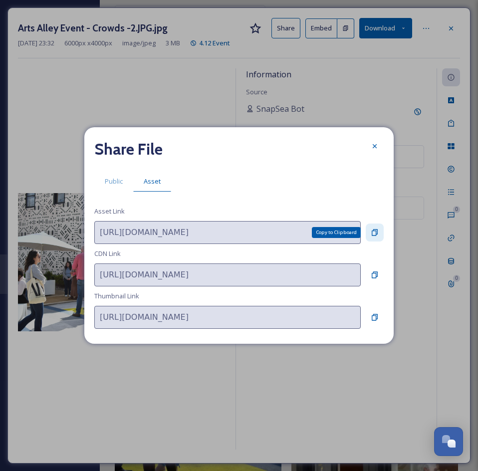
click at [373, 236] on icon at bounding box center [374, 232] width 8 height 8
click at [383, 154] on div "Share File" at bounding box center [238, 149] width 289 height 24
click at [371, 146] on icon at bounding box center [374, 146] width 8 height 8
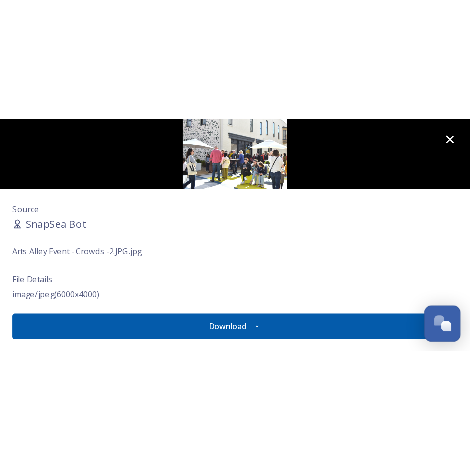
scroll to position [990, 0]
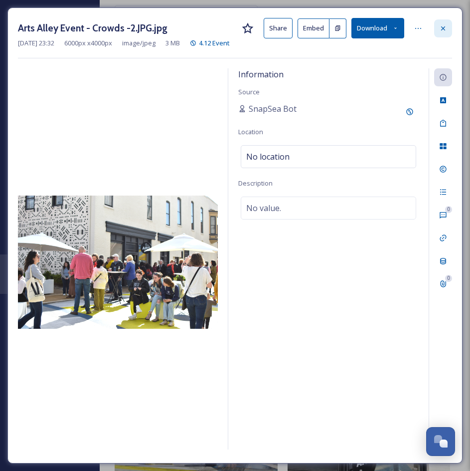
click at [441, 31] on icon at bounding box center [443, 28] width 8 height 8
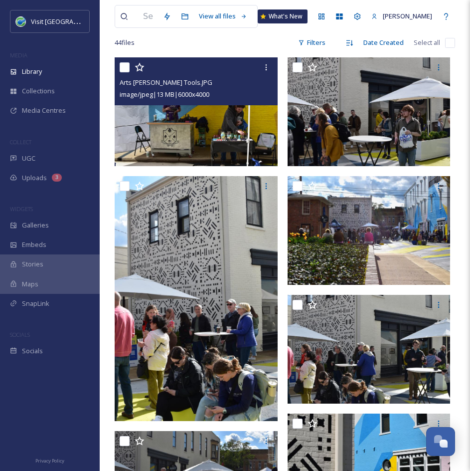
scroll to position [184, 0]
